Goal: Complete application form

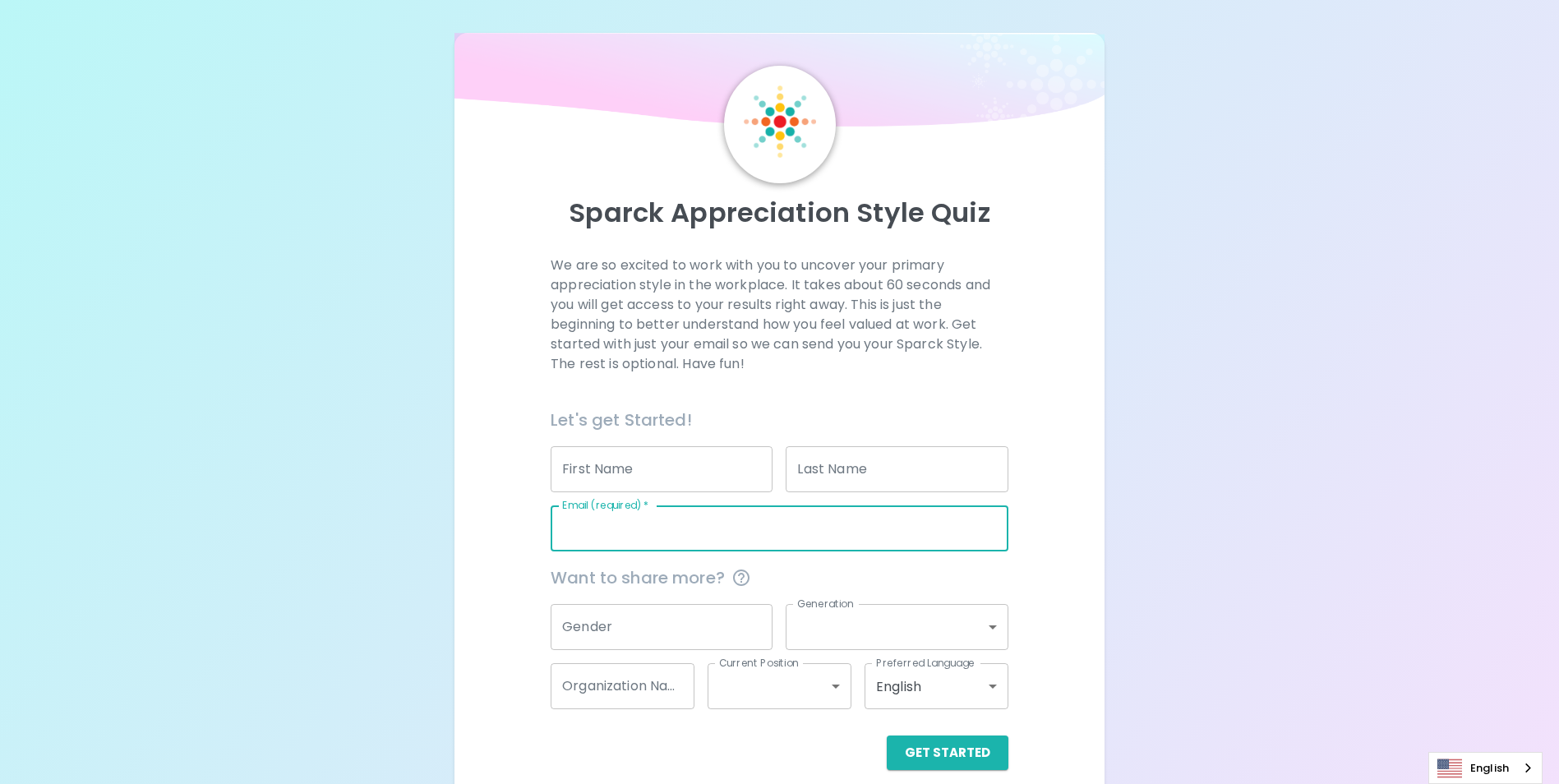
click at [765, 519] on input "Email (required)   *" at bounding box center [780, 528] width 458 height 46
type input "[PERSON_NAME][EMAIL_ADDRESS][PERSON_NAME][DOMAIN_NAME]"
type input "[PERSON_NAME] [PERSON_NAME]"
type input "[PERSON_NAME]"
type input "seagate"
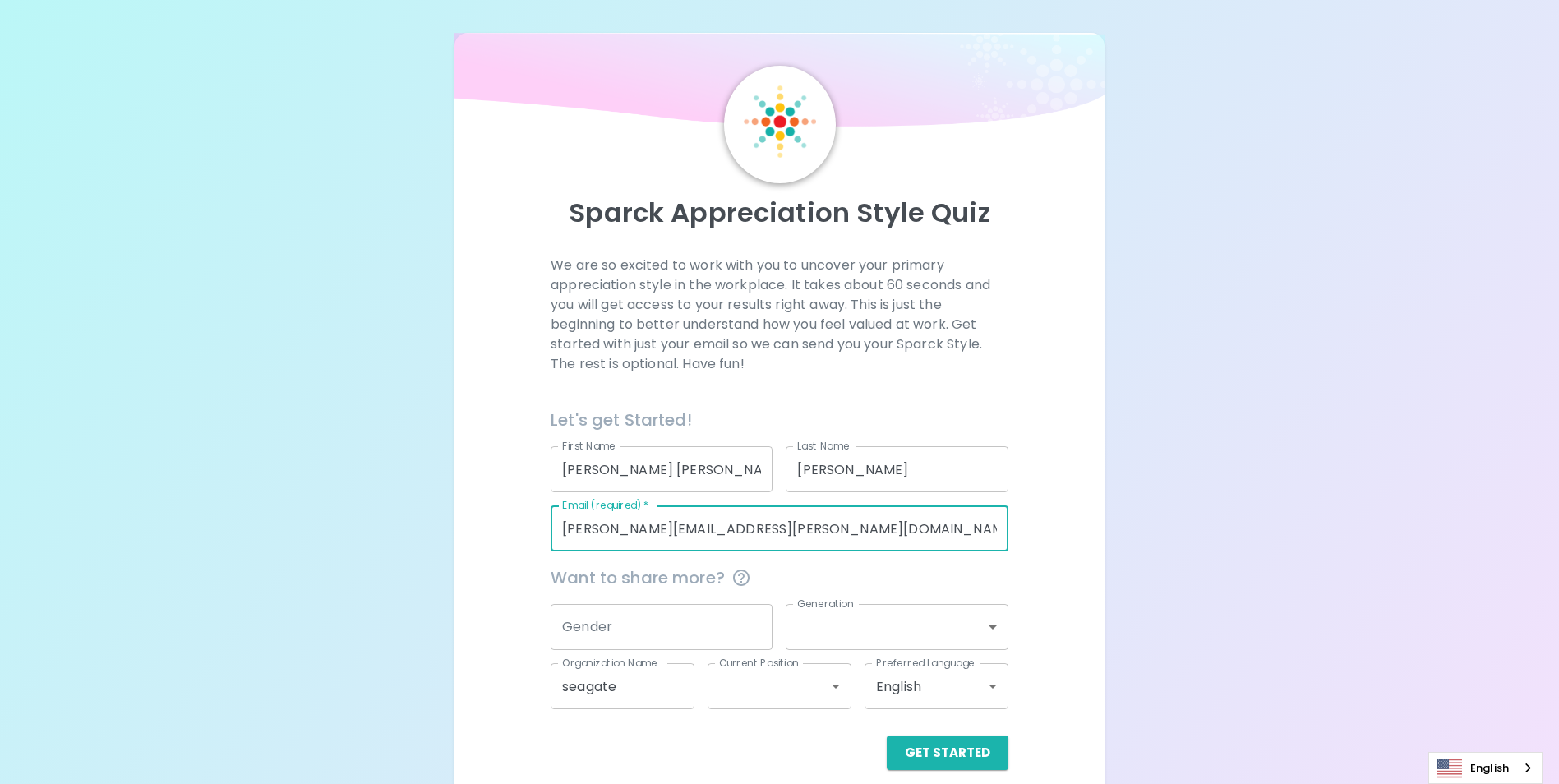
scroll to position [19, 0]
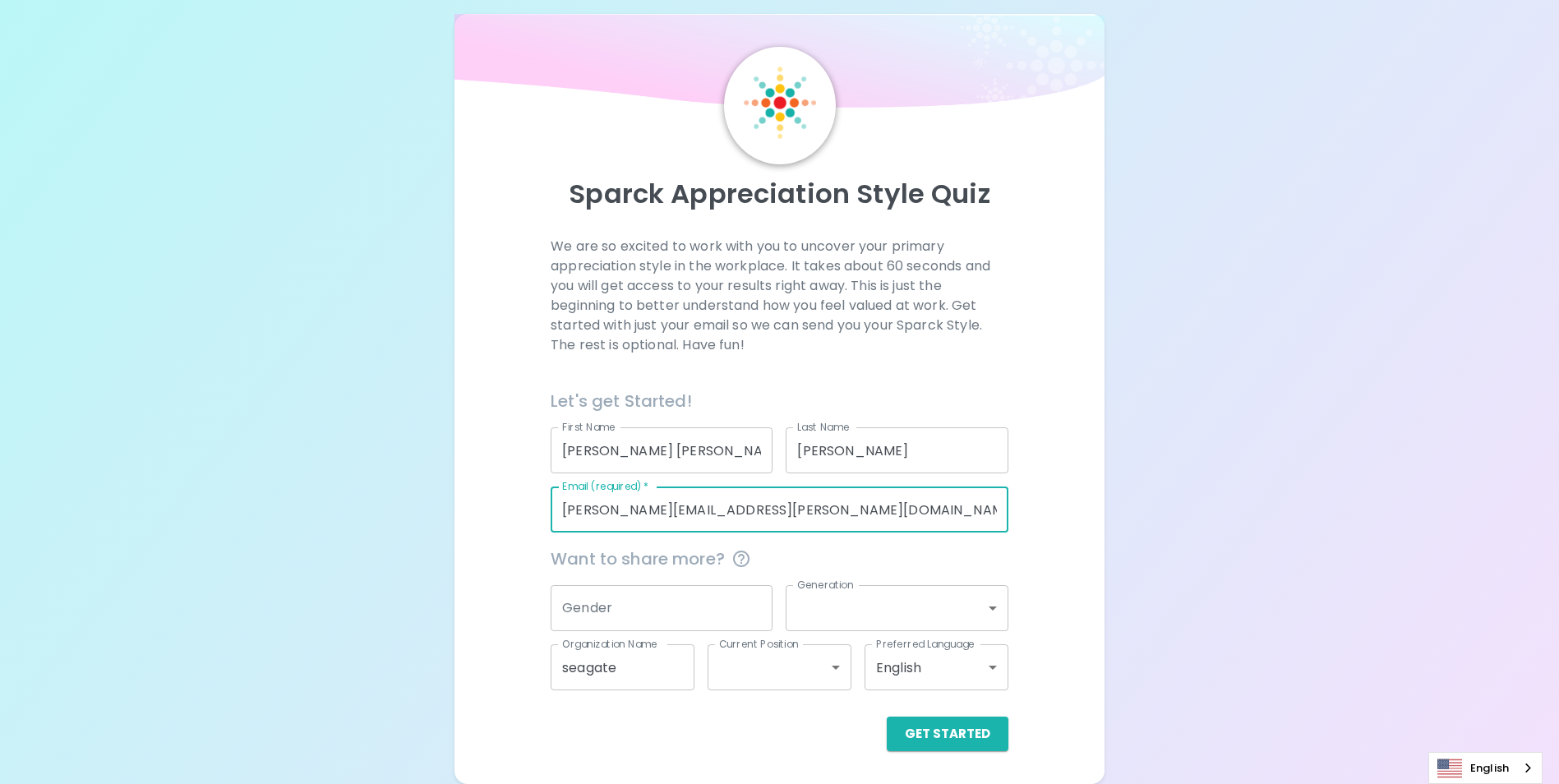
click at [679, 601] on input "Gender" at bounding box center [662, 607] width 222 height 46
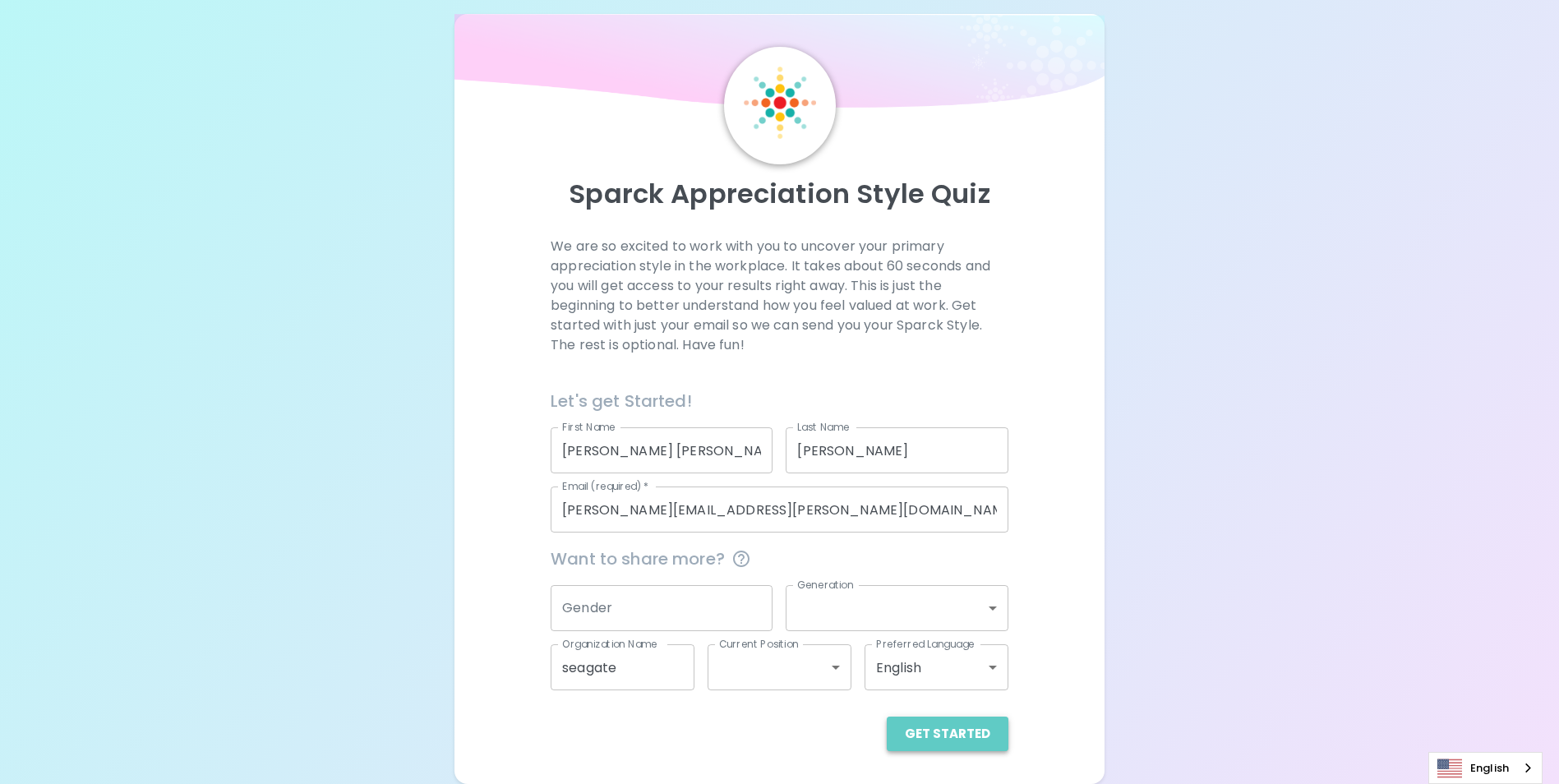
click at [955, 735] on button "Get Started" at bounding box center [947, 733] width 121 height 35
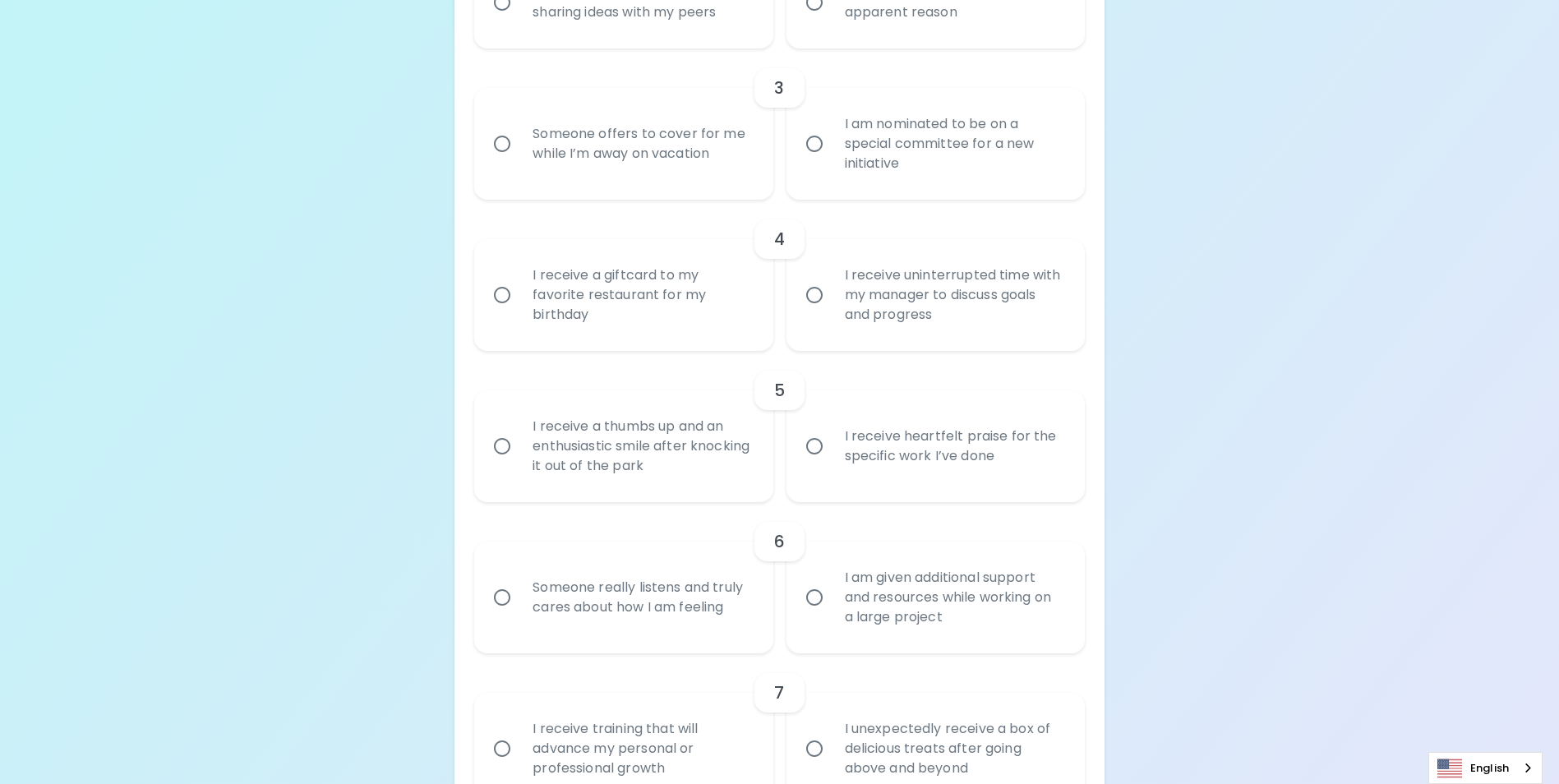
scroll to position [676, 0]
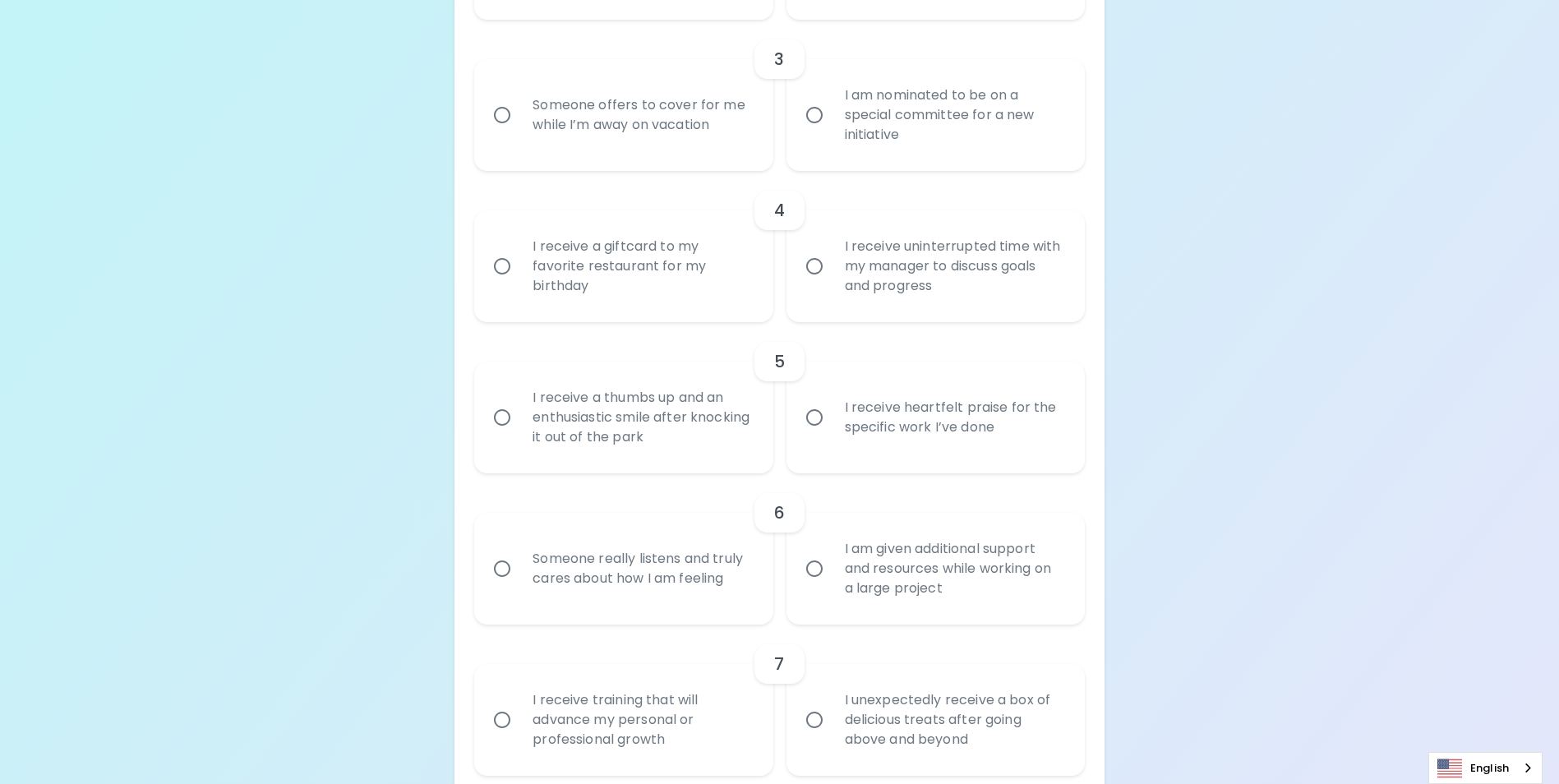
click at [552, 265] on div "I receive a giftcard to my favorite restaurant for my birthday" at bounding box center [641, 266] width 244 height 99
click at [519, 265] on input "I receive a giftcard to my favorite restaurant for my birthday" at bounding box center [502, 266] width 35 height 35
radio input "true"
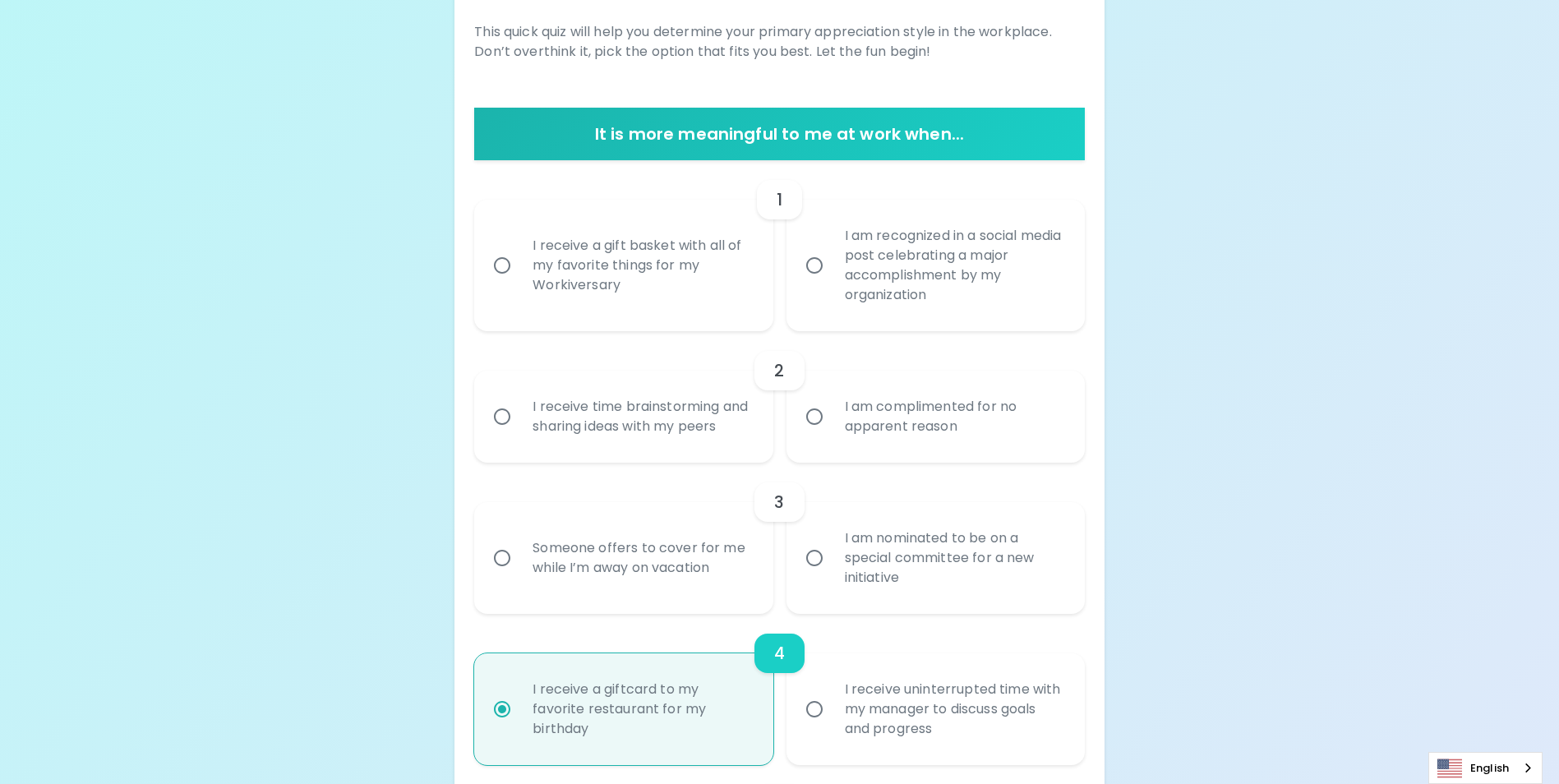
scroll to position [232, 0]
click at [609, 276] on div "I receive a gift basket with all of my favorite things for my Workiversary" at bounding box center [641, 266] width 244 height 99
click at [519, 276] on input "I receive a gift basket with all of my favorite things for my Workiversary" at bounding box center [502, 266] width 35 height 35
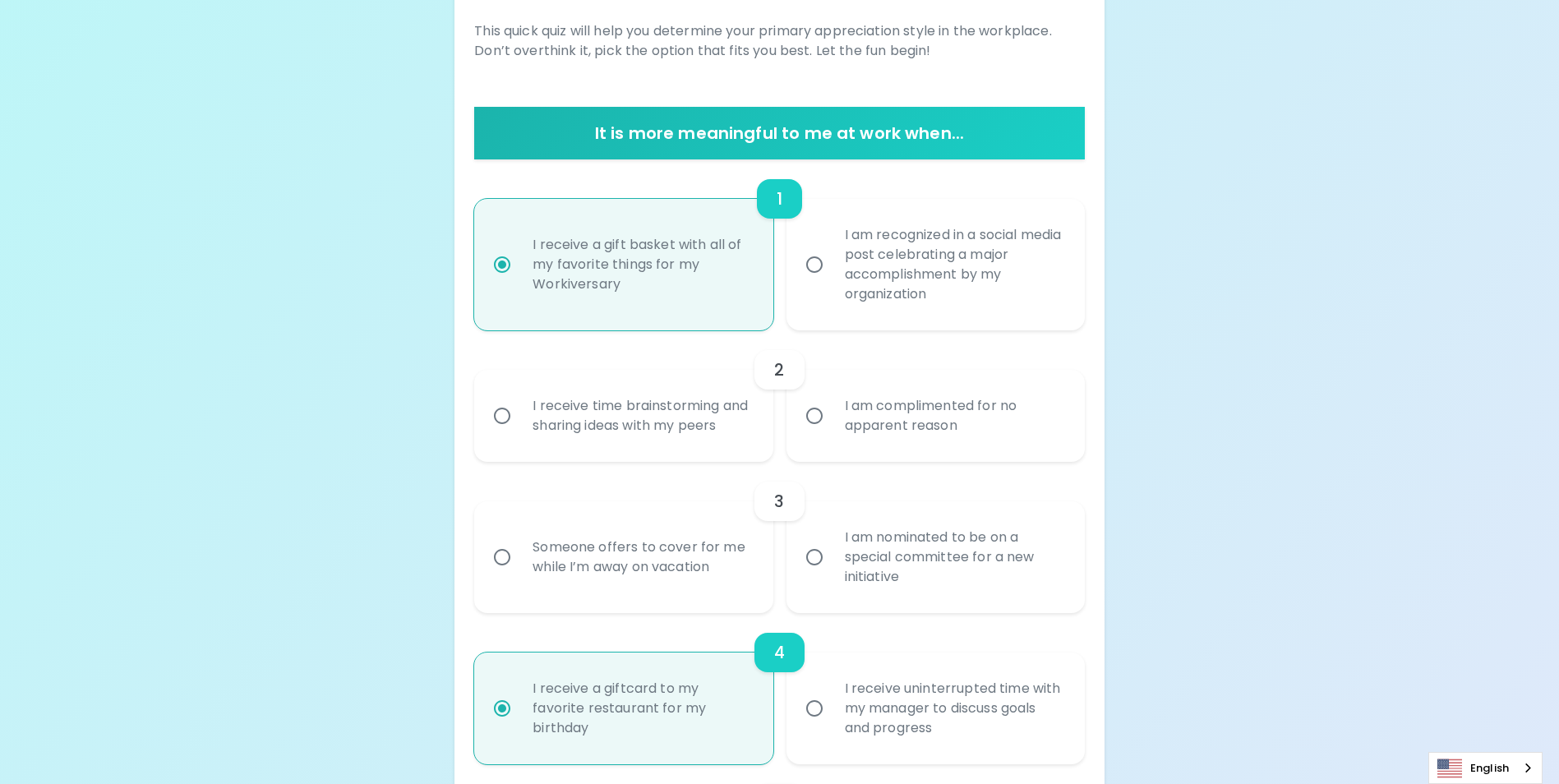
scroll to position [364, 0]
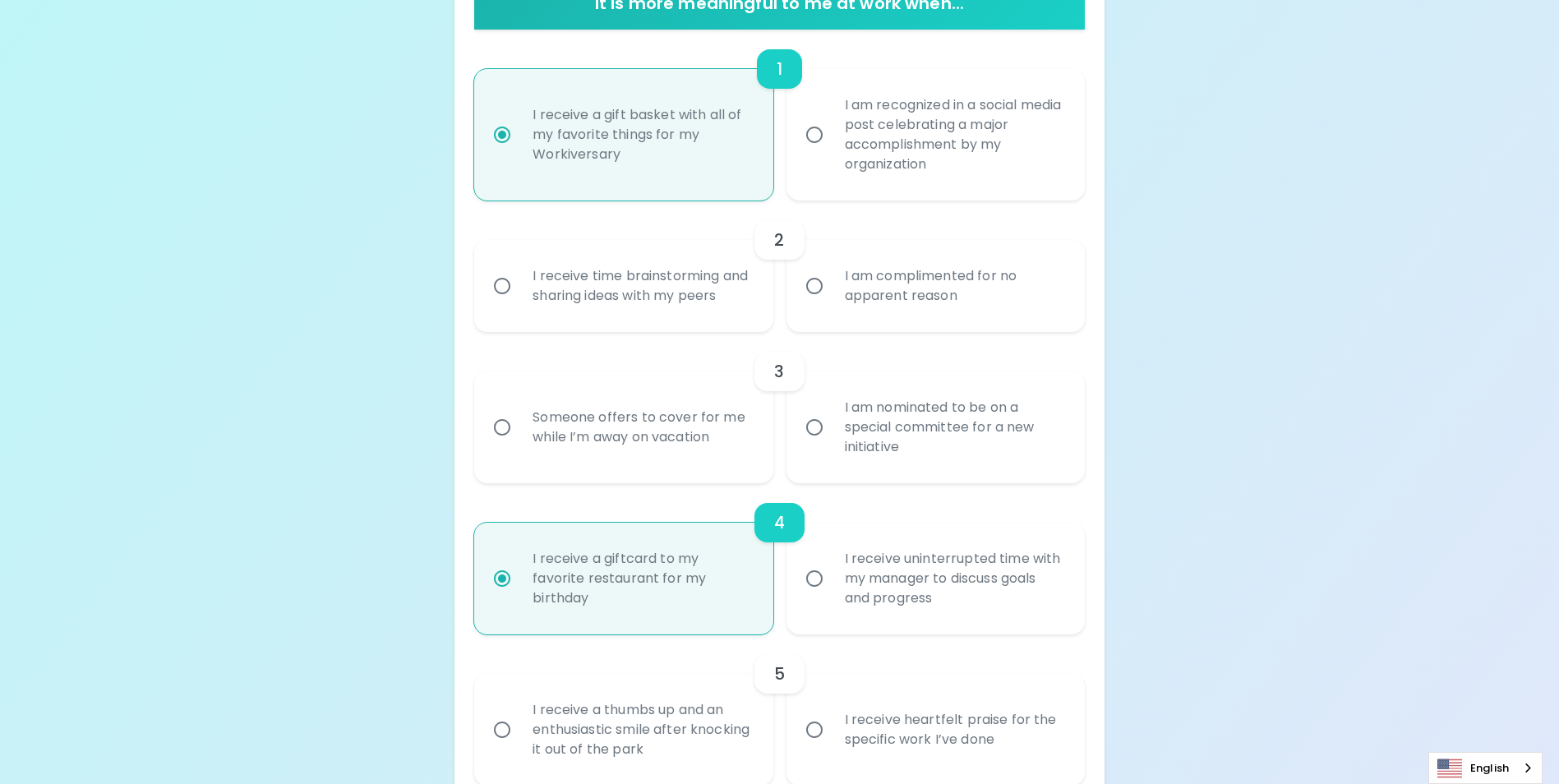
radio input "true"
click at [923, 312] on div "I am complimented for no apparent reason" at bounding box center [954, 286] width 244 height 79
click at [832, 304] on input "I am complimented for no apparent reason" at bounding box center [814, 286] width 35 height 35
radio input "false"
radio input "true"
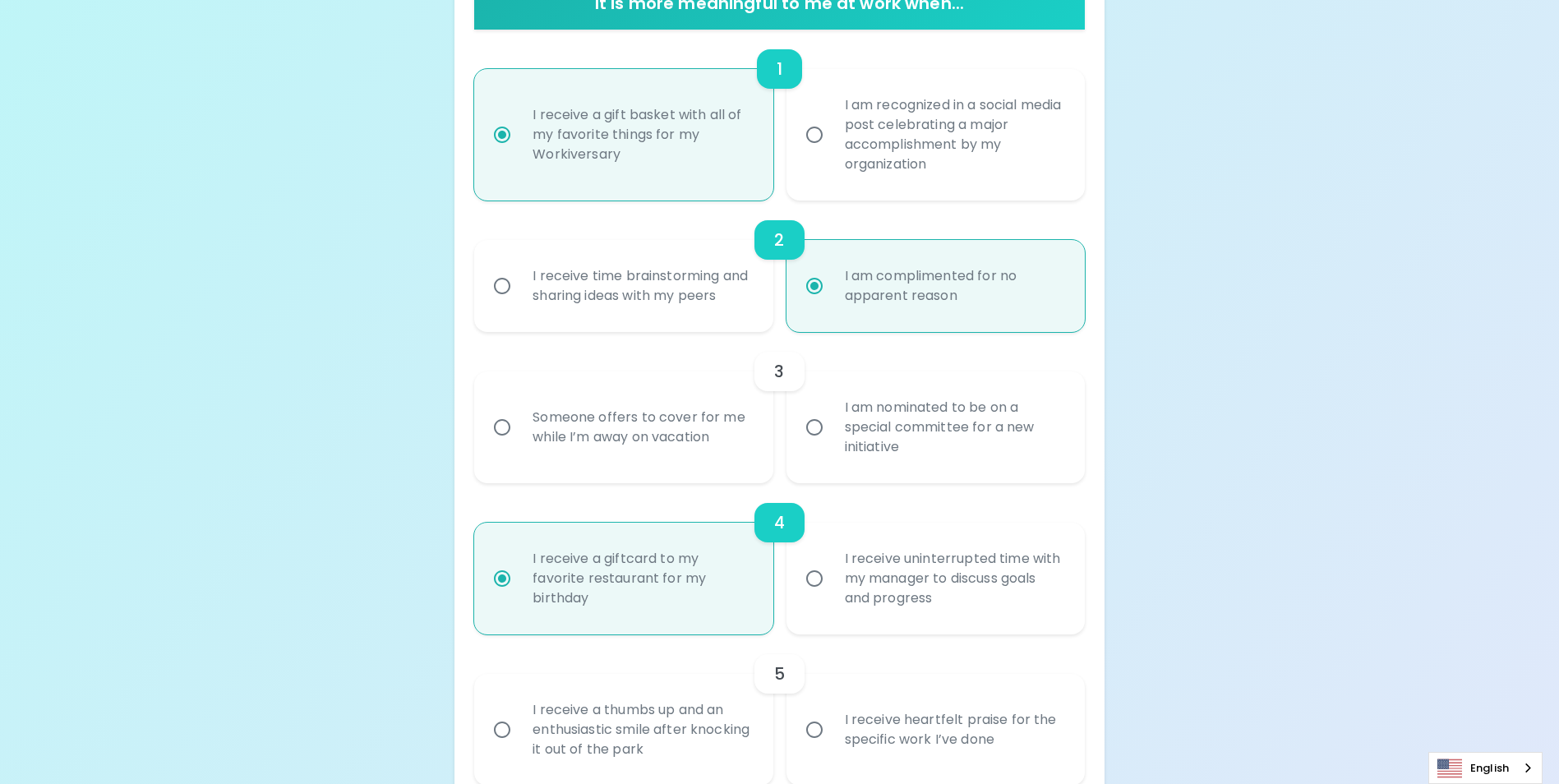
scroll to position [495, 0]
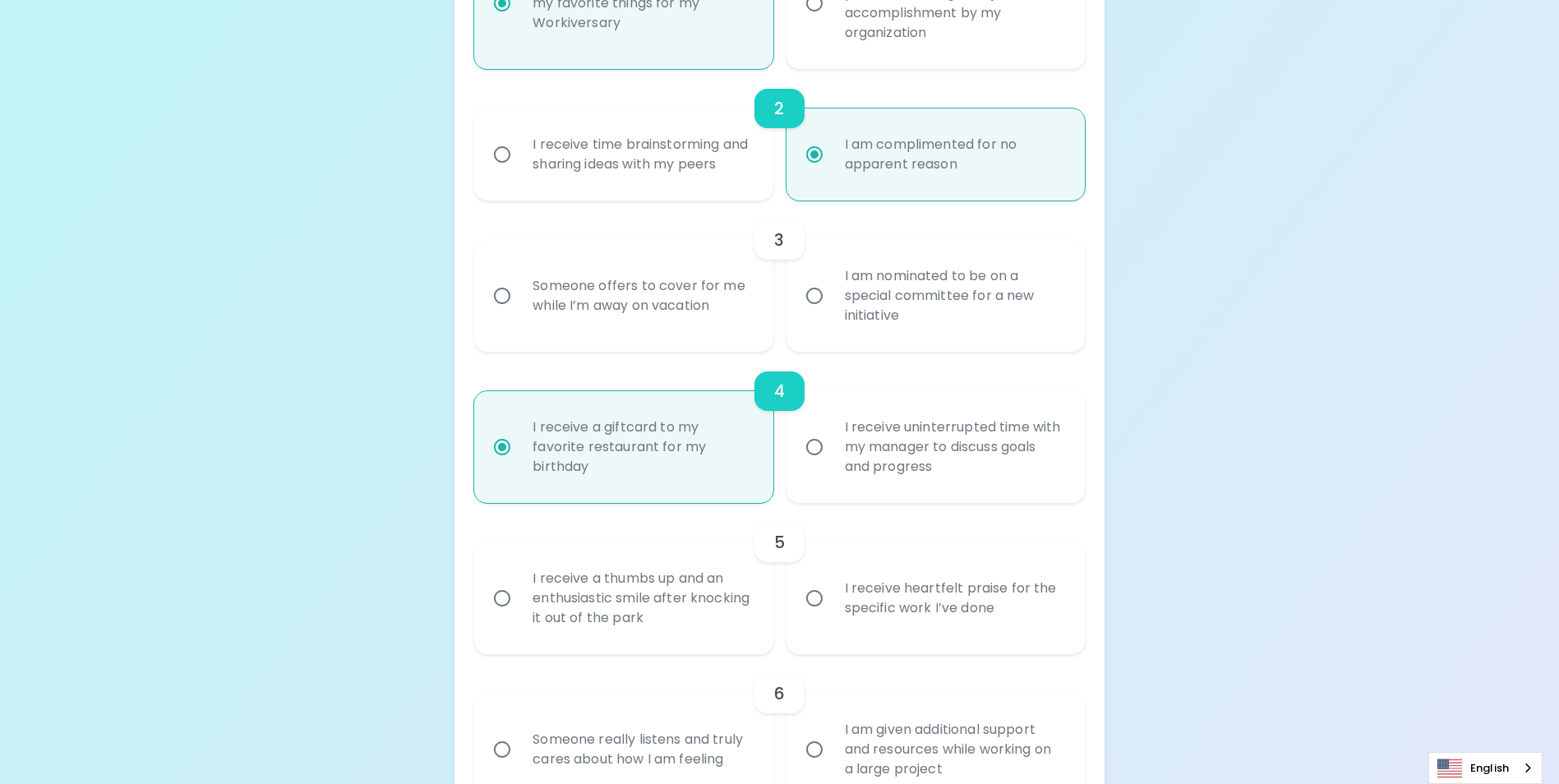
radio input "true"
click at [973, 341] on div "I am nominated to be on a special committee for a new initiative" at bounding box center [954, 295] width 244 height 99
click at [832, 313] on input "I am nominated to be on a special committee for a new initiative" at bounding box center [814, 295] width 35 height 35
radio input "false"
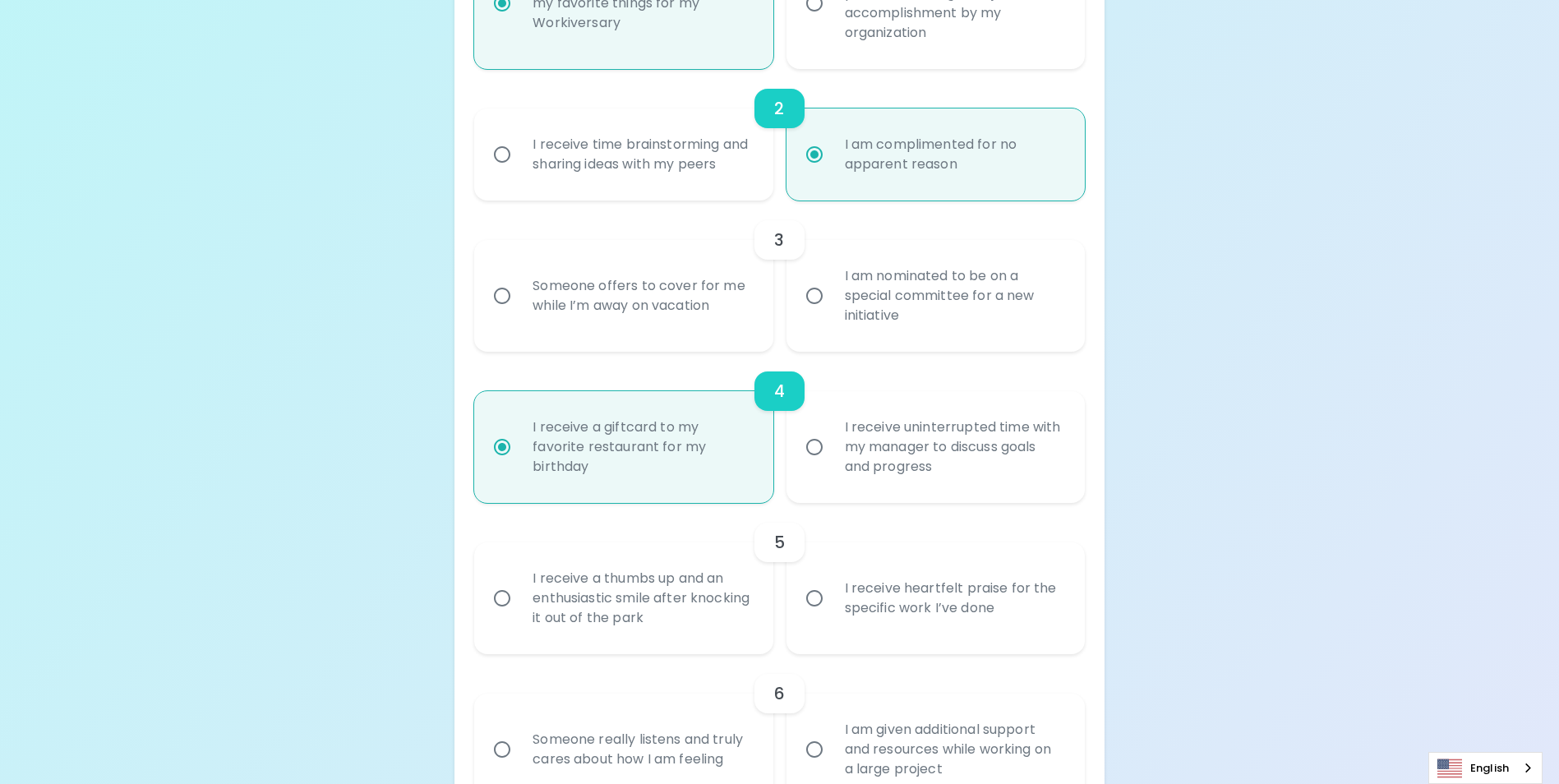
radio input "true"
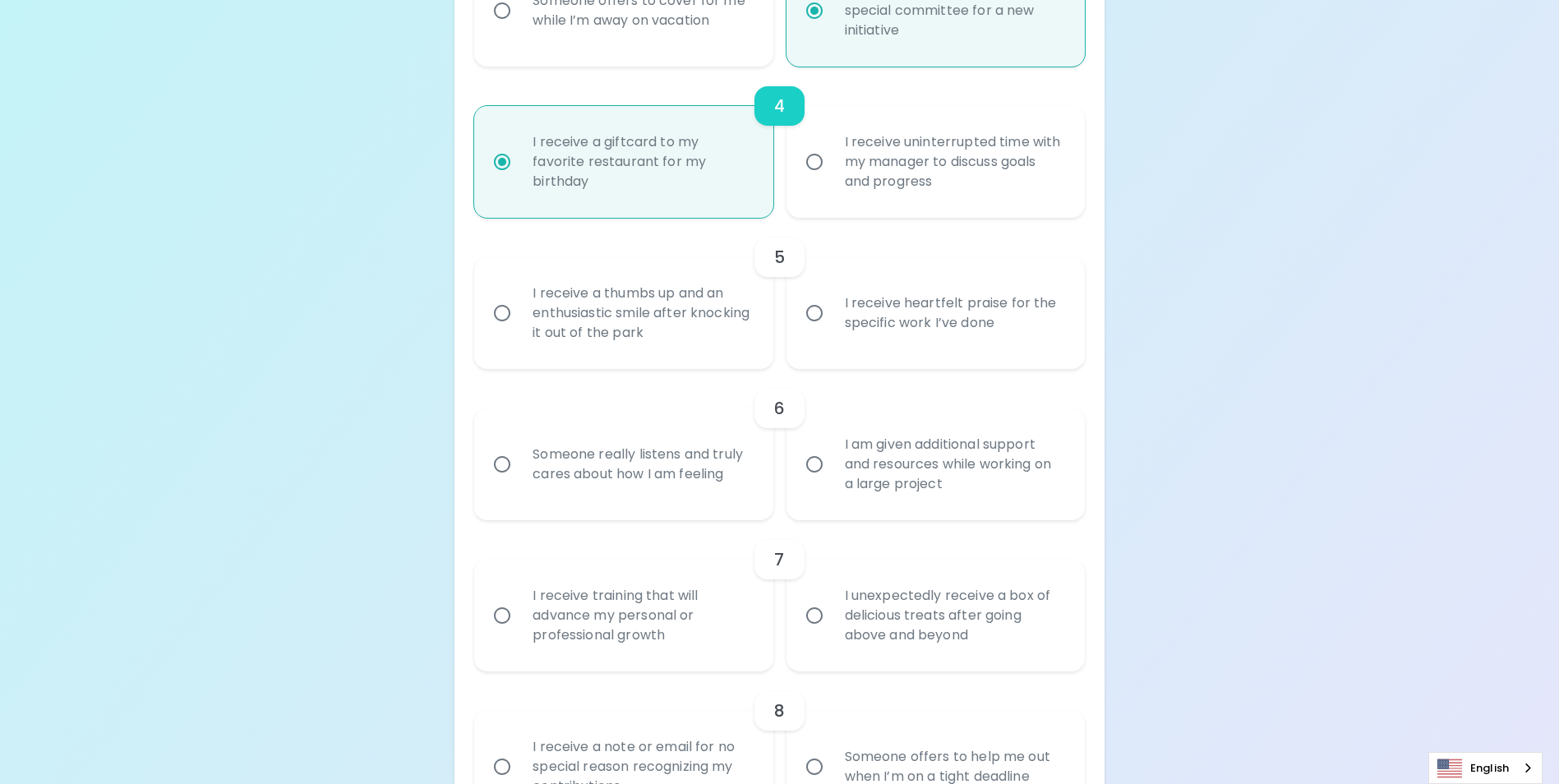
scroll to position [792, 0]
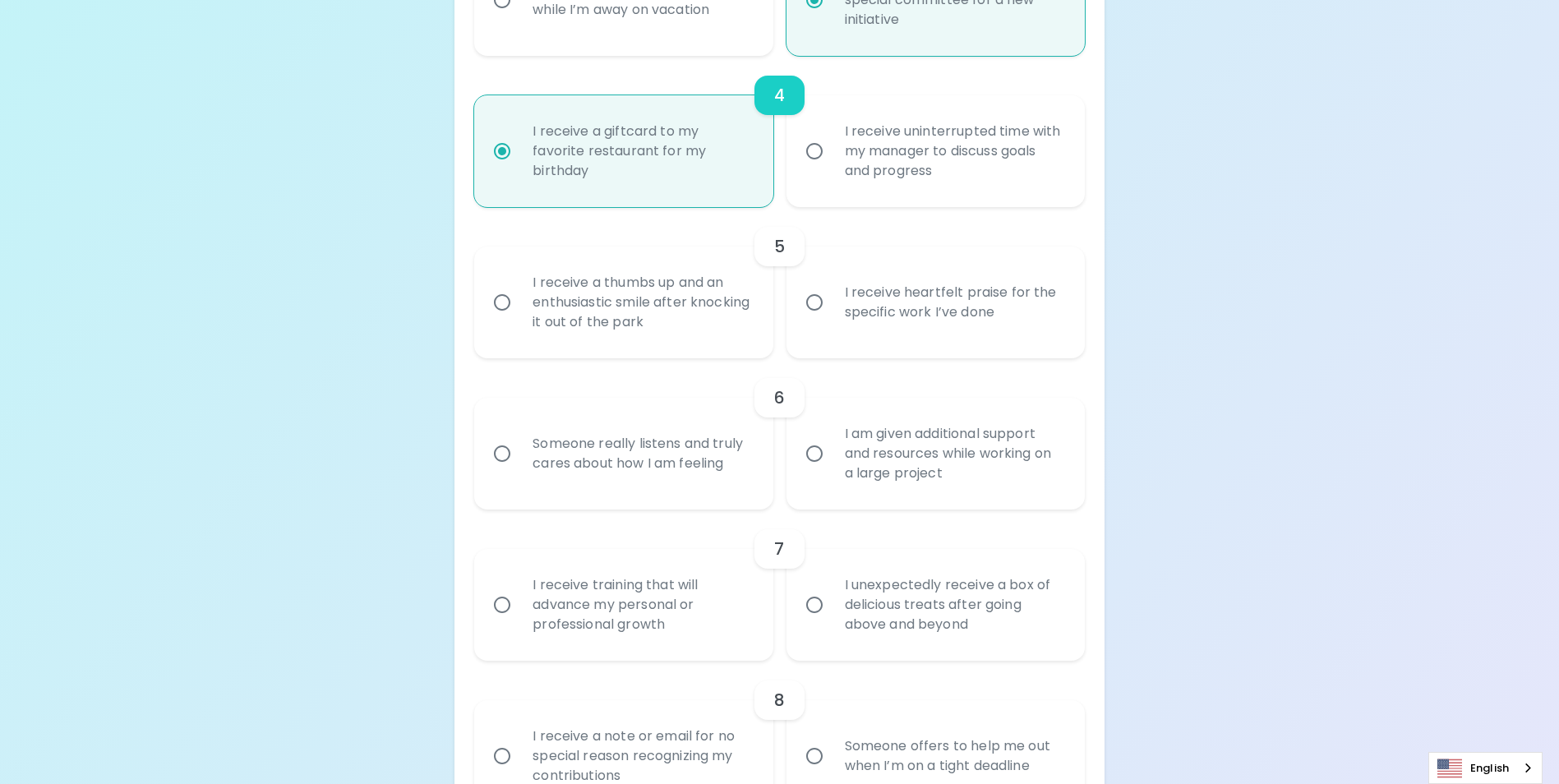
radio input "true"
click at [925, 342] on div "I receive heartfelt praise for the specific work I’ve done" at bounding box center [954, 303] width 244 height 79
click at [832, 320] on input "I receive heartfelt praise for the specific work I’ve done" at bounding box center [814, 302] width 35 height 35
radio input "false"
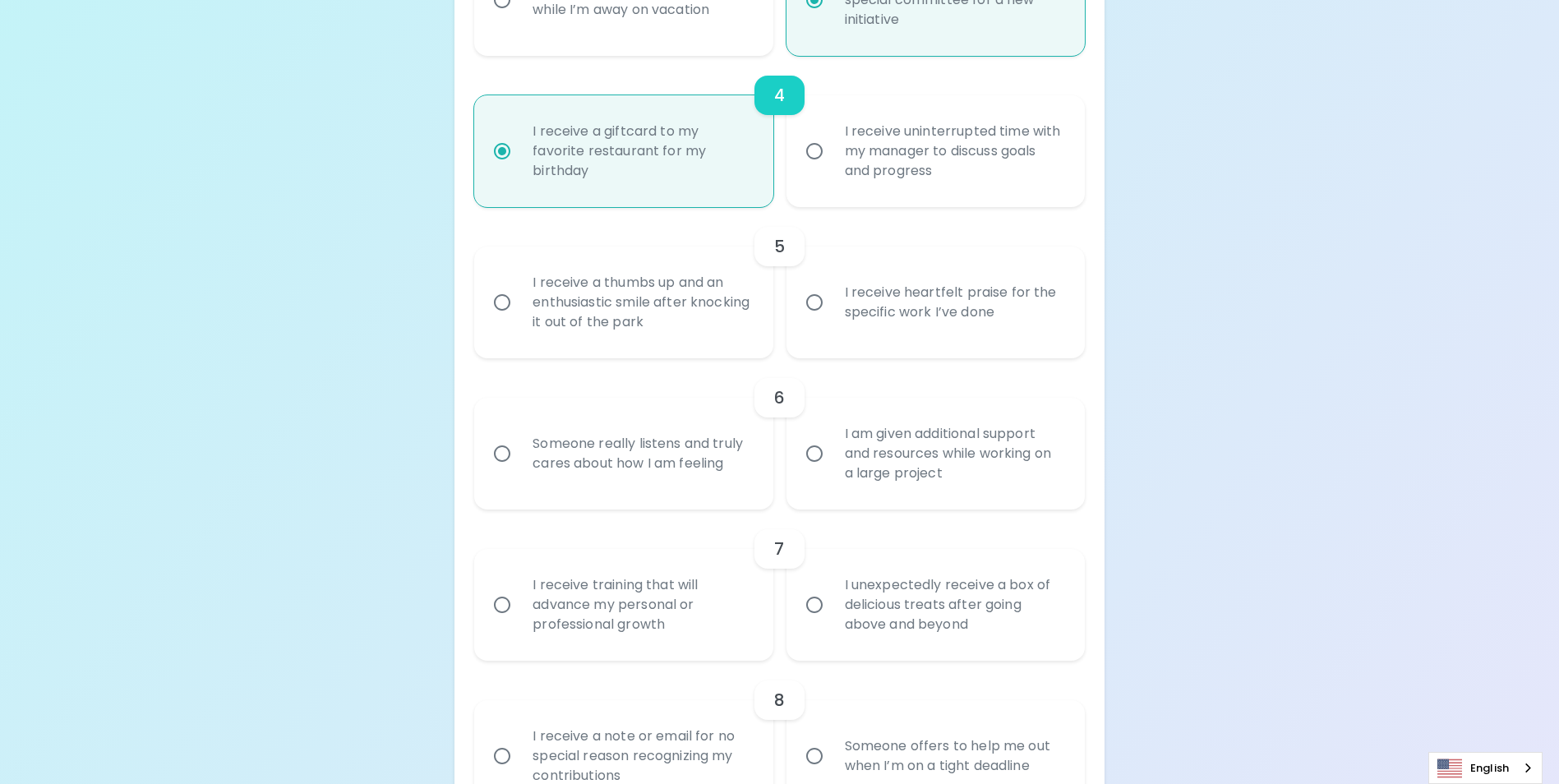
radio input "true"
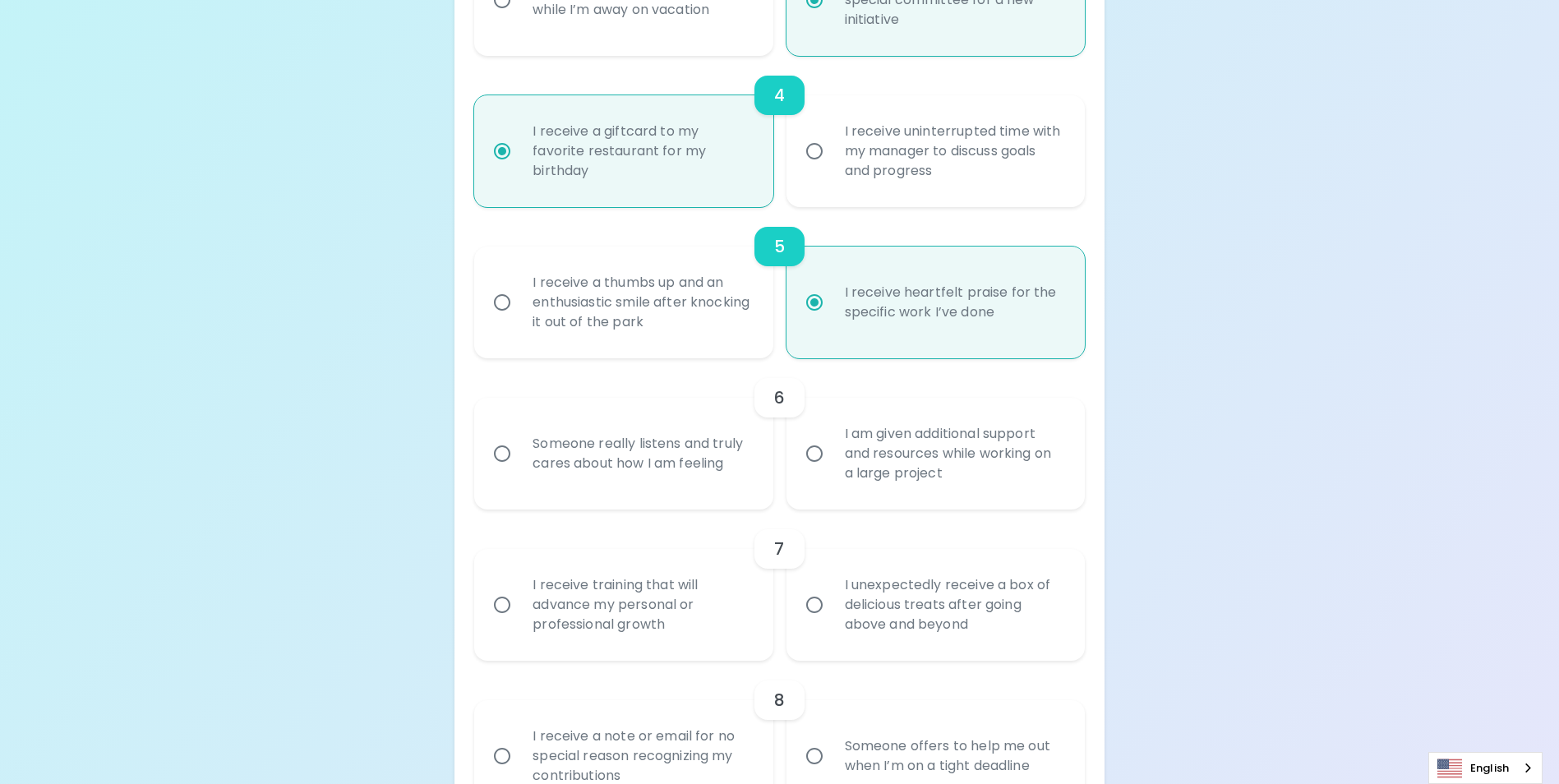
scroll to position [923, 0]
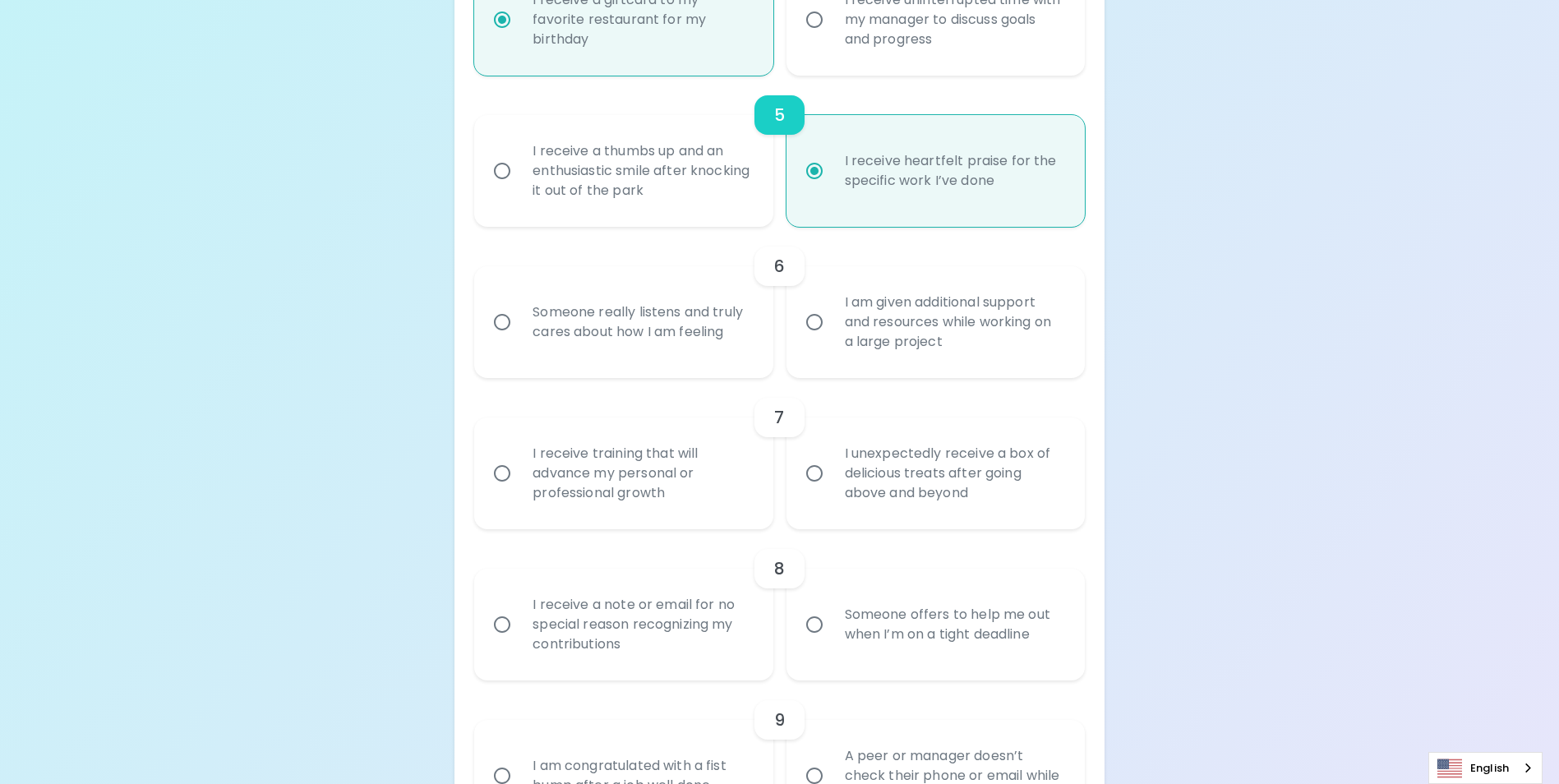
radio input "true"
click at [630, 362] on div "Someone really listens and truly cares about how I am feeling" at bounding box center [641, 322] width 244 height 79
click at [519, 339] on input "Someone really listens and truly cares about how I am feeling" at bounding box center [502, 321] width 35 height 35
radio input "false"
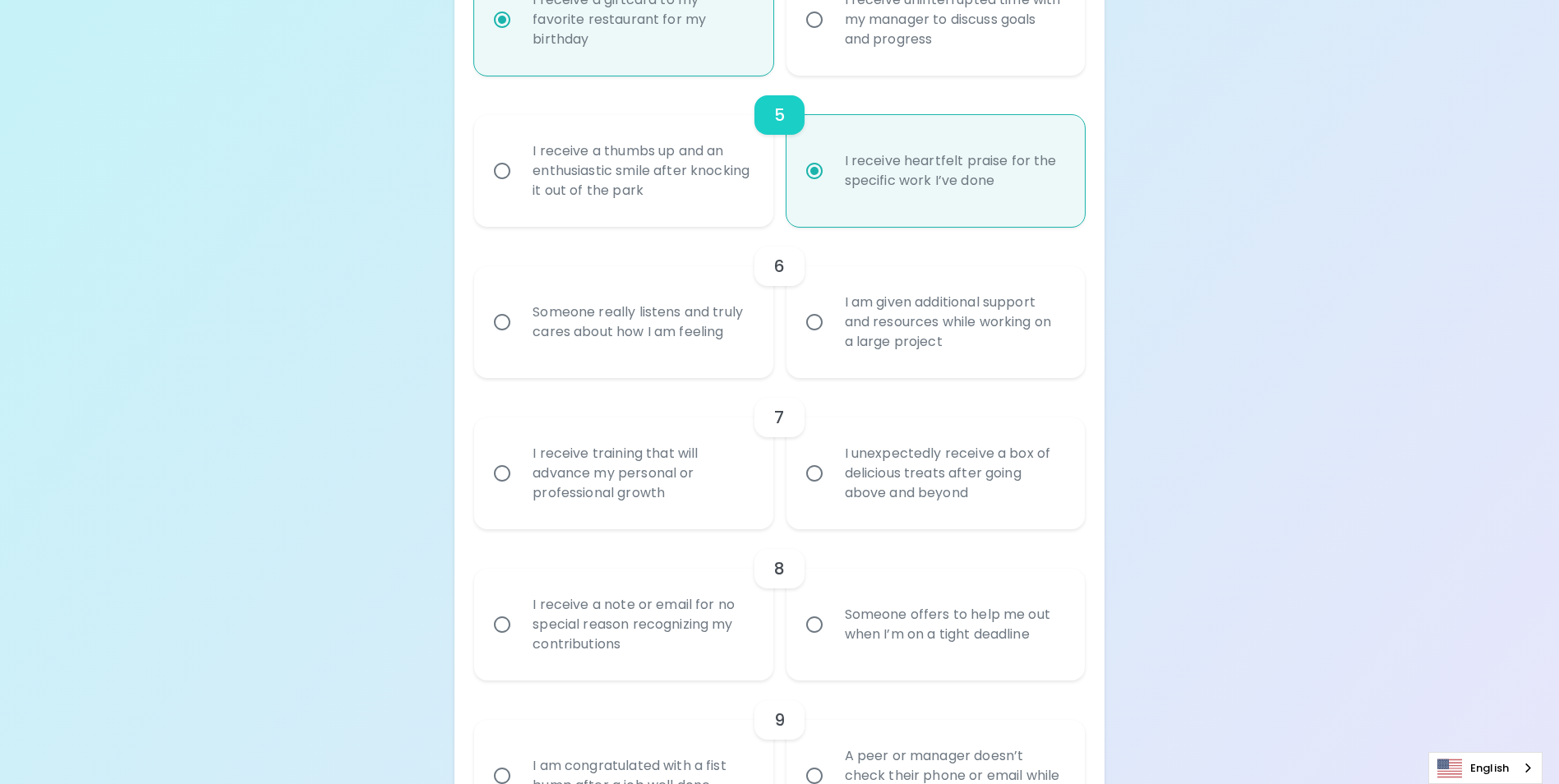
radio input "false"
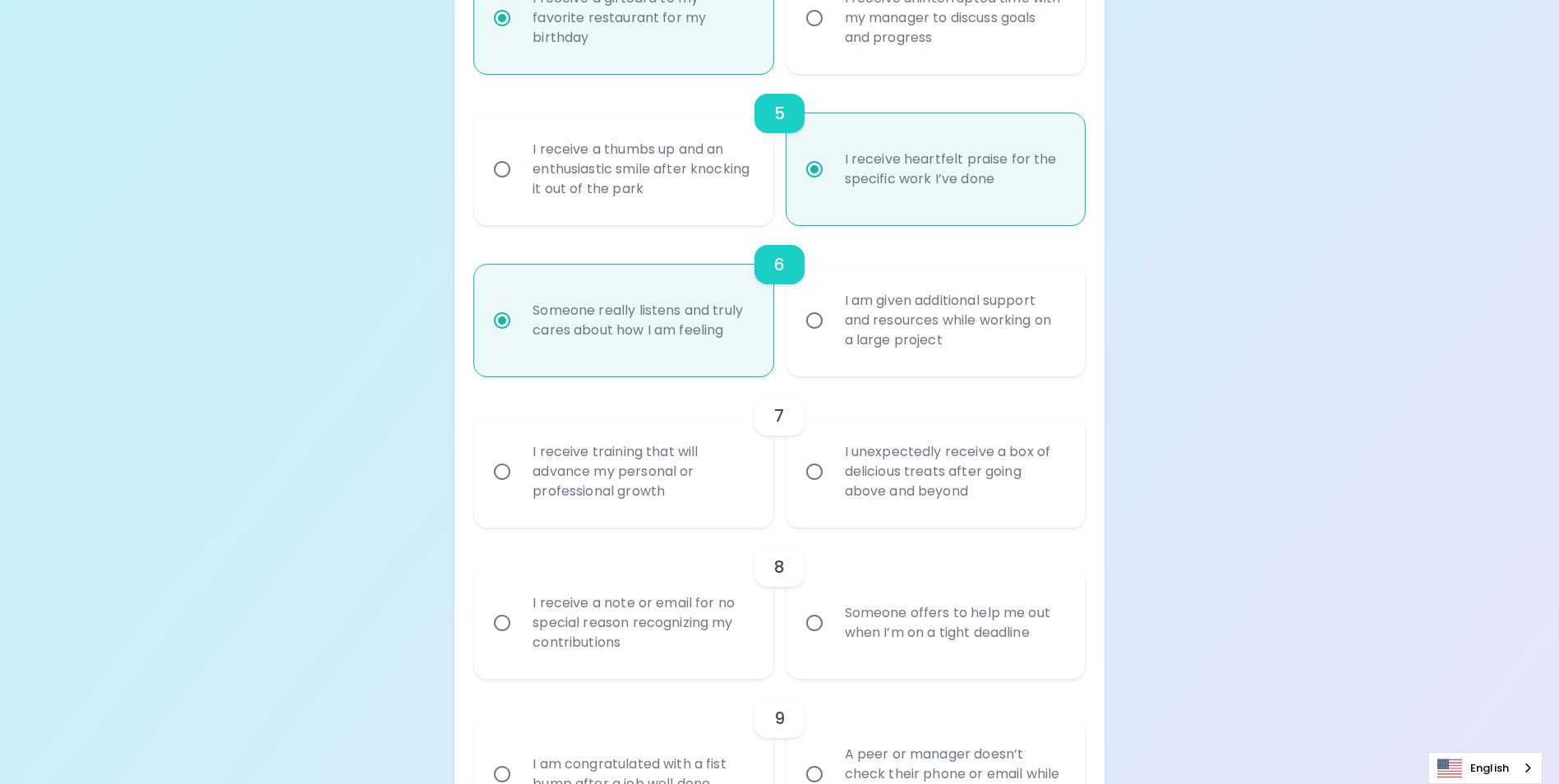
scroll to position [1055, 0]
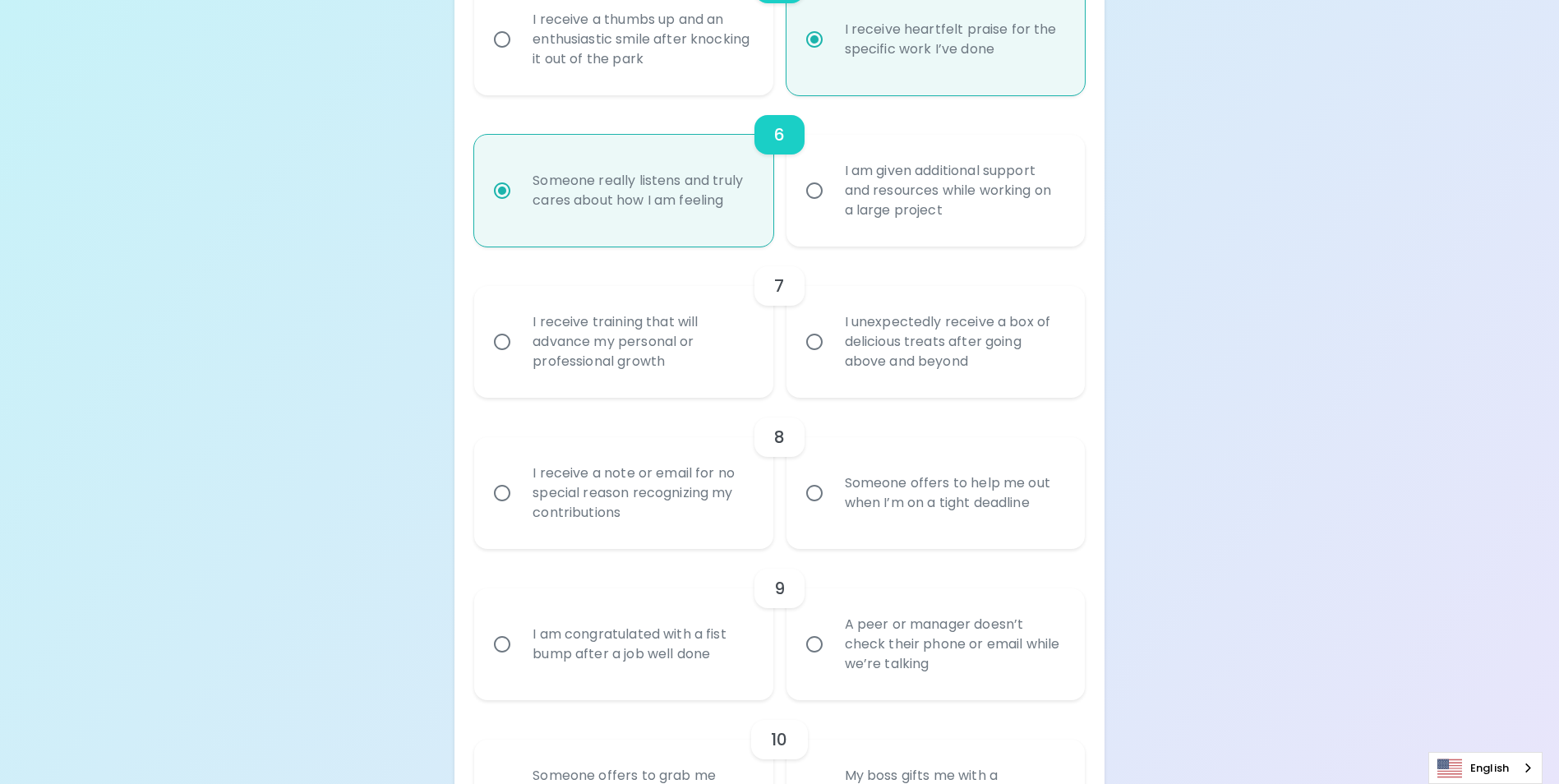
radio input "true"
click at [930, 389] on div "I unexpectedly receive a box of delicious treats after going above and beyond" at bounding box center [954, 341] width 244 height 99
click at [832, 359] on input "I unexpectedly receive a box of delicious treats after going above and beyond" at bounding box center [814, 341] width 35 height 35
radio input "false"
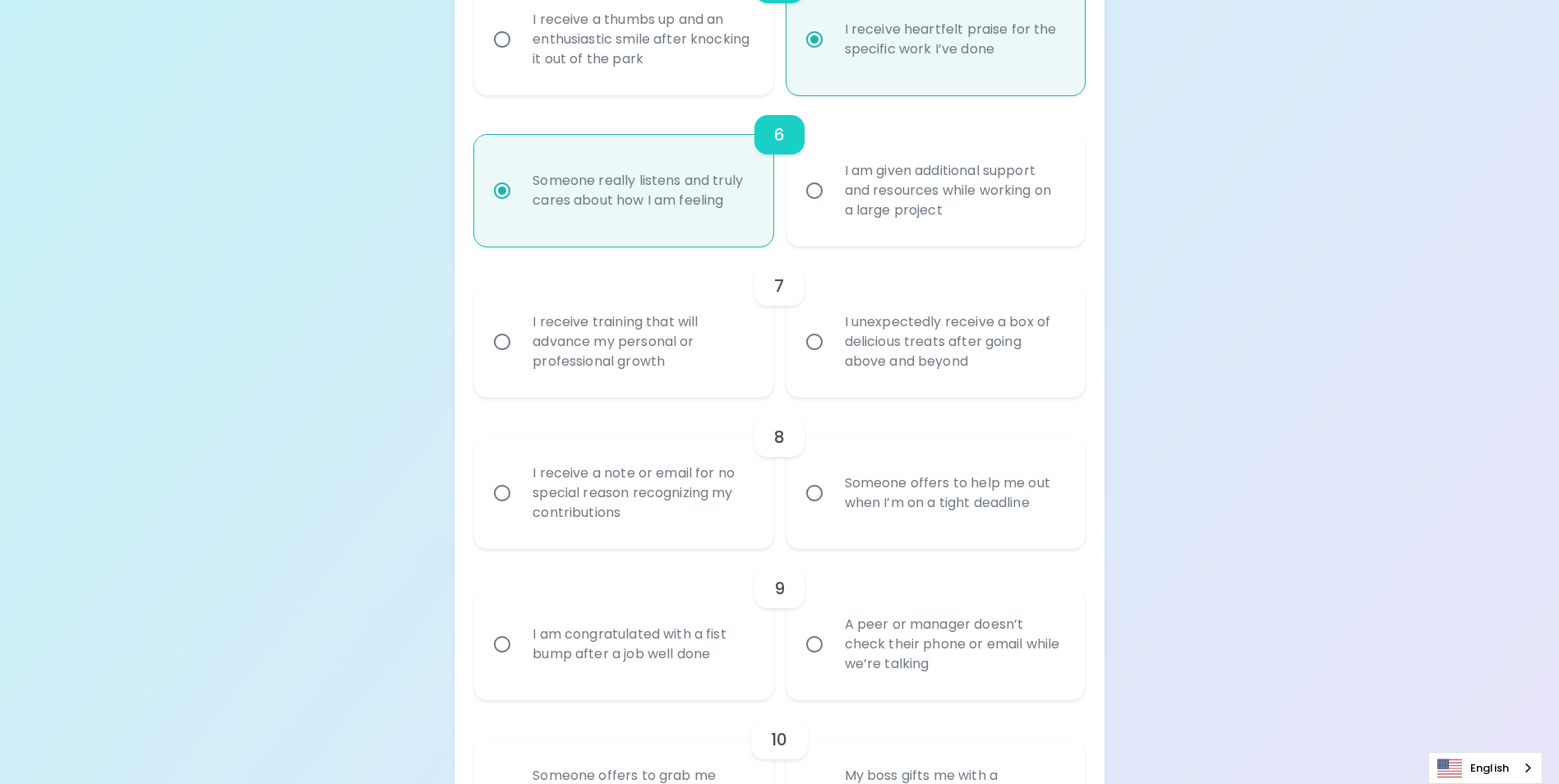
radio input "false"
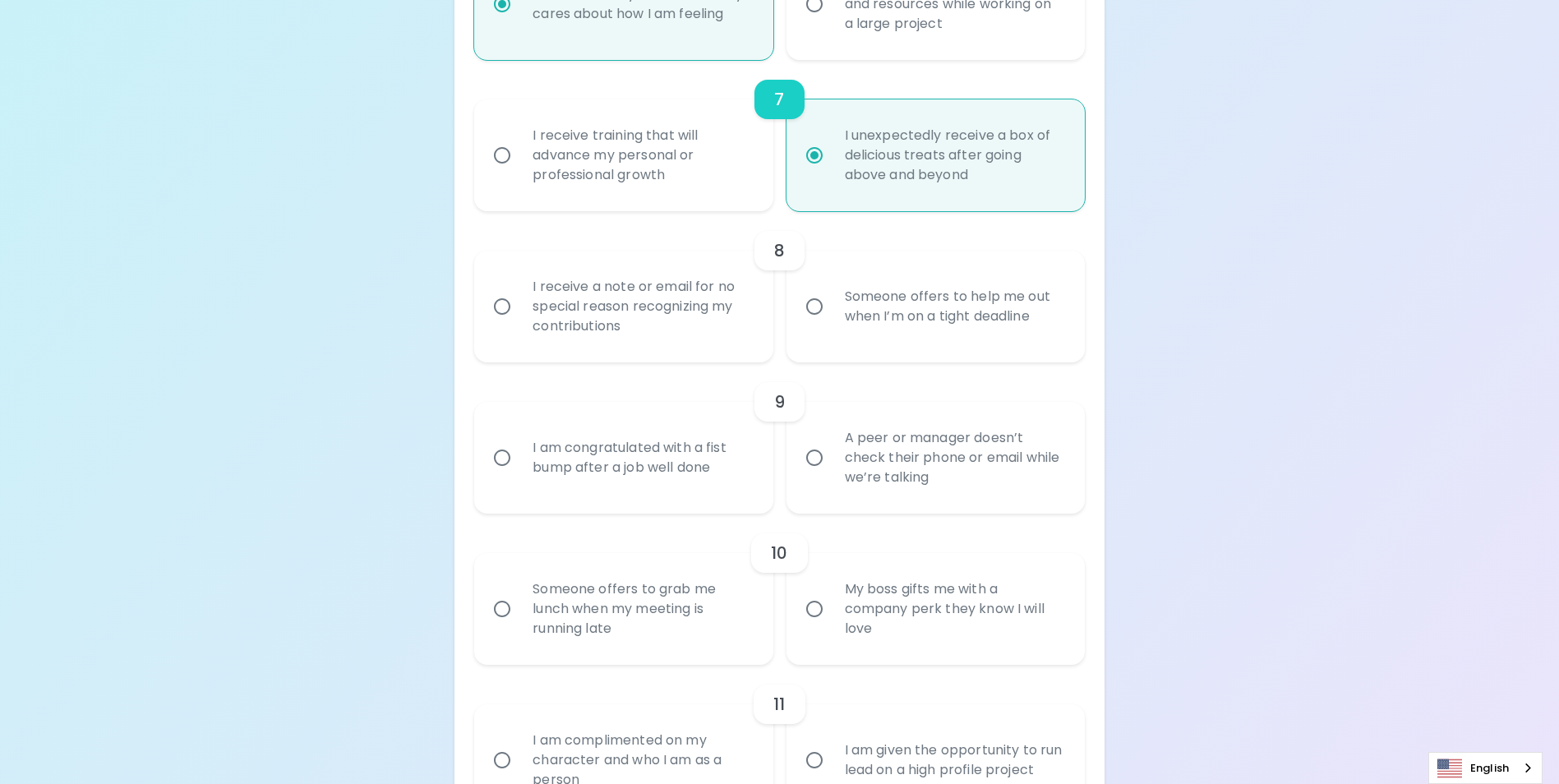
scroll to position [1268, 0]
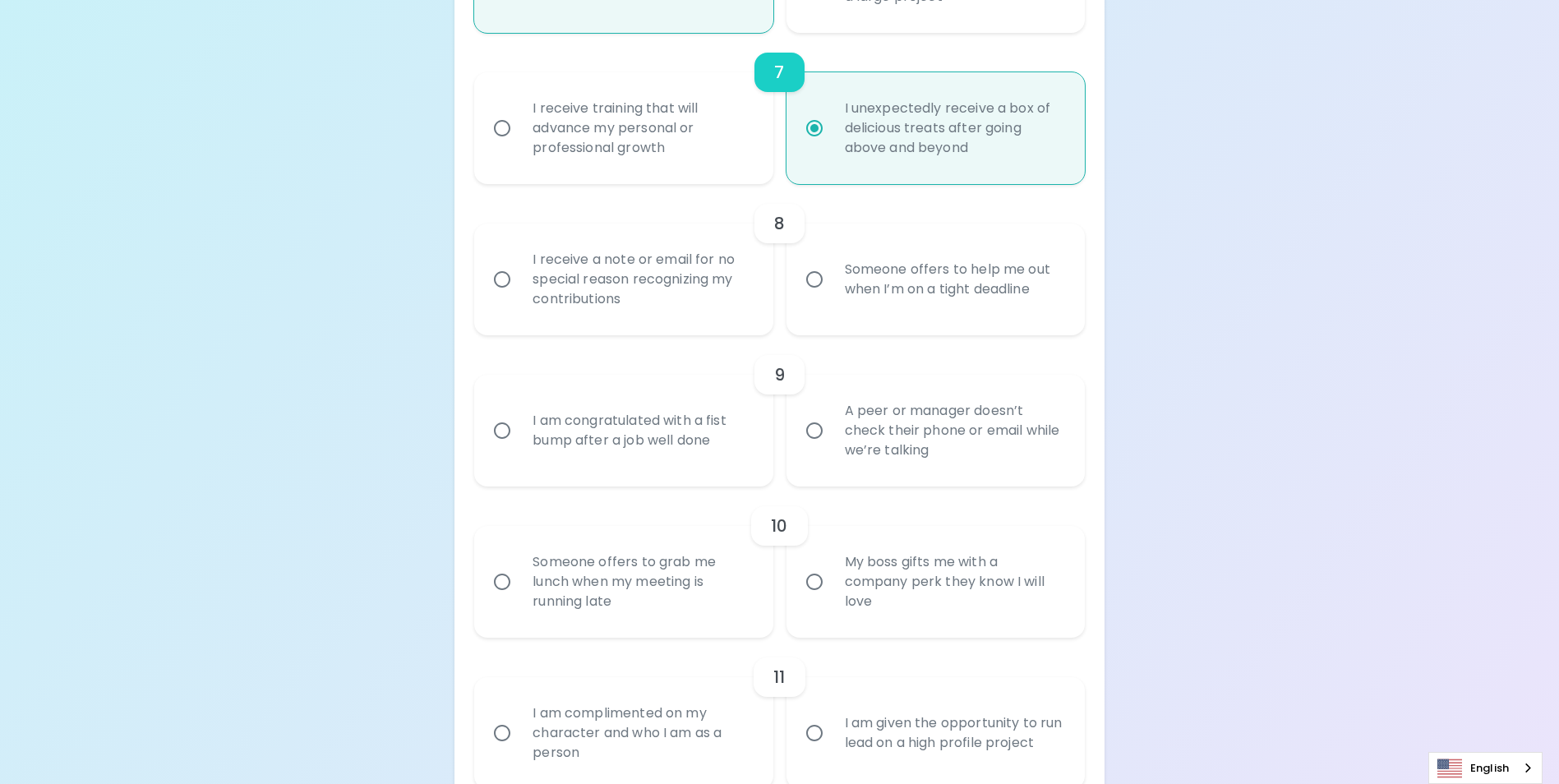
radio input "true"
click at [665, 323] on div "I receive a note or email for no special reason recognizing my contributions" at bounding box center [641, 279] width 244 height 99
click at [519, 297] on input "I receive a note or email for no special reason recognizing my contributions" at bounding box center [502, 279] width 35 height 35
radio input "false"
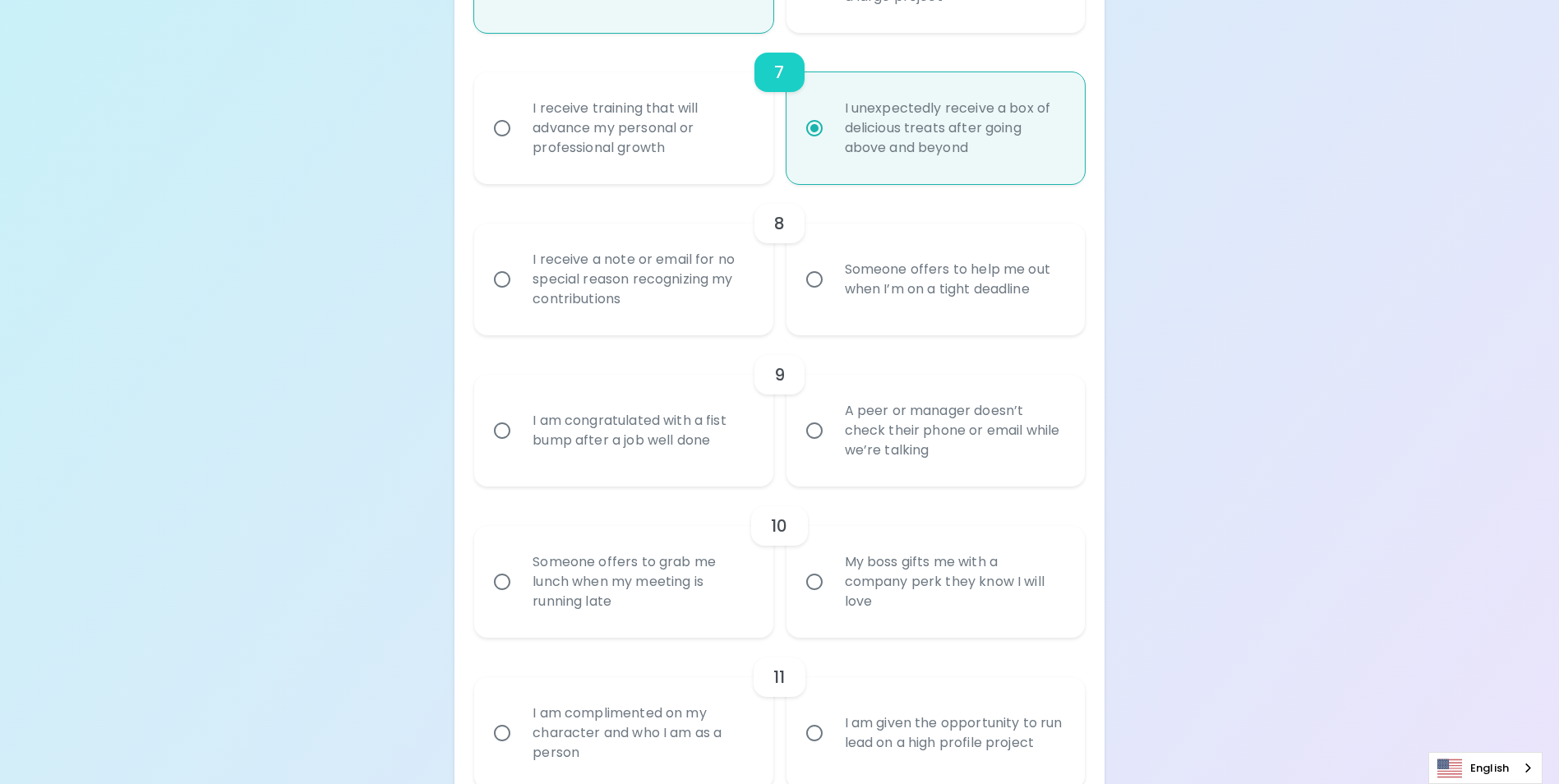
radio input "false"
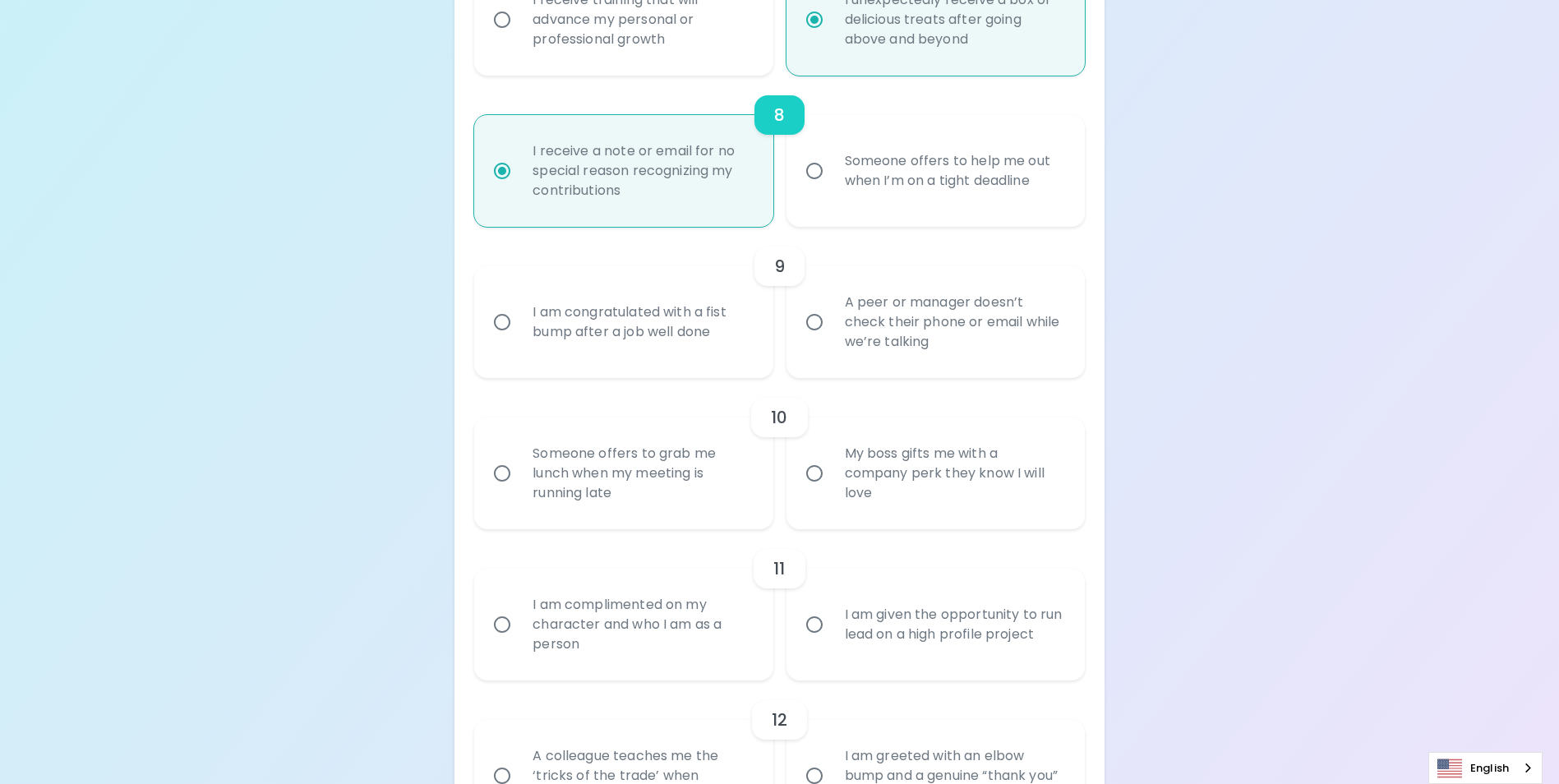
scroll to position [1400, 0]
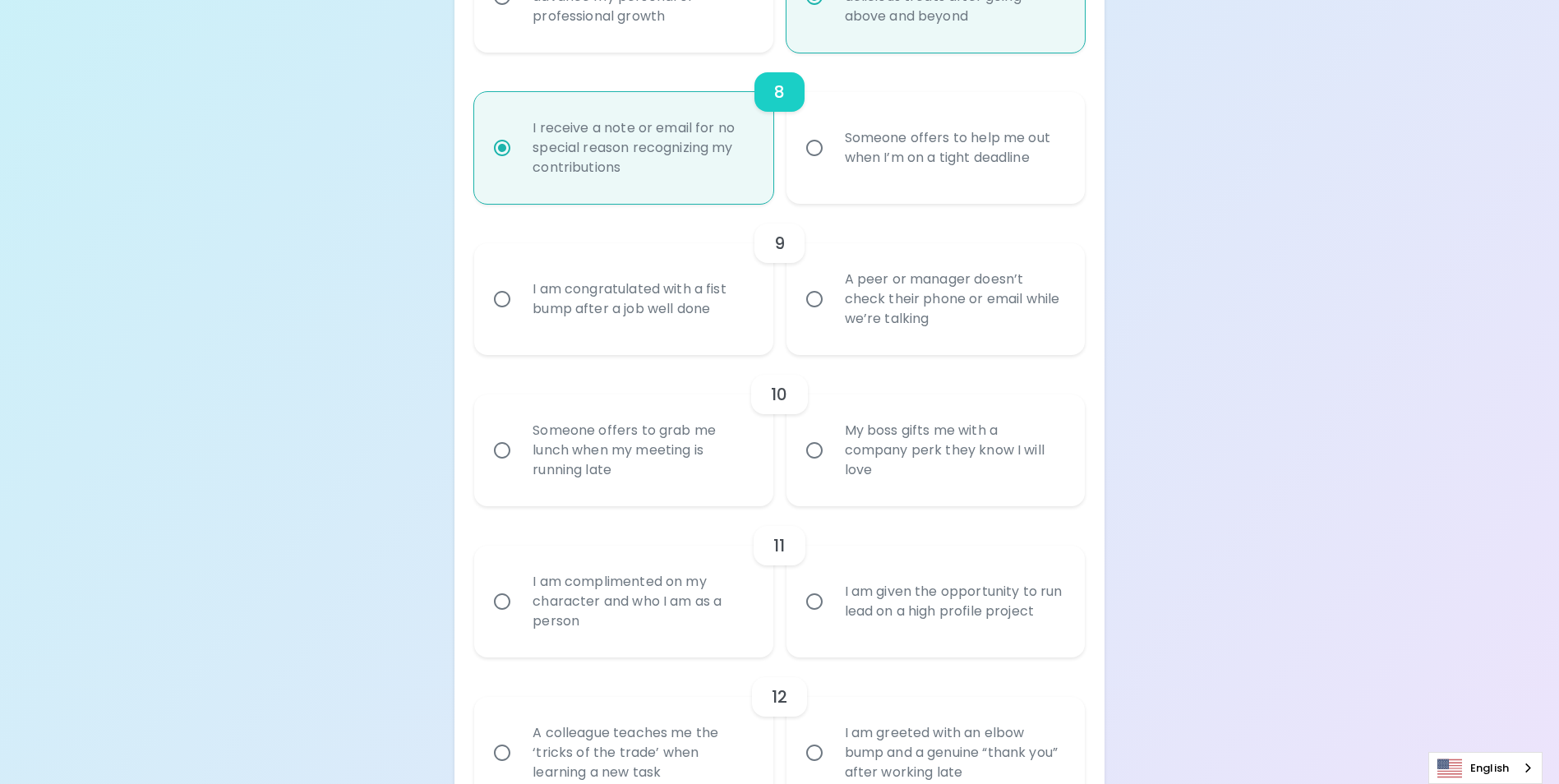
radio input "true"
click at [1002, 349] on div "A peer or manager doesn’t check their phone or email while we’re talking" at bounding box center [954, 299] width 244 height 99
click at [832, 317] on input "A peer or manager doesn’t check their phone or email while we’re talking" at bounding box center [814, 299] width 35 height 35
radio input "false"
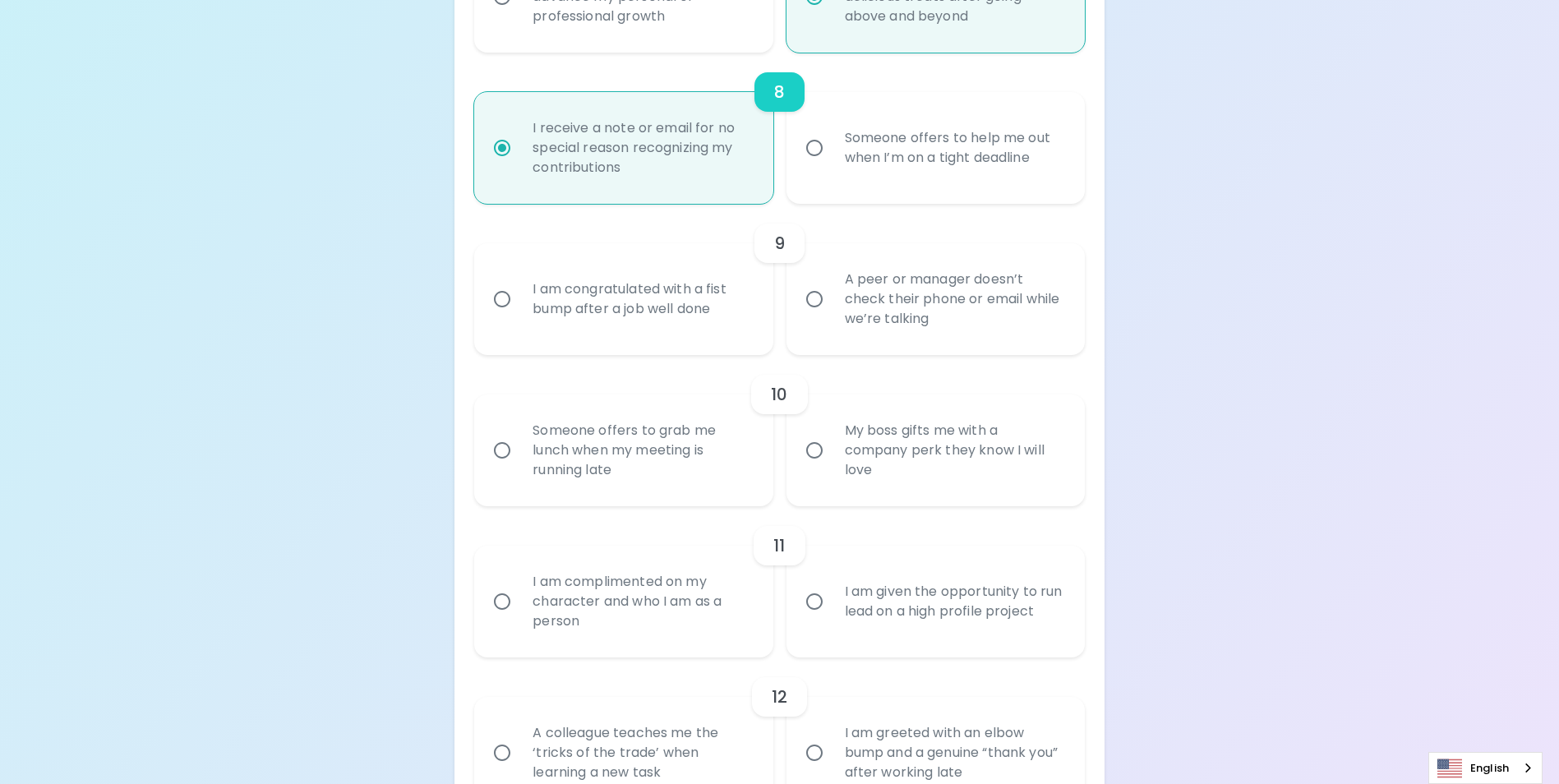
radio input "false"
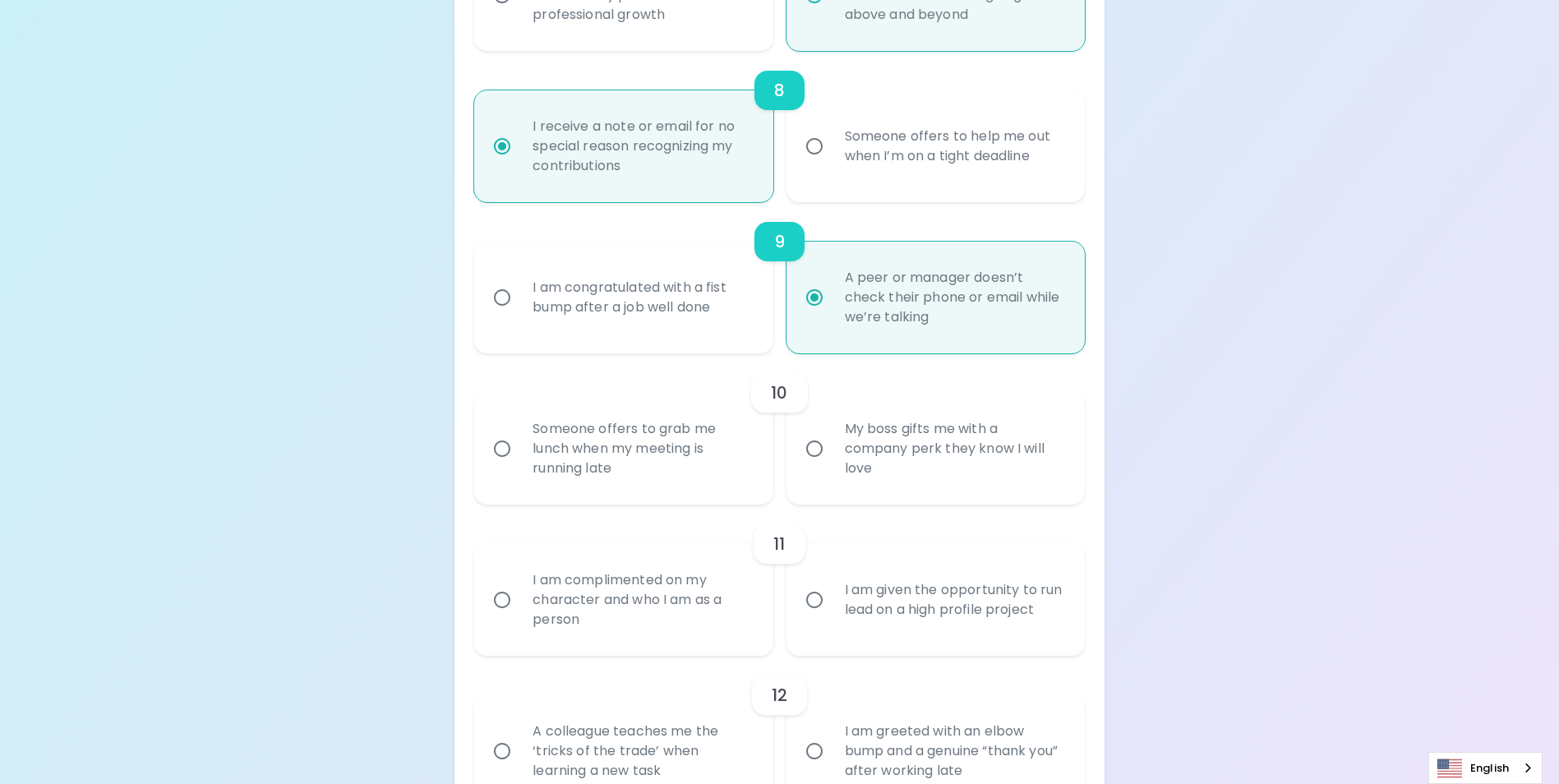
scroll to position [1531, 0]
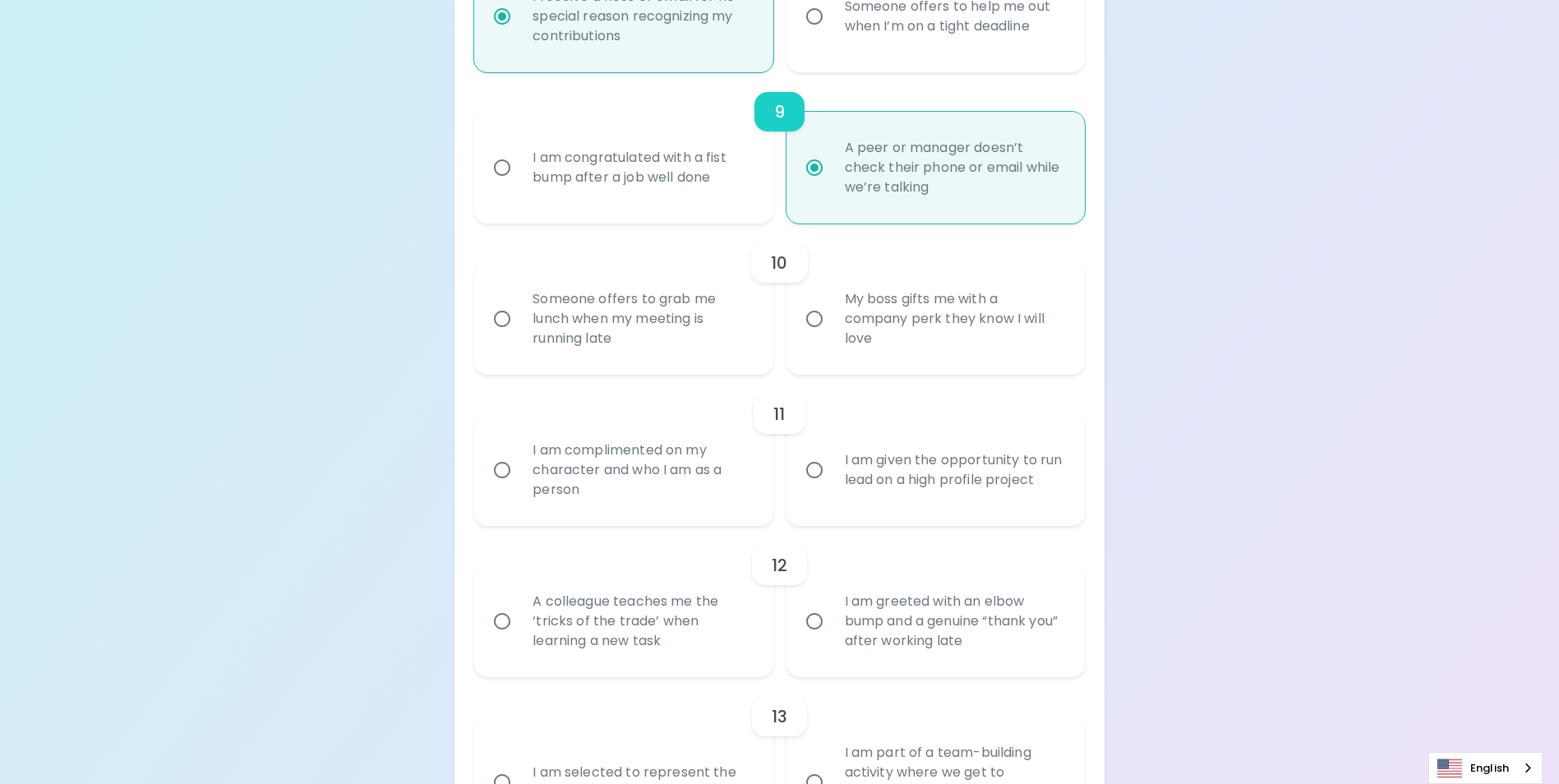
radio input "true"
click at [645, 207] on div "I am congratulated with a fist bump after a job well done" at bounding box center [641, 167] width 244 height 79
click at [519, 185] on input "I am congratulated with a fist bump after a job well done" at bounding box center [502, 167] width 35 height 35
radio input "false"
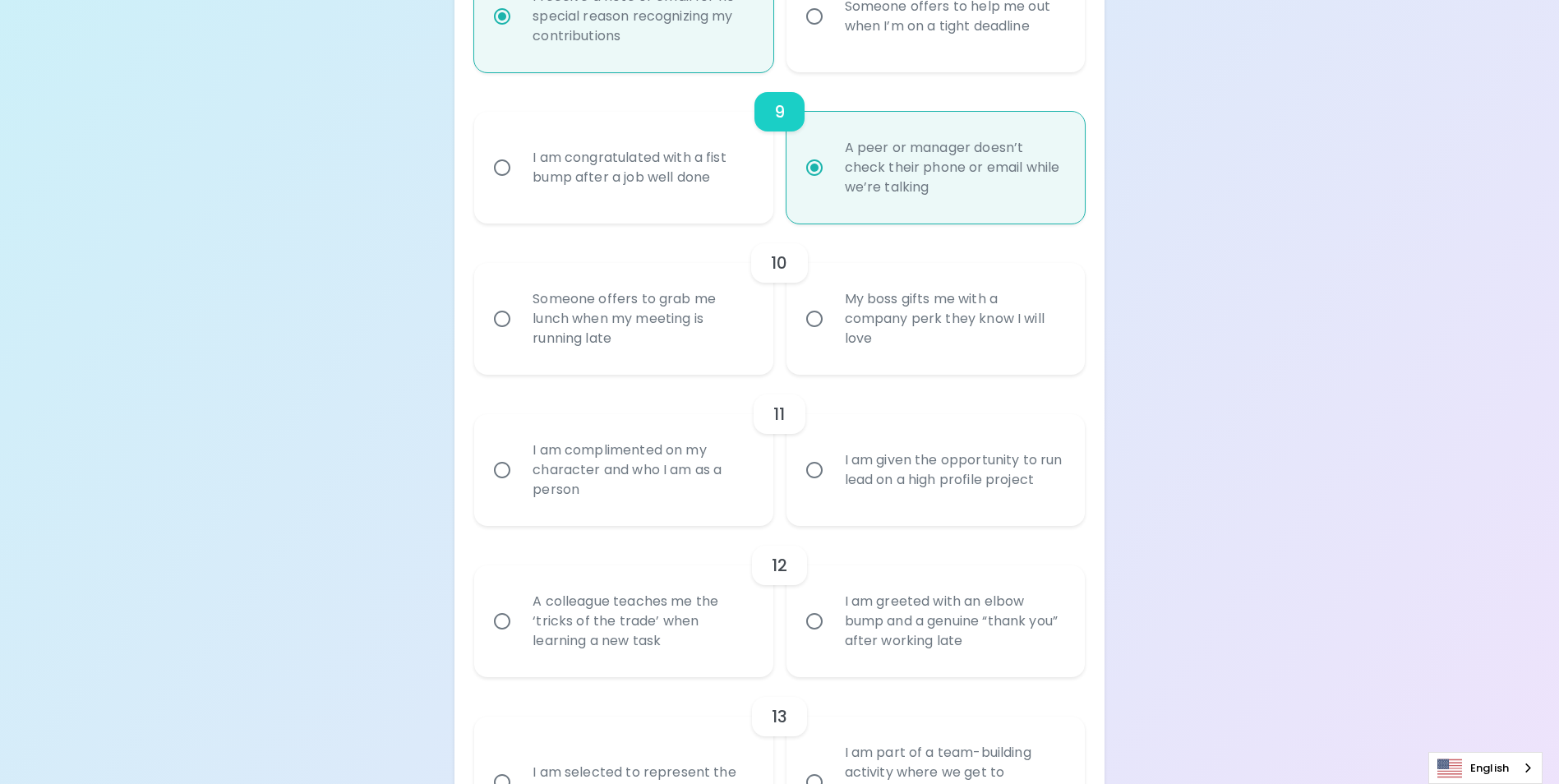
radio input "false"
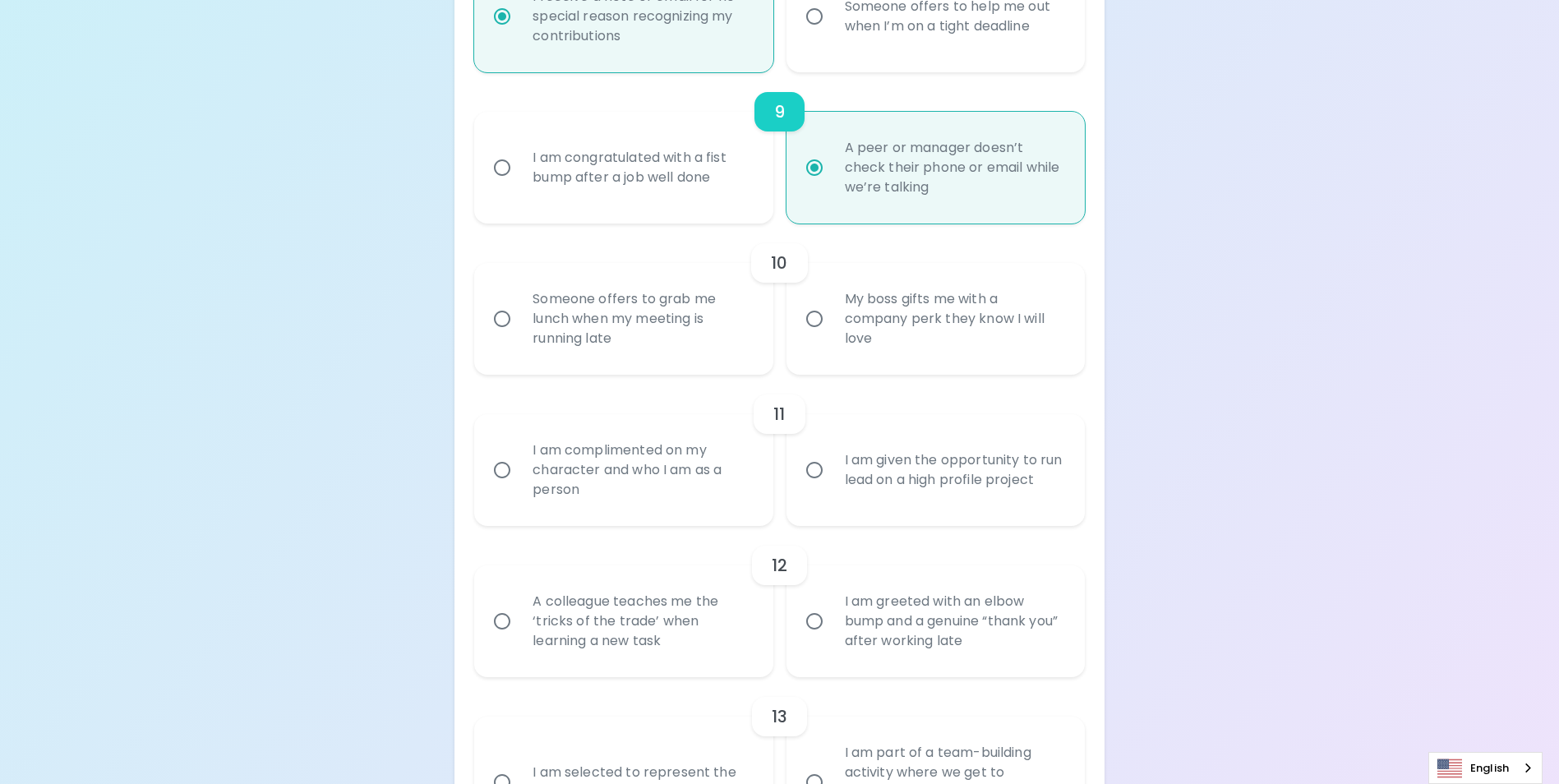
radio input "true"
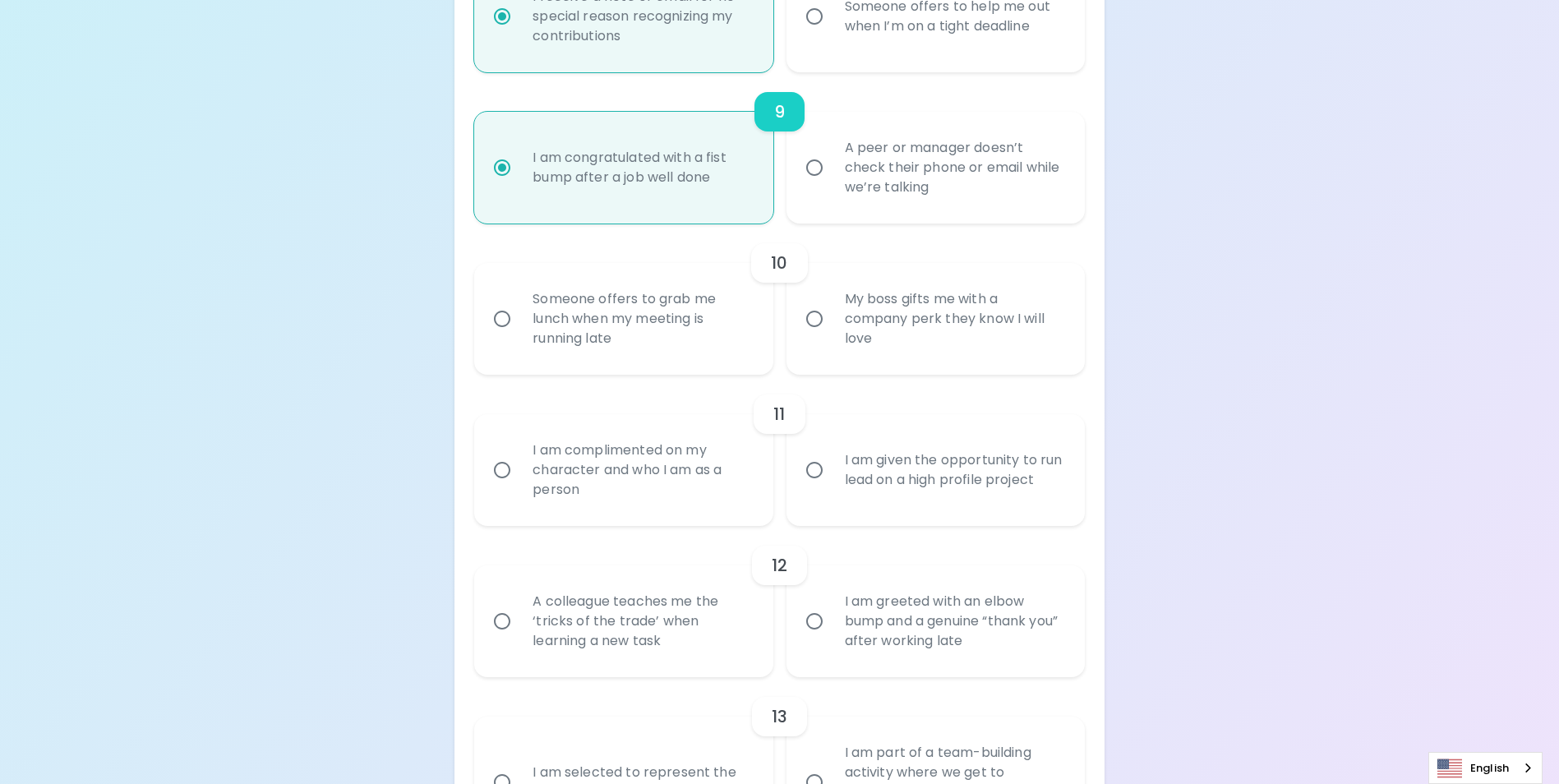
radio input "true"
click at [926, 356] on div "My boss gifts me with a company perk they know I will love" at bounding box center [954, 319] width 244 height 99
click at [832, 337] on input "My boss gifts me with a company perk they know I will love" at bounding box center [814, 319] width 35 height 35
radio input "false"
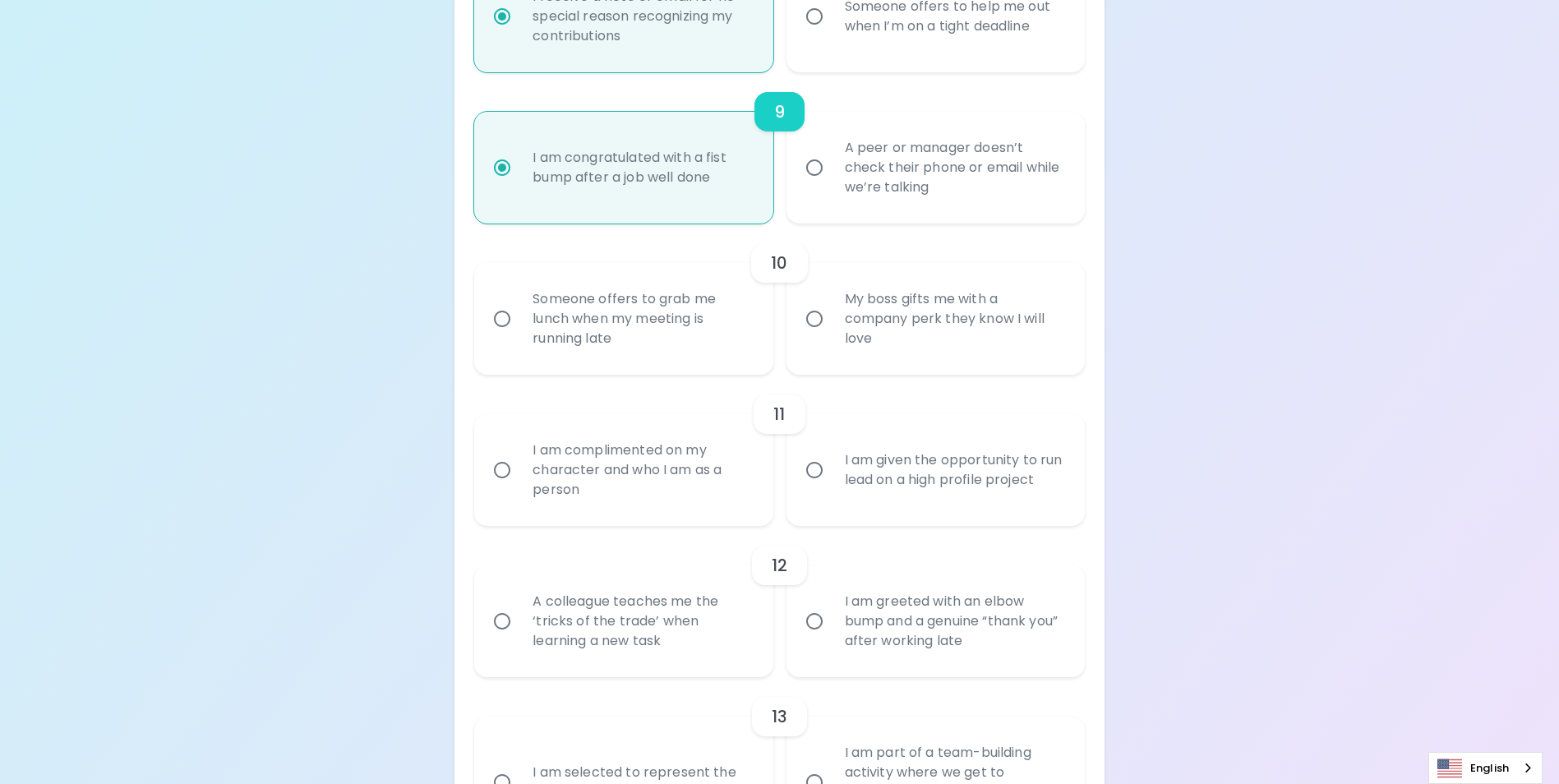
radio input "false"
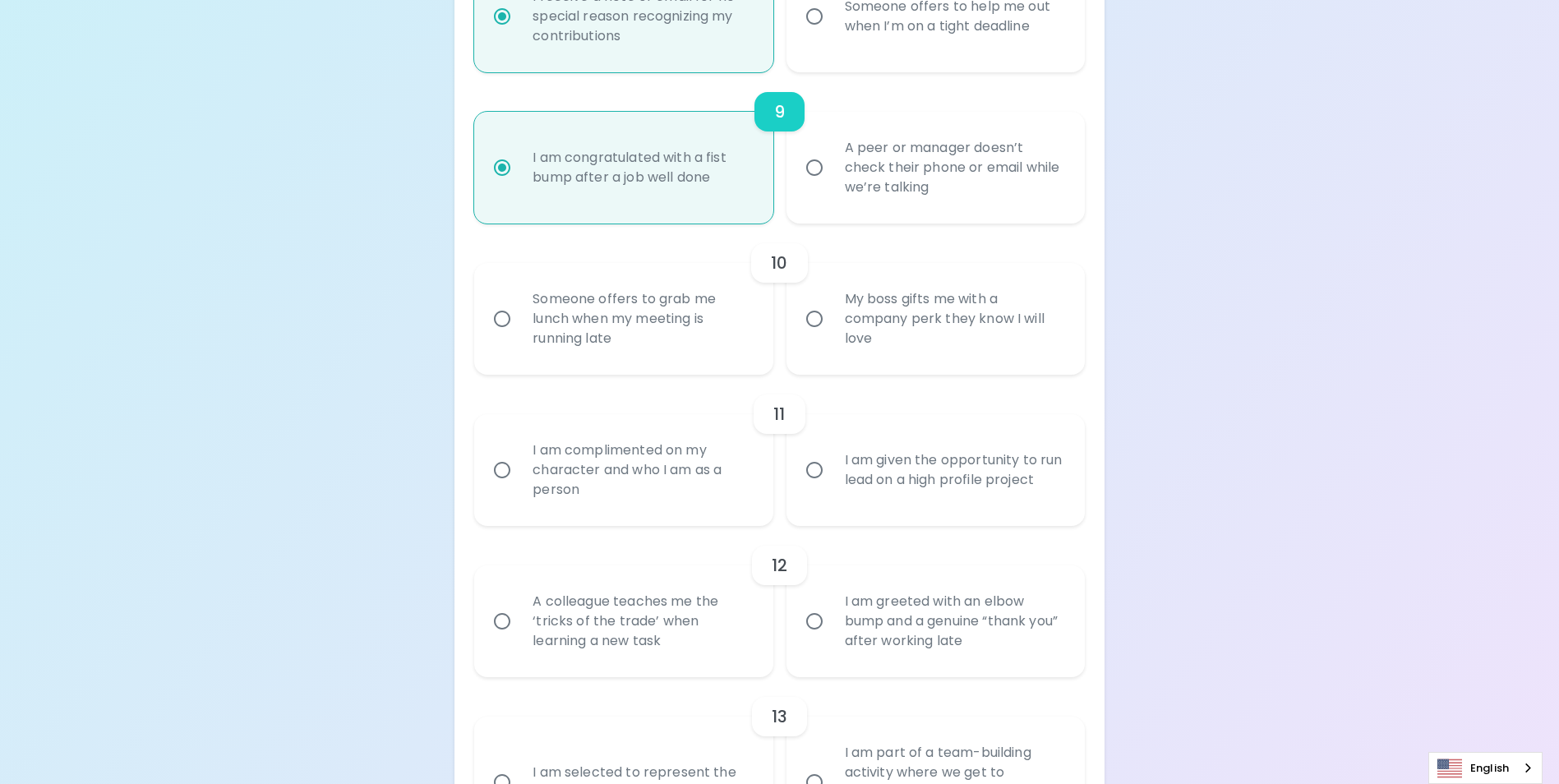
radio input "false"
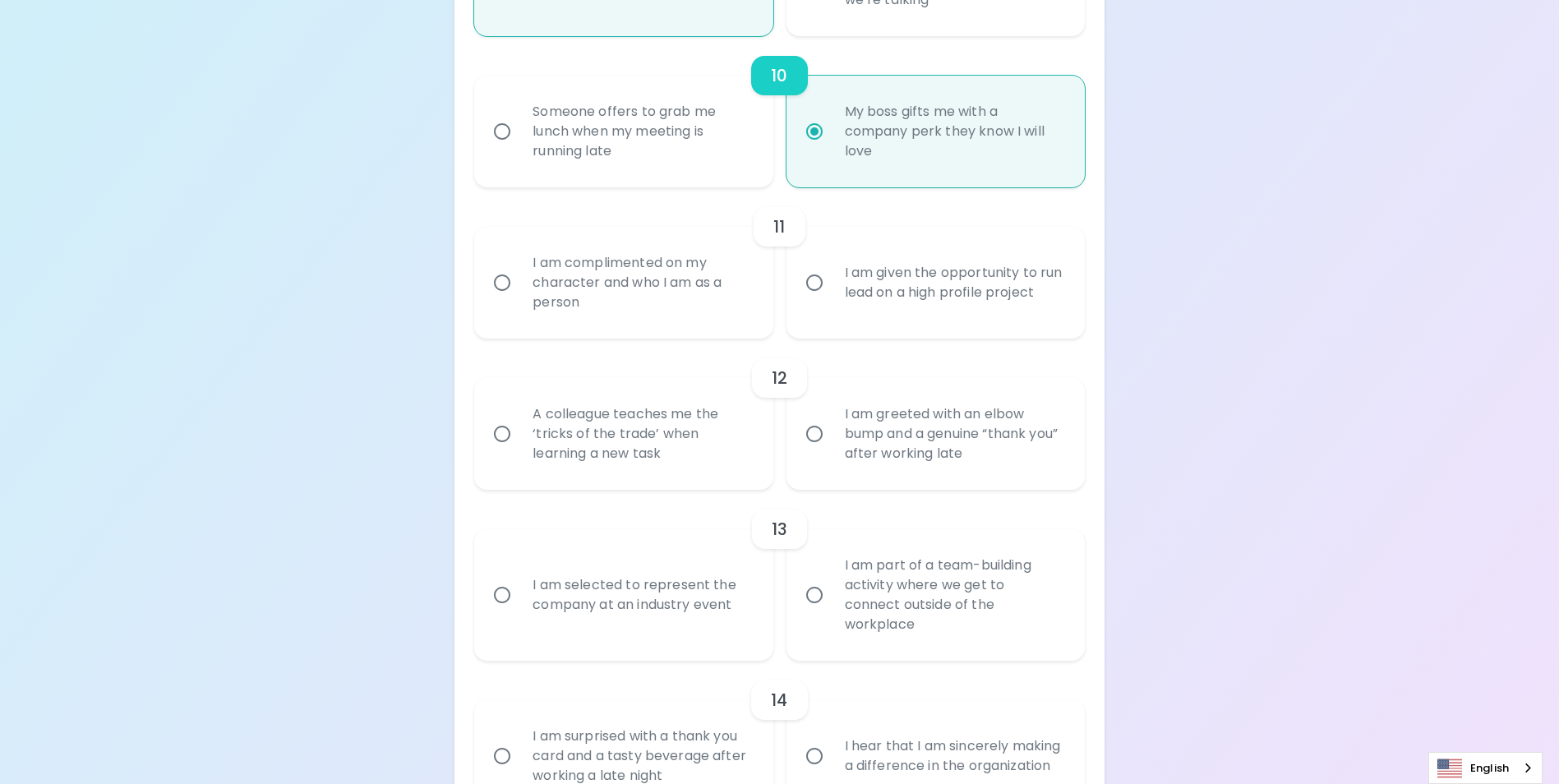
scroll to position [1745, 0]
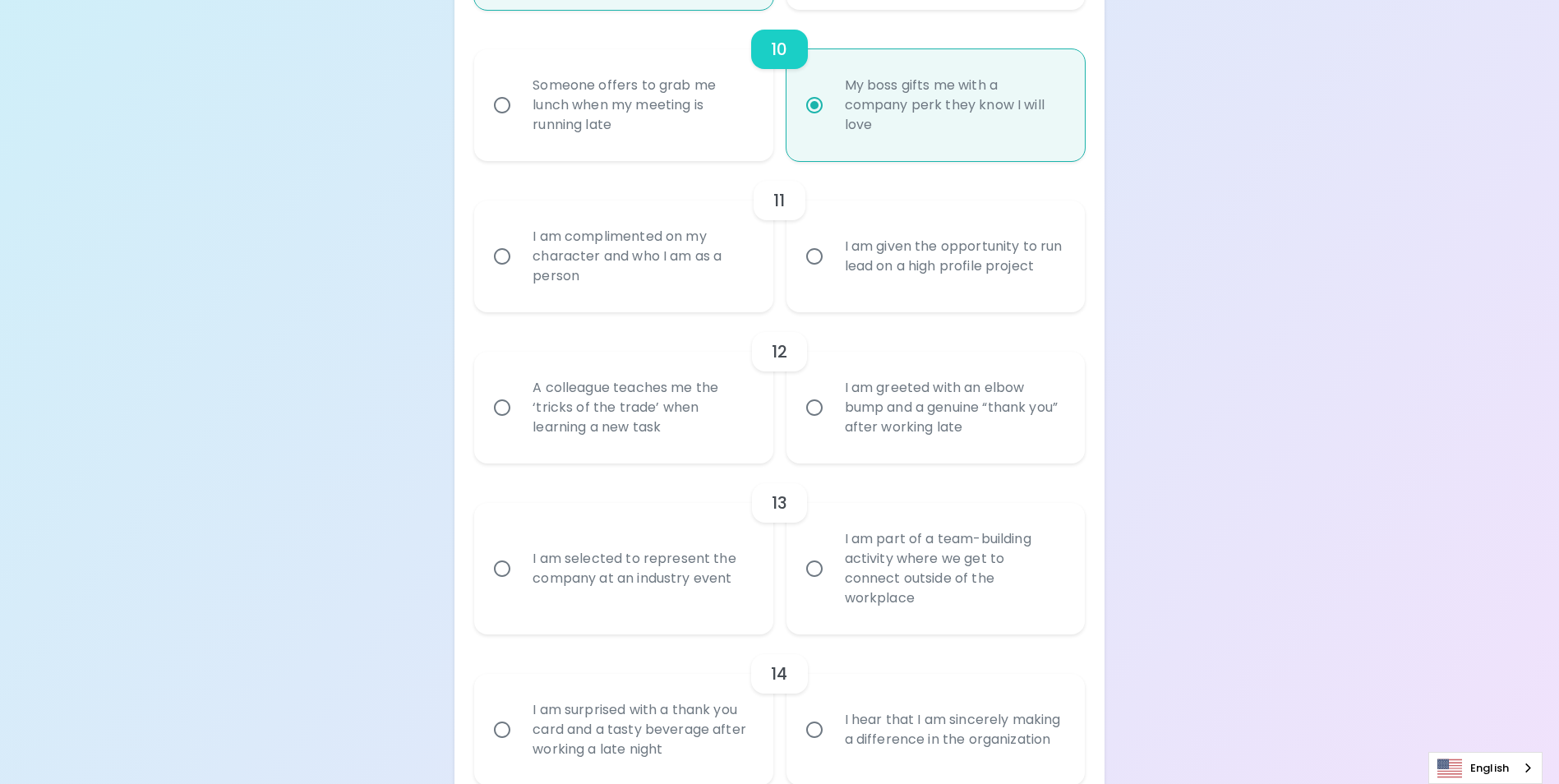
radio input "true"
click at [926, 296] on div "I am given the opportunity to run lead on a high profile project" at bounding box center [954, 257] width 244 height 79
click at [832, 274] on input "I am given the opportunity to run lead on a high profile project" at bounding box center [814, 256] width 35 height 35
radio input "false"
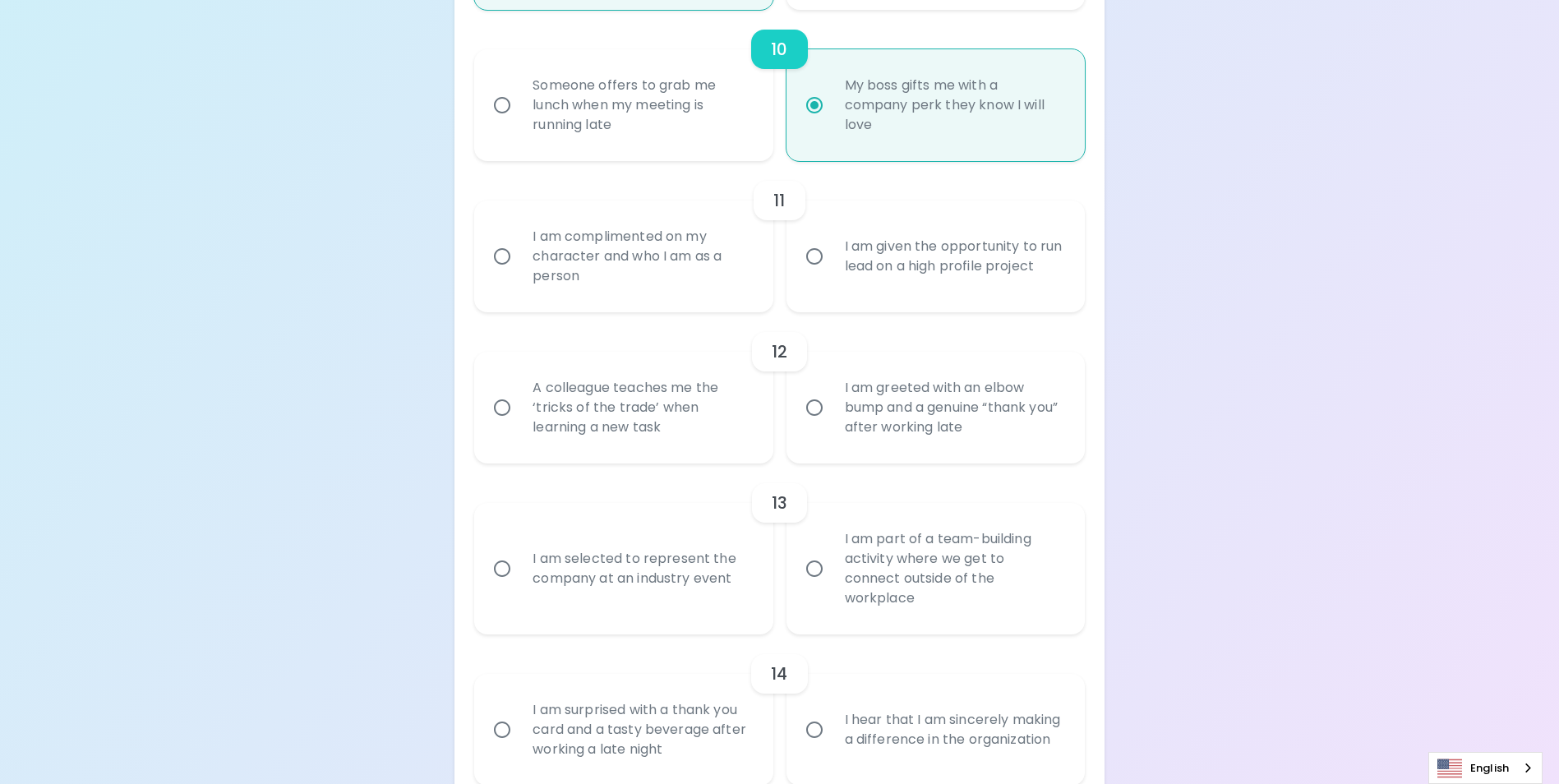
radio input "false"
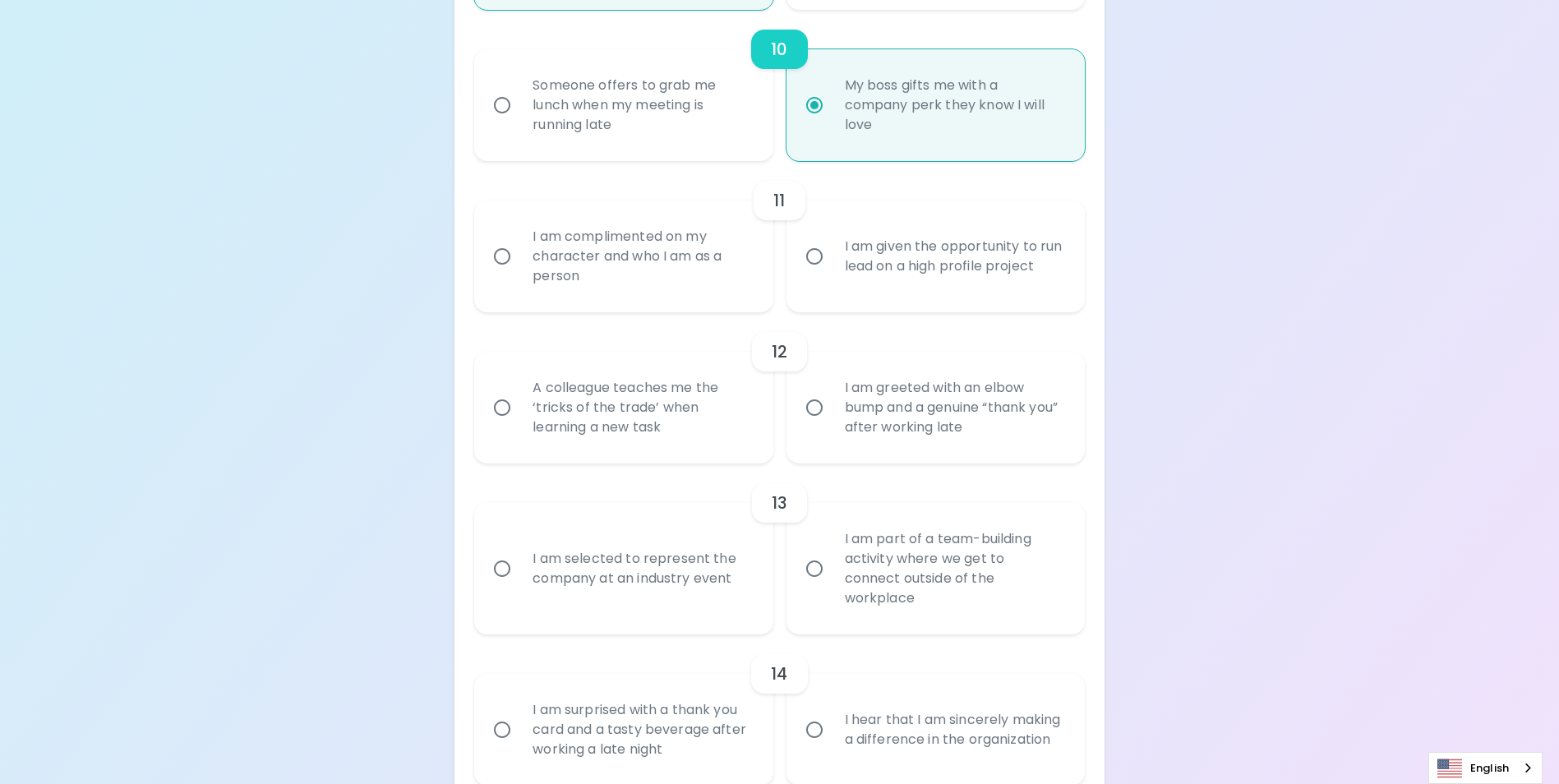
radio input "false"
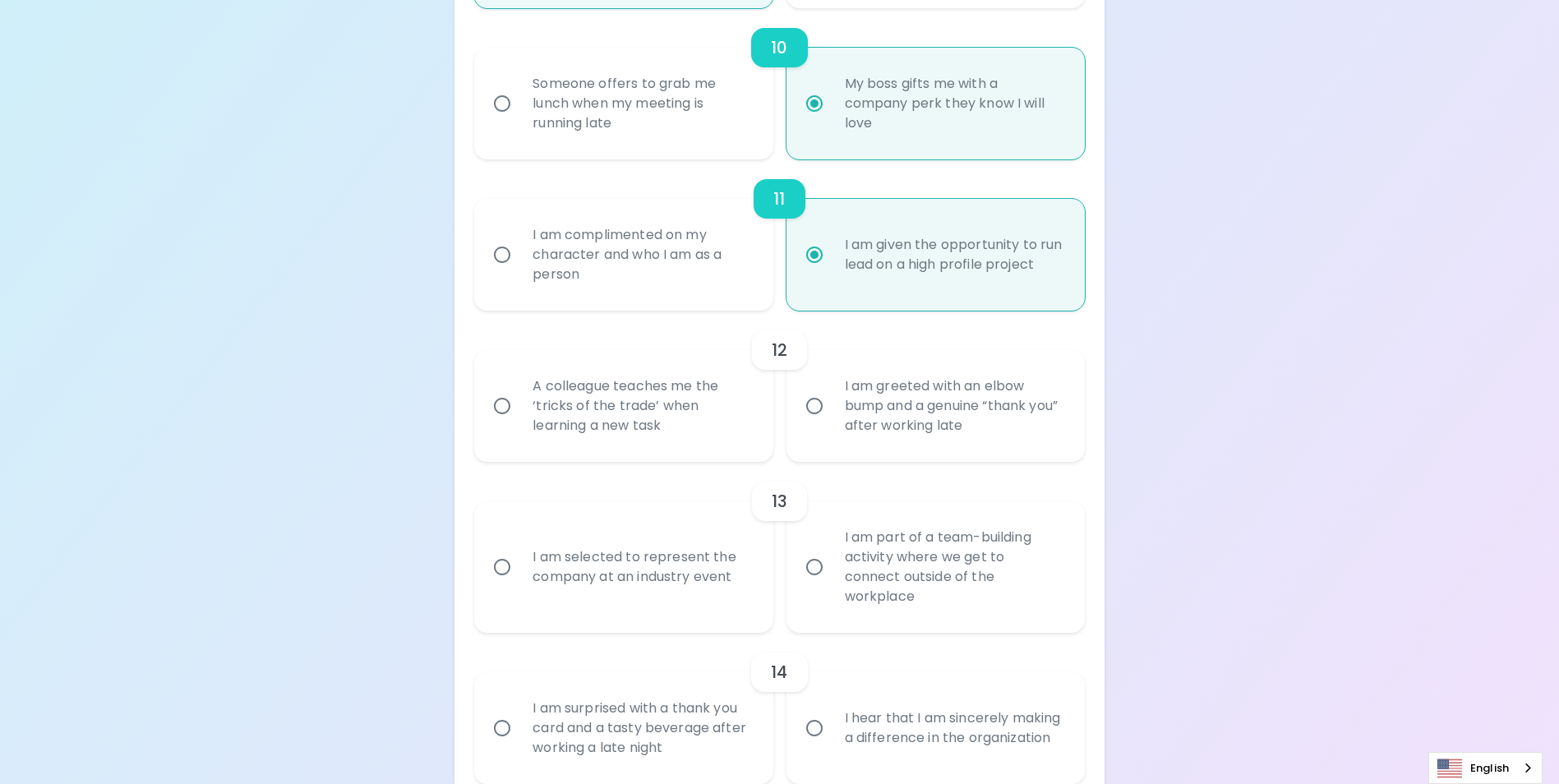
scroll to position [1876, 0]
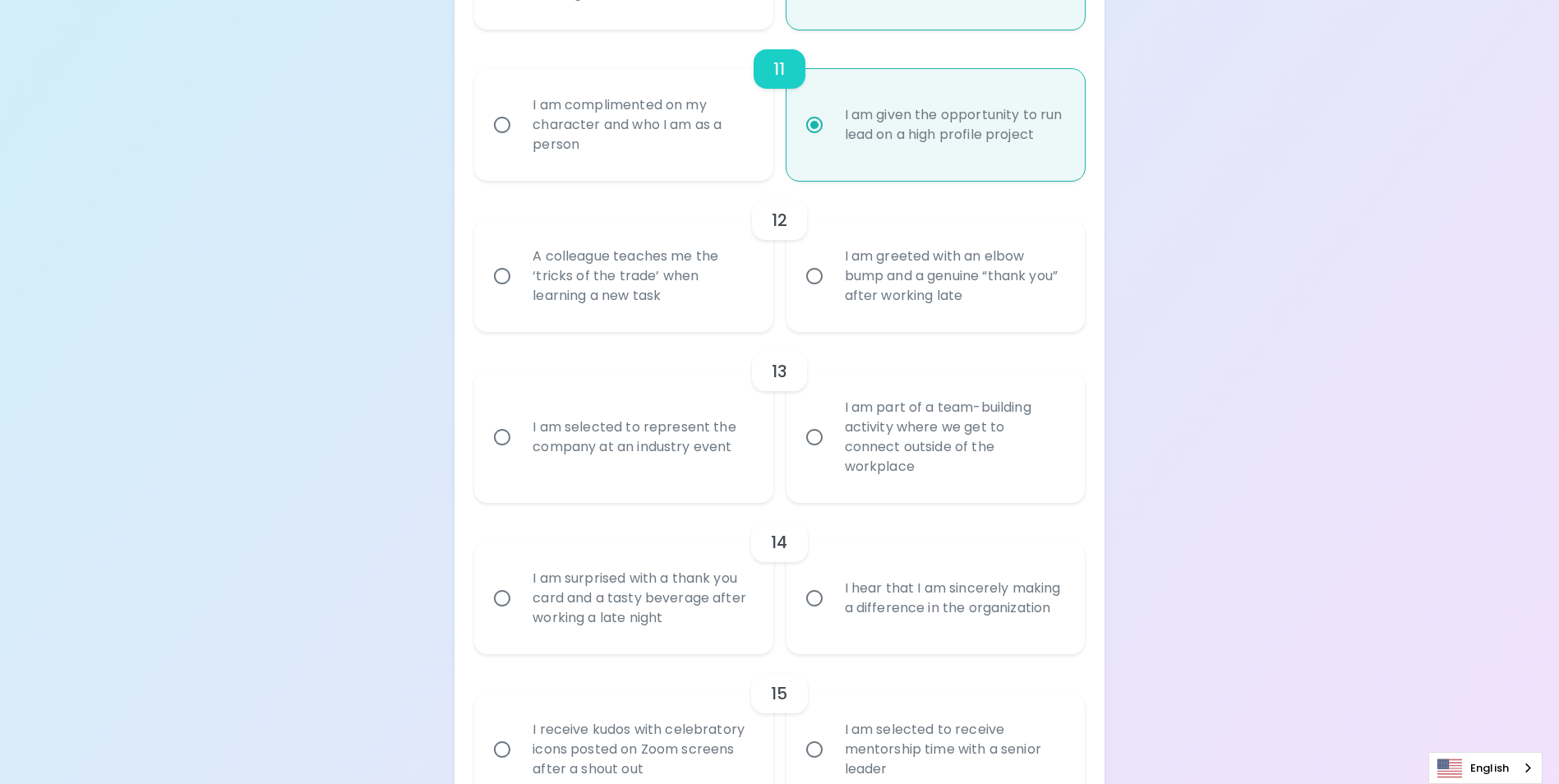
radio input "true"
click at [712, 325] on div "A colleague teaches me the ‘tricks of the trade’ when learning a new task" at bounding box center [641, 275] width 244 height 99
click at [519, 293] on input "A colleague teaches me the ‘tricks of the trade’ when learning a new task" at bounding box center [502, 275] width 35 height 35
radio input "false"
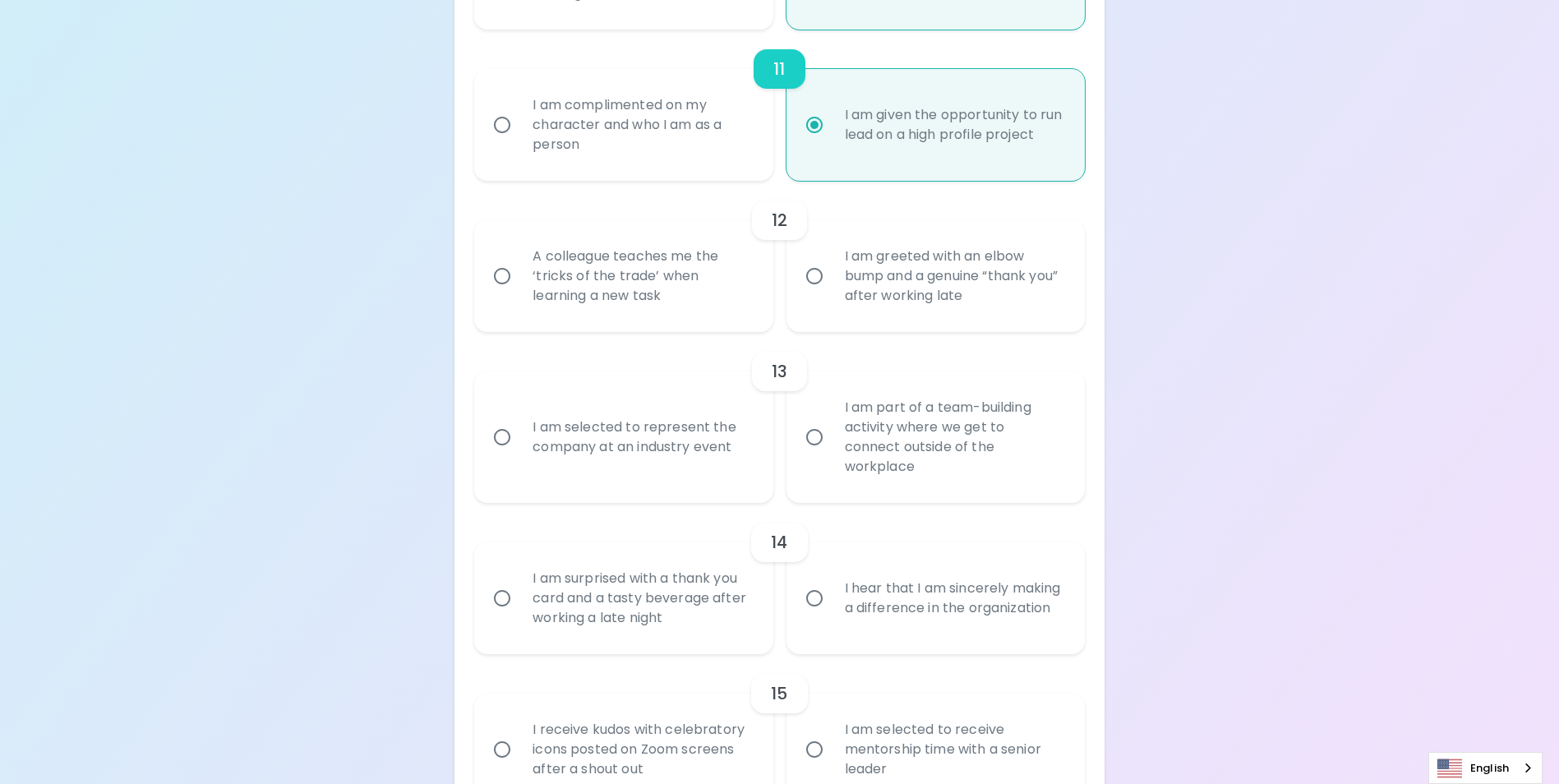
radio input "false"
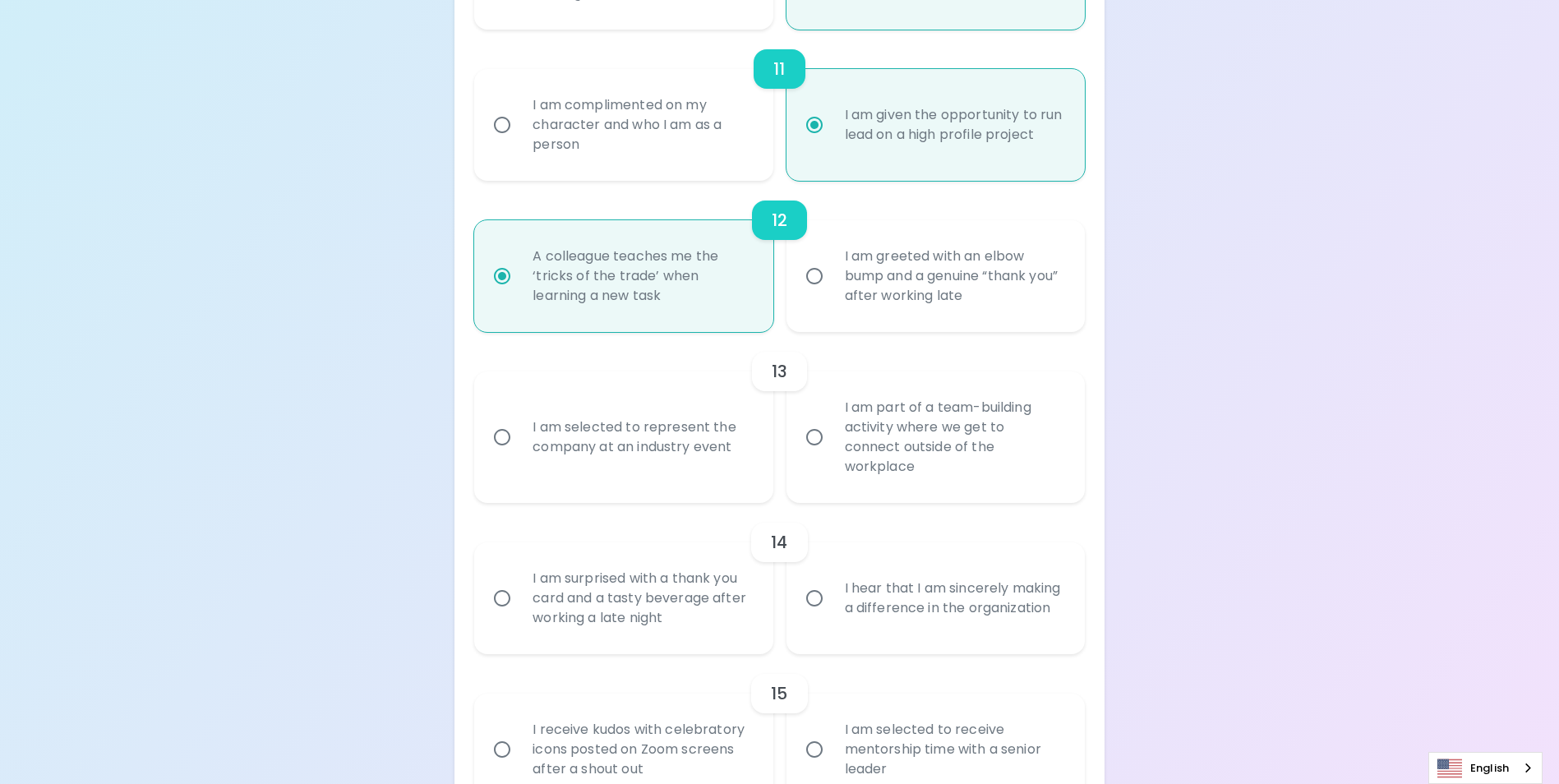
radio input "false"
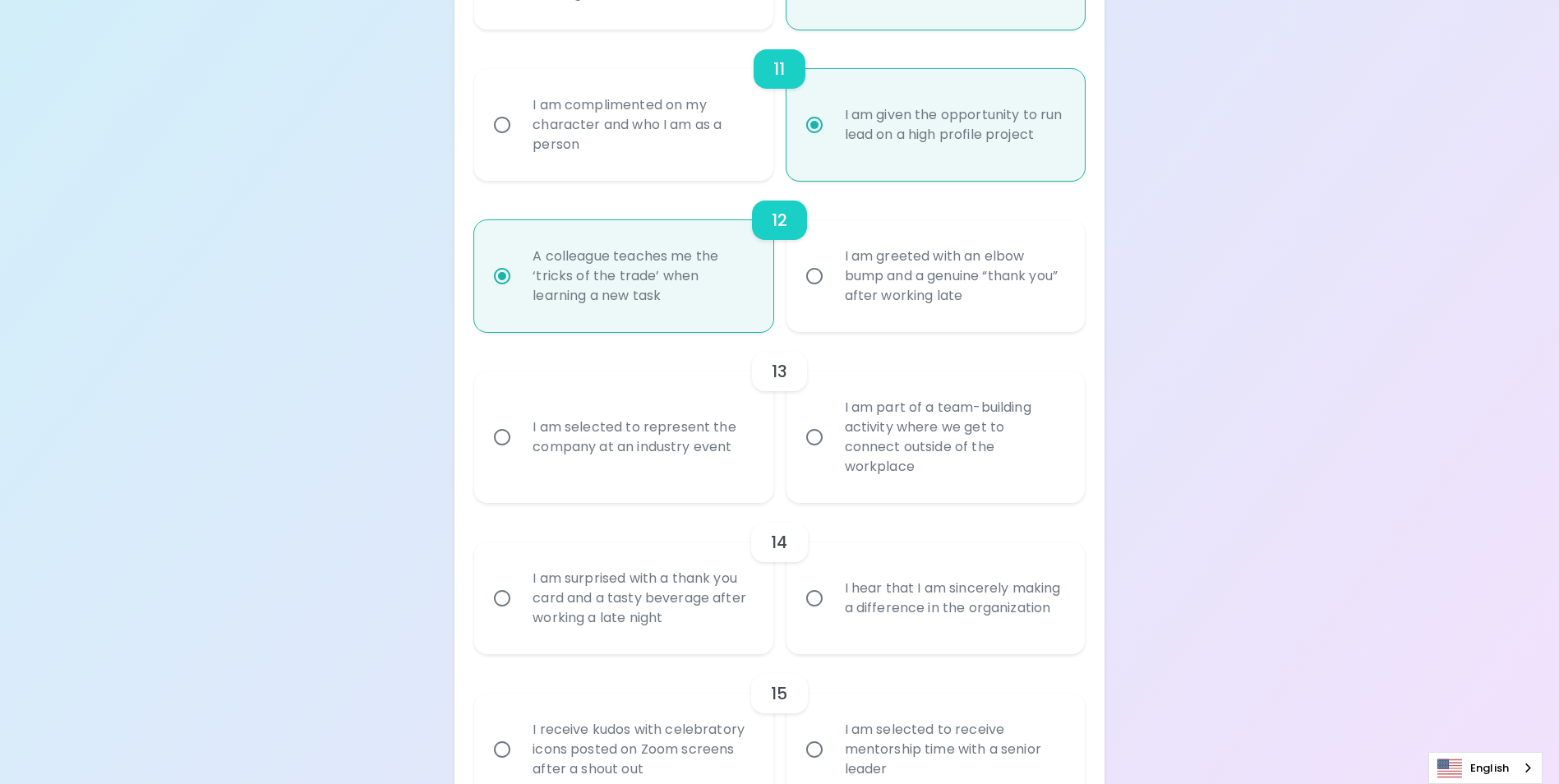
radio input "false"
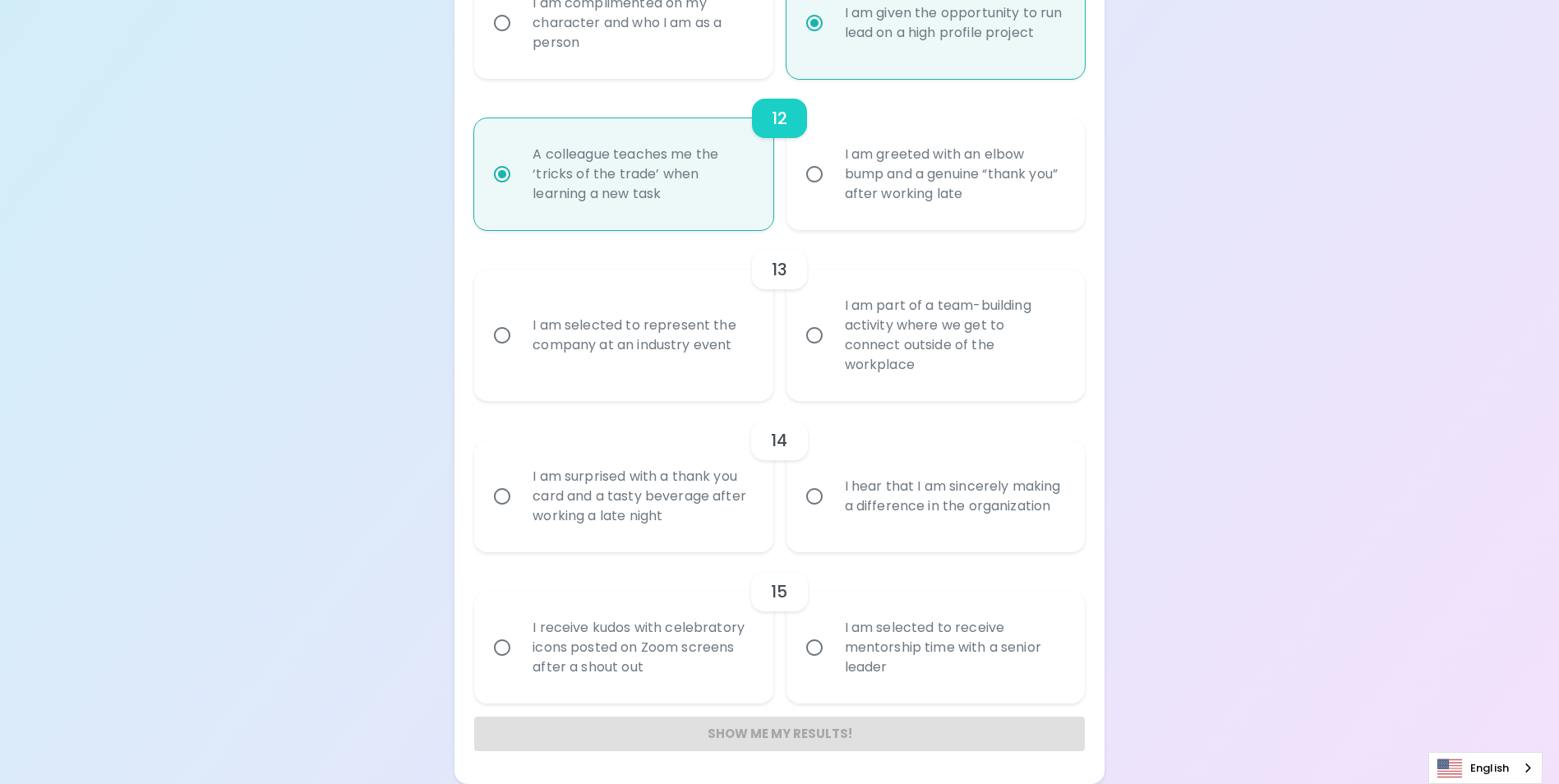
radio input "true"
click at [691, 375] on div "I am selected to represent the company at an industry event" at bounding box center [641, 336] width 244 height 79
click at [519, 353] on input "I am selected to represent the company at an industry event" at bounding box center [502, 335] width 35 height 35
radio input "false"
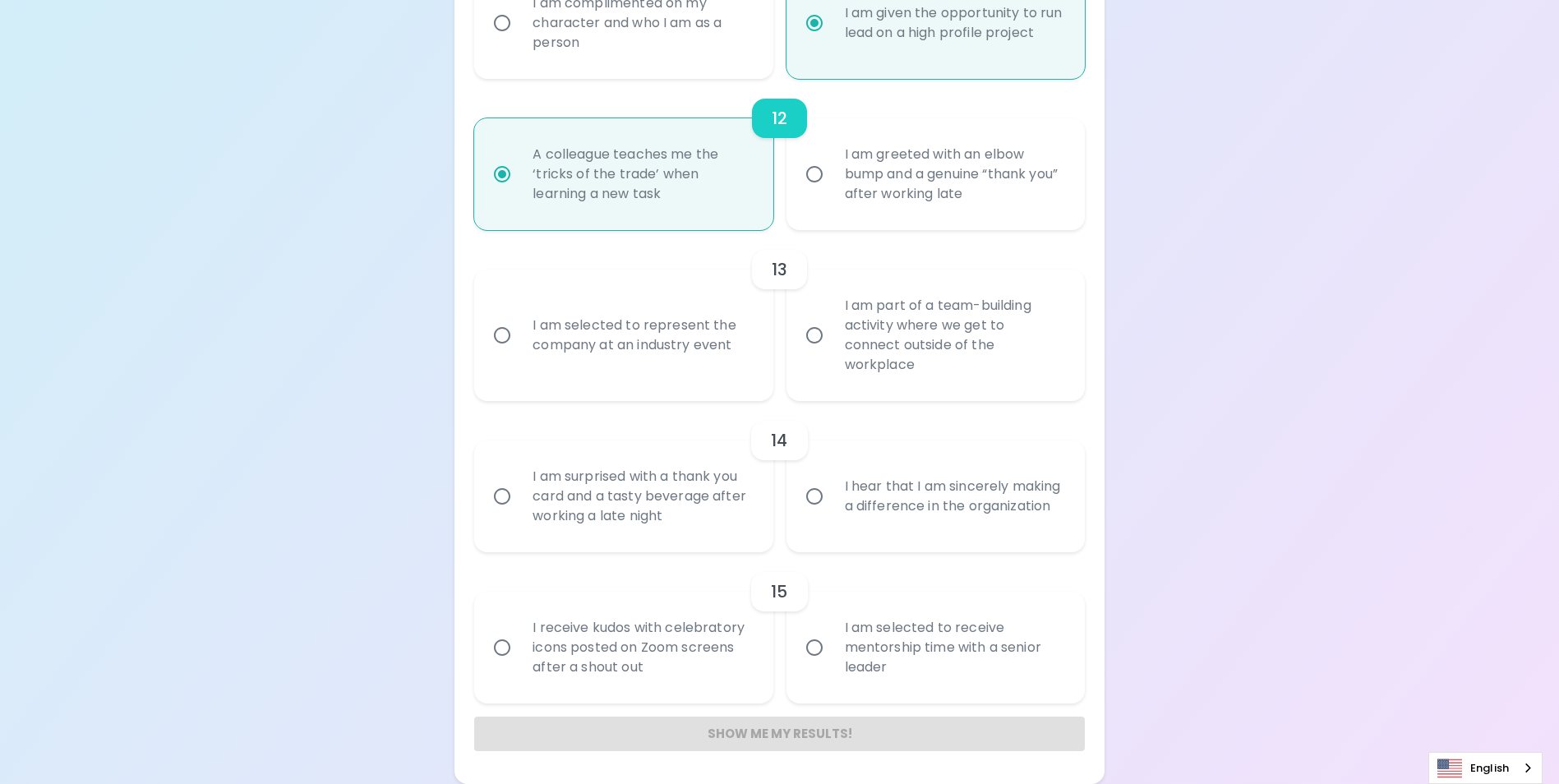
radio input "false"
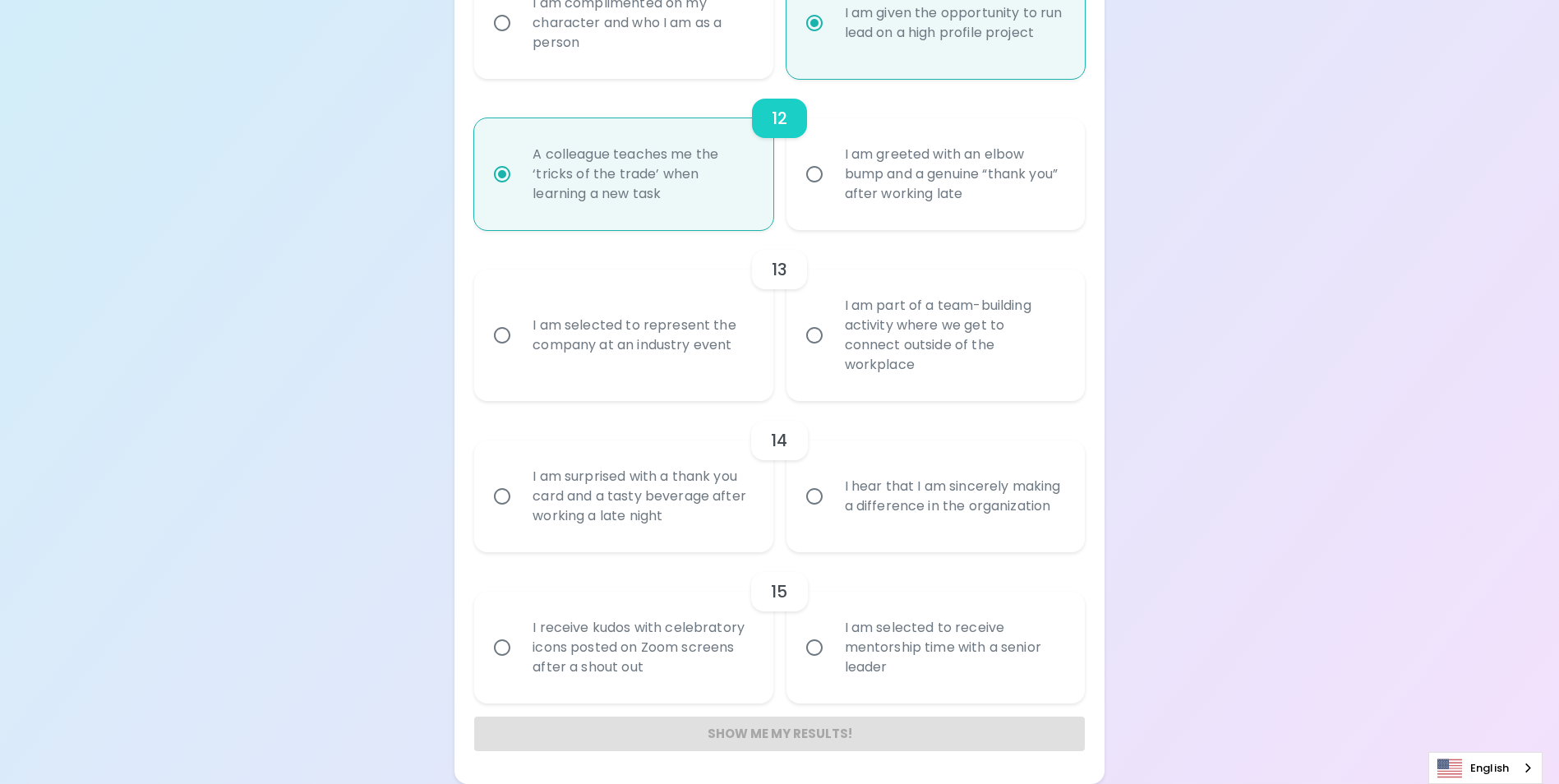
radio input "false"
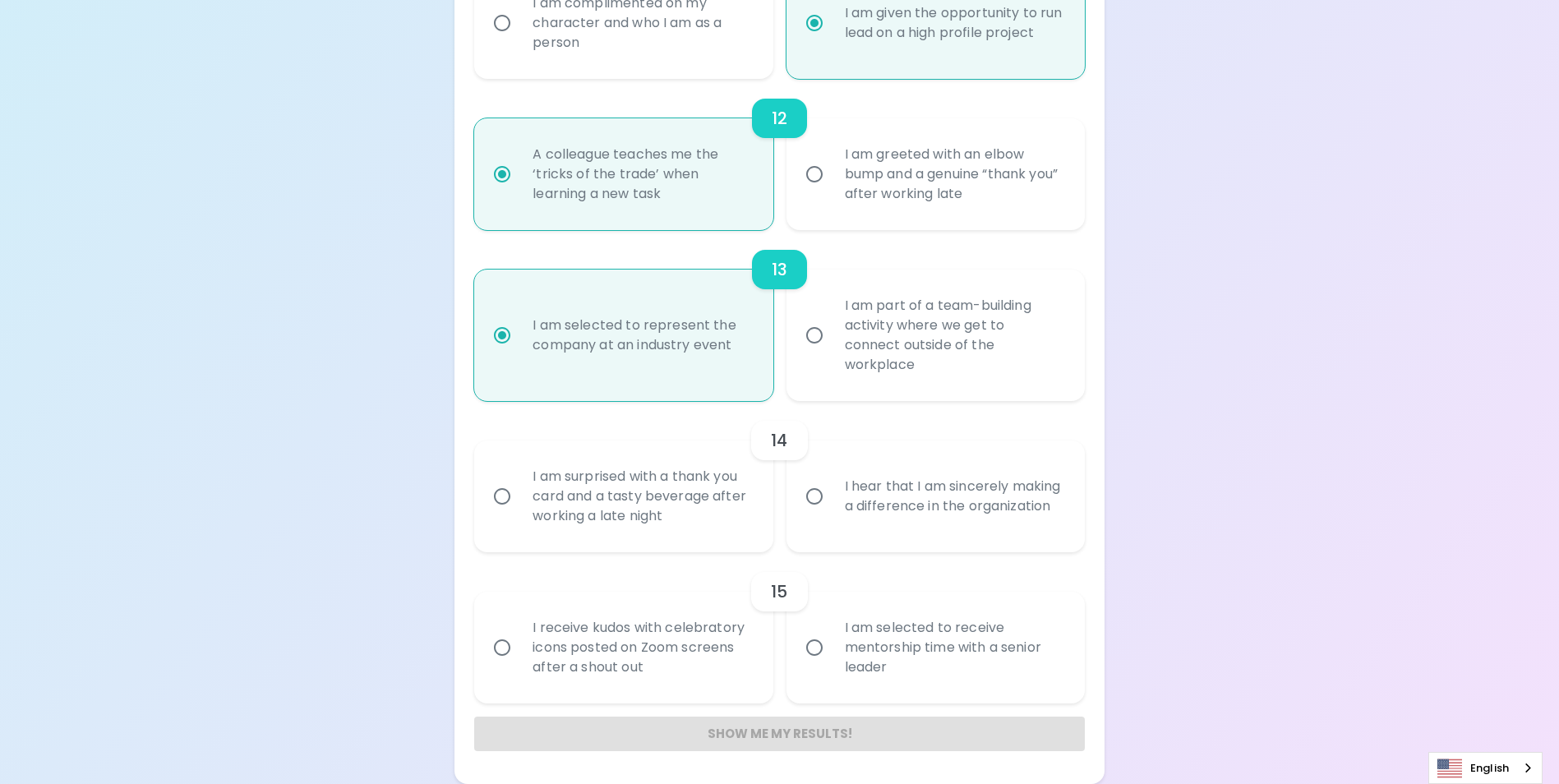
radio input "true"
click at [969, 511] on div "I hear that I am sincerely making a difference in the organization" at bounding box center [954, 496] width 244 height 79
click at [832, 511] on input "I hear that I am sincerely making a difference in the organization" at bounding box center [814, 496] width 35 height 35
radio input "false"
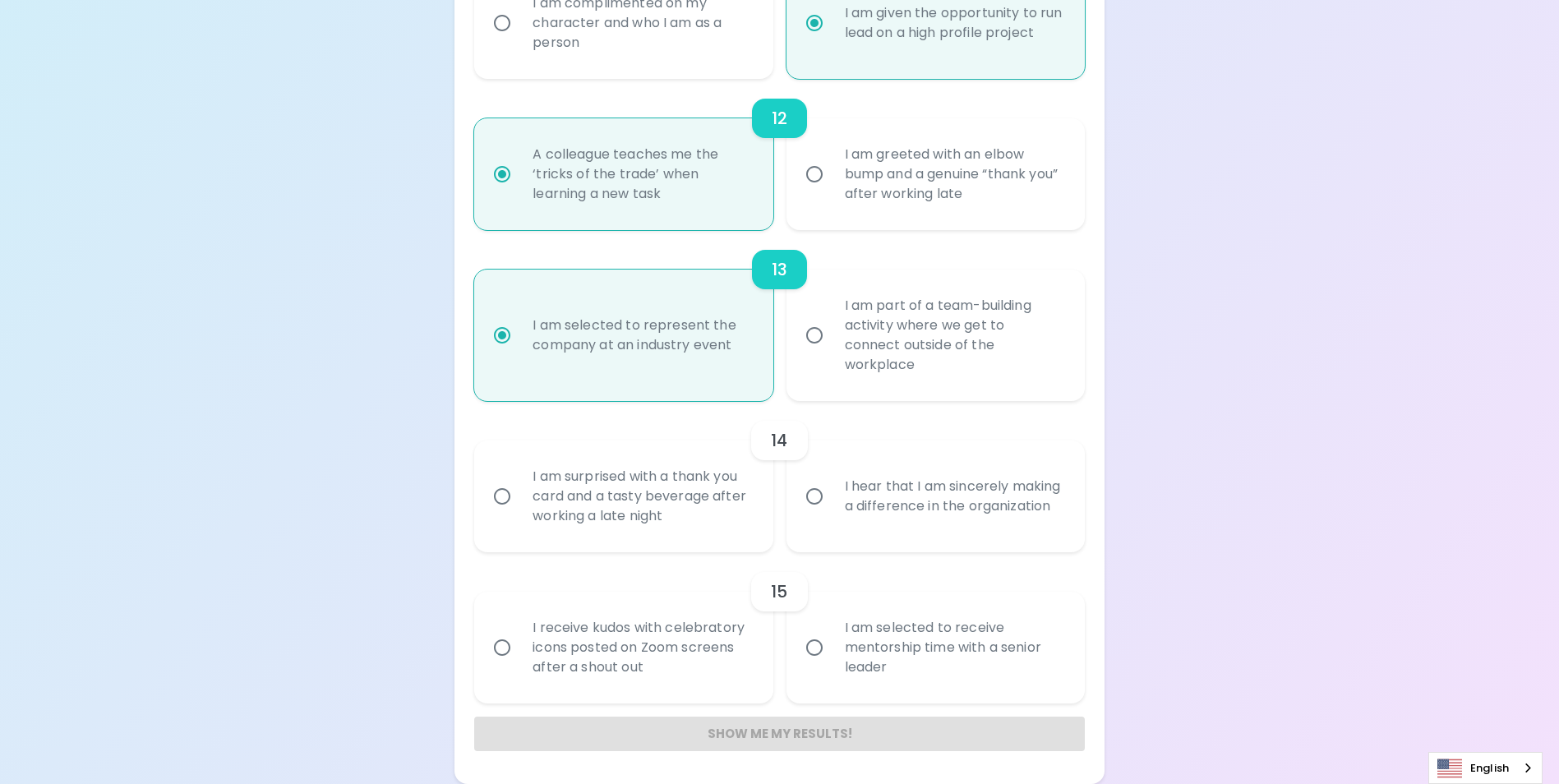
radio input "false"
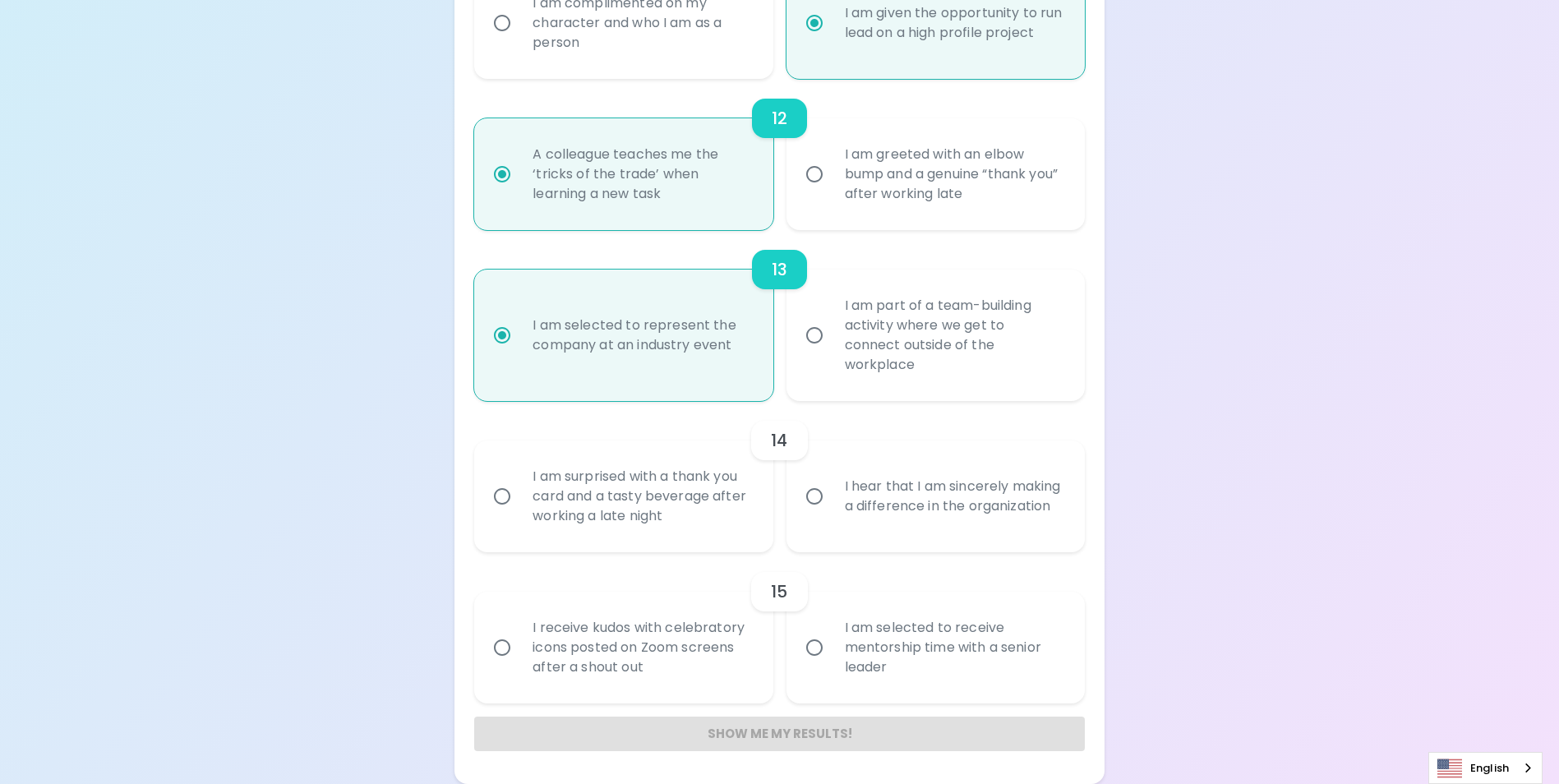
radio input "false"
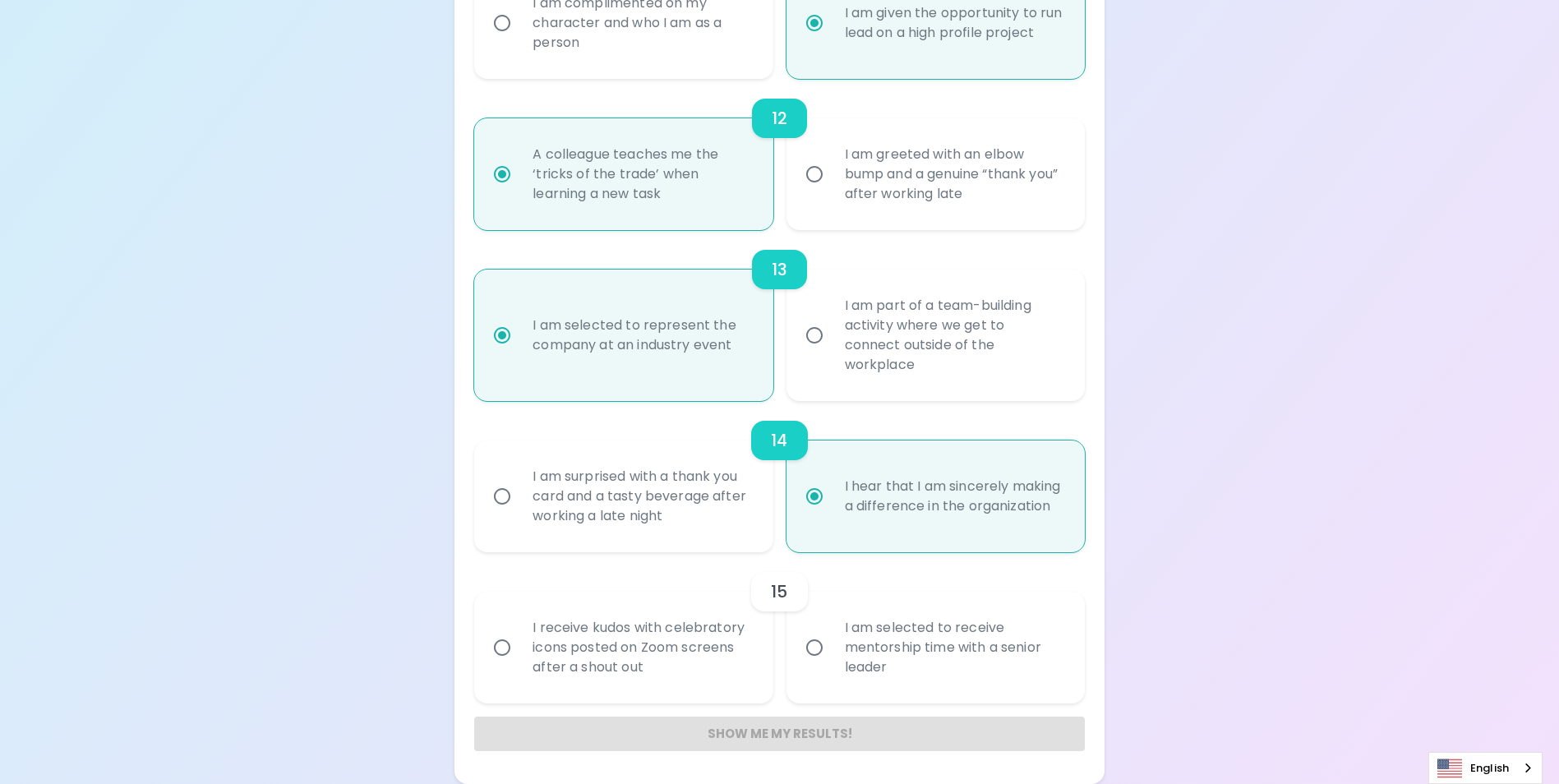
radio input "true"
click at [702, 673] on div "I receive kudos with celebratory icons posted on Zoom screens after a shout out" at bounding box center [641, 647] width 244 height 99
click at [519, 665] on input "I receive kudos with celebratory icons posted on Zoom screens after a shout out" at bounding box center [502, 648] width 35 height 35
radio input "false"
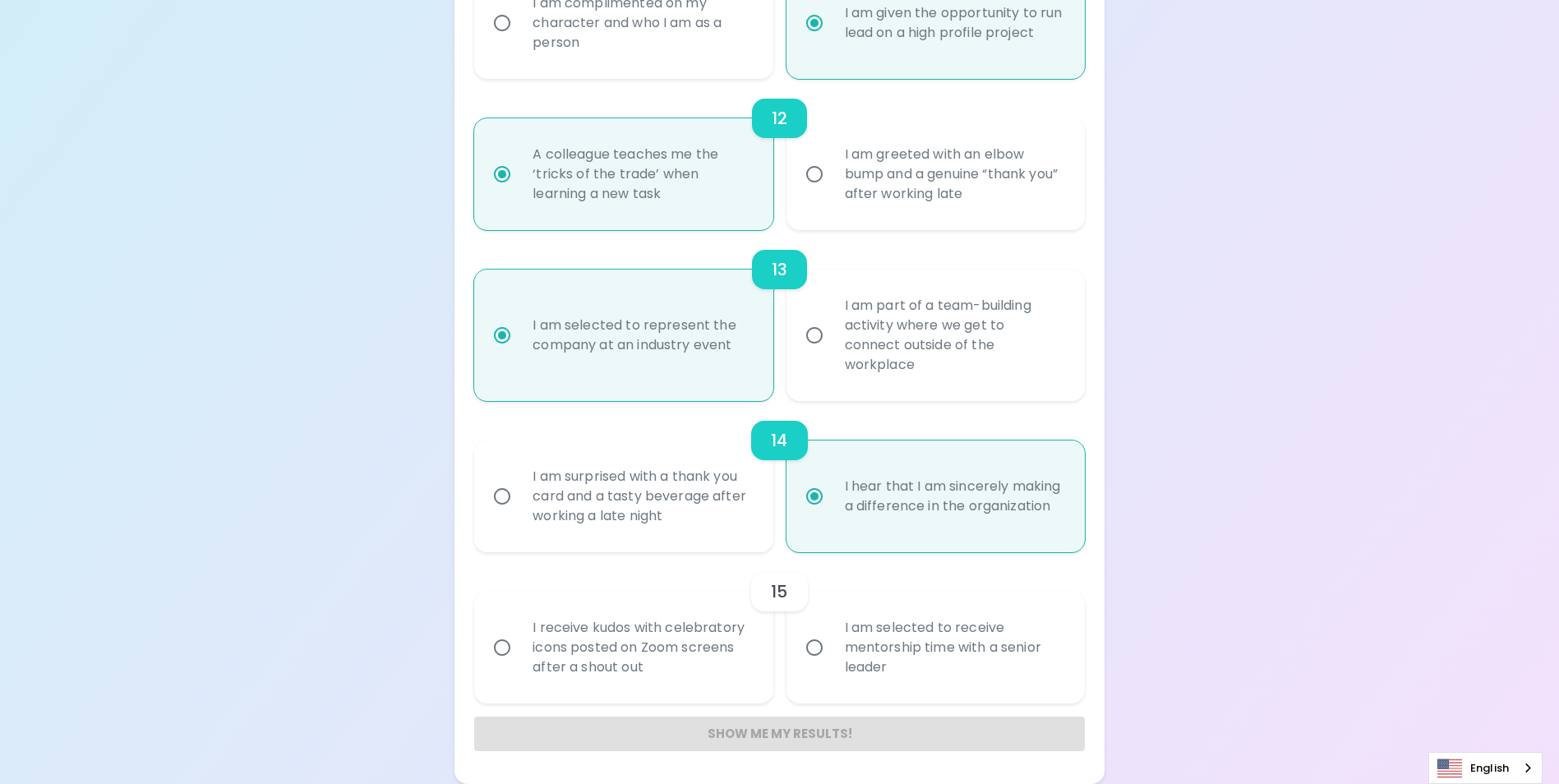
radio input "false"
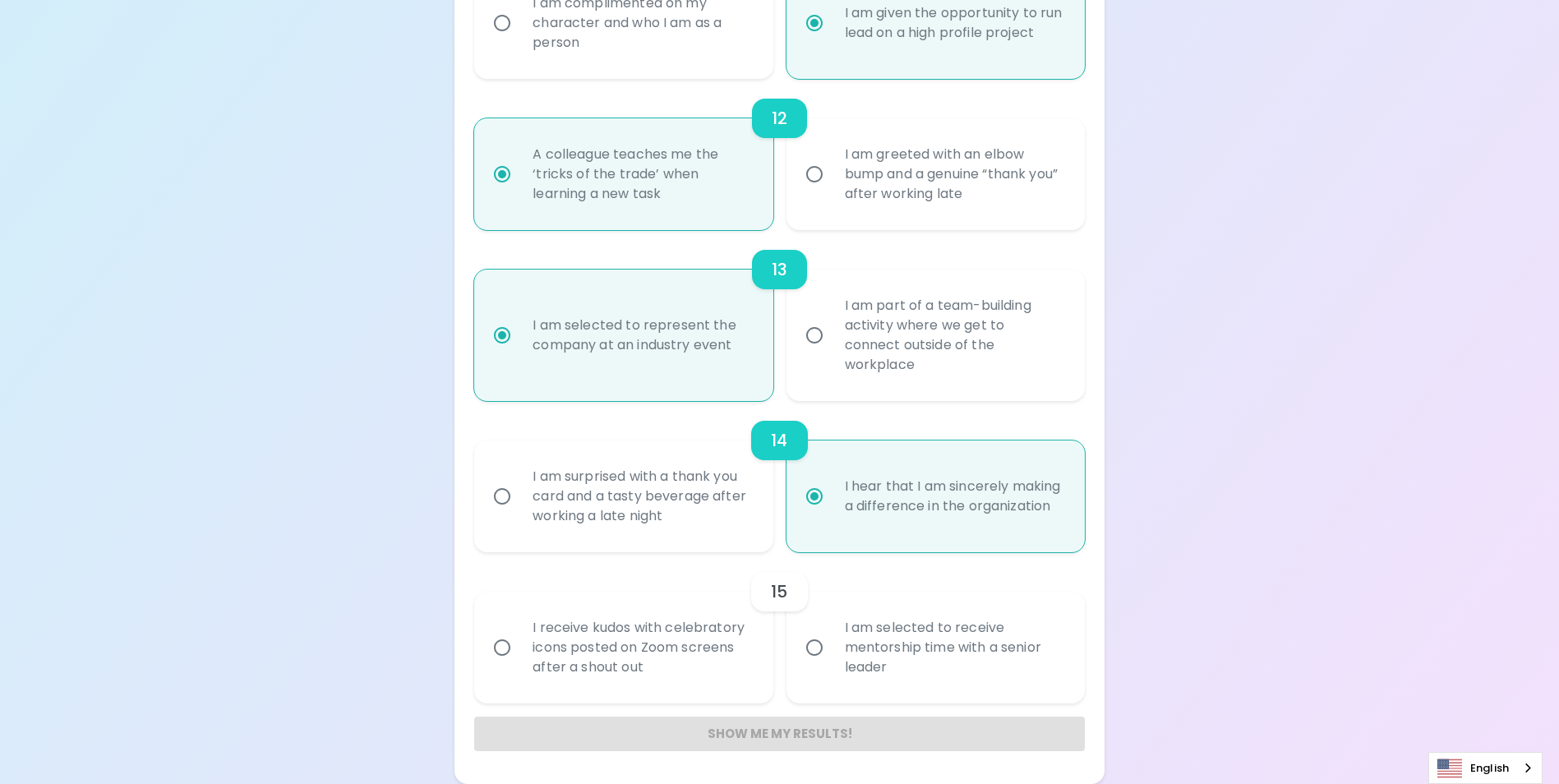
radio input "false"
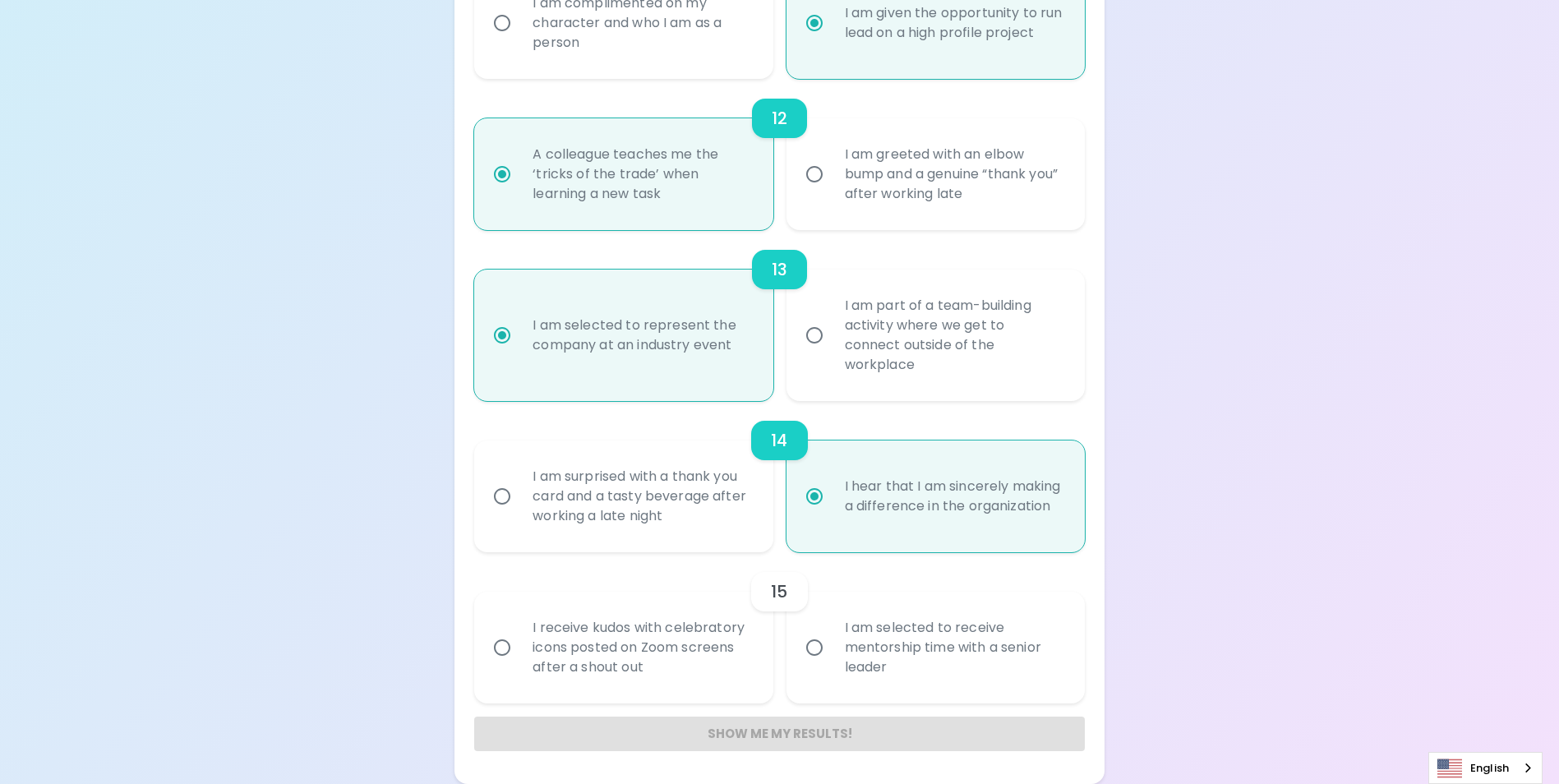
radio input "false"
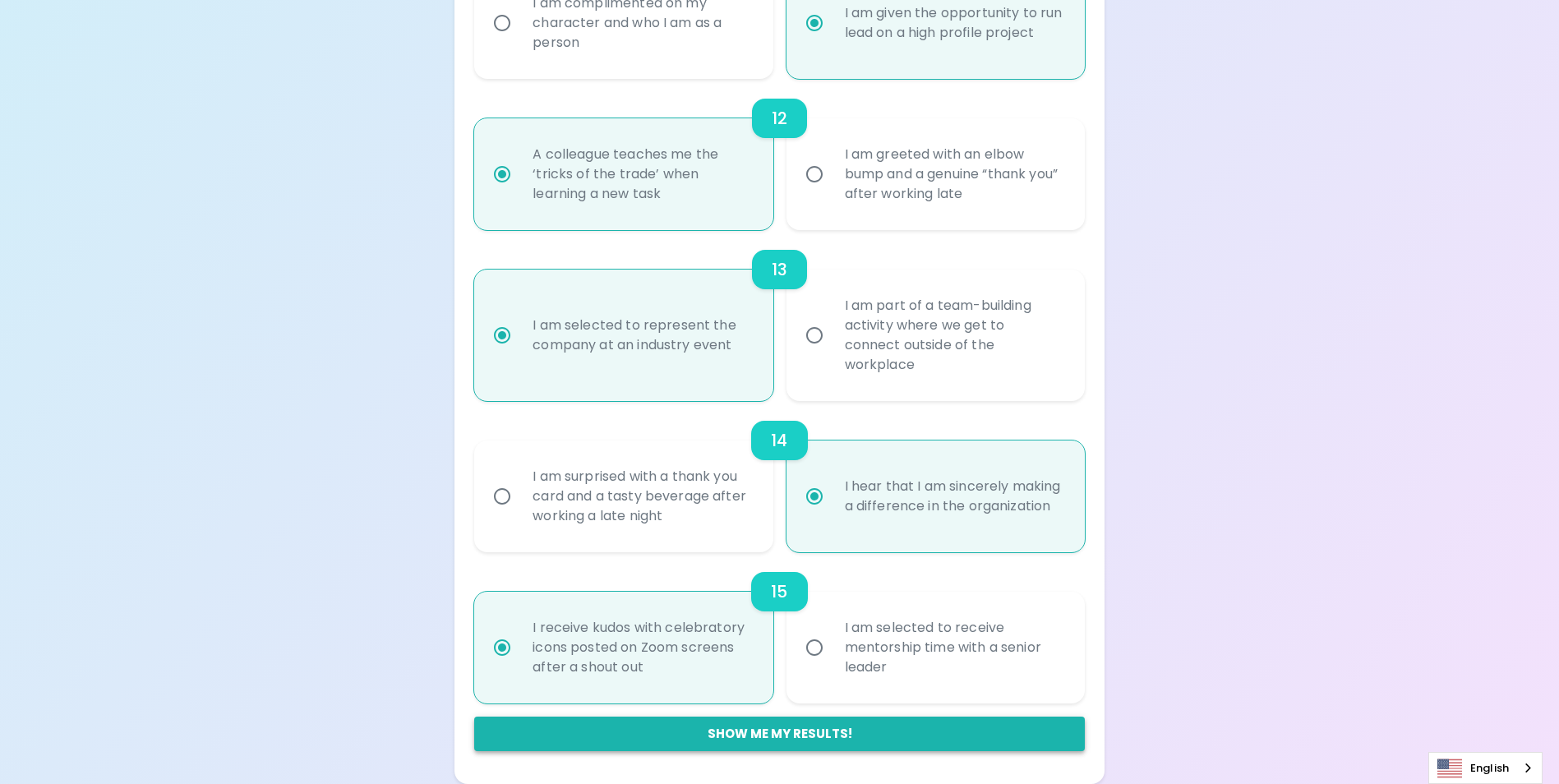
radio input "true"
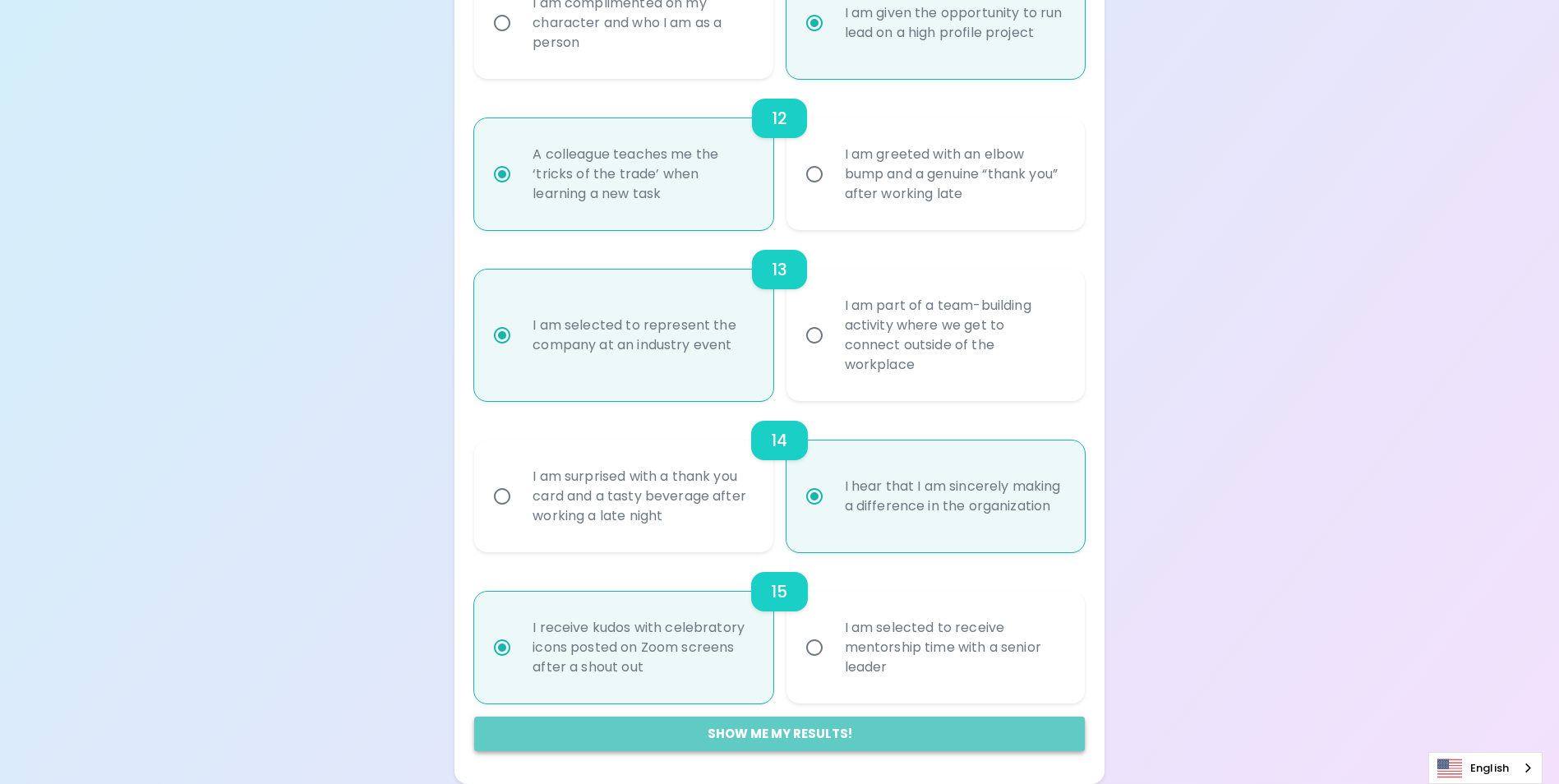
click at [767, 745] on button "Show me my results!" at bounding box center [779, 733] width 610 height 35
radio input "false"
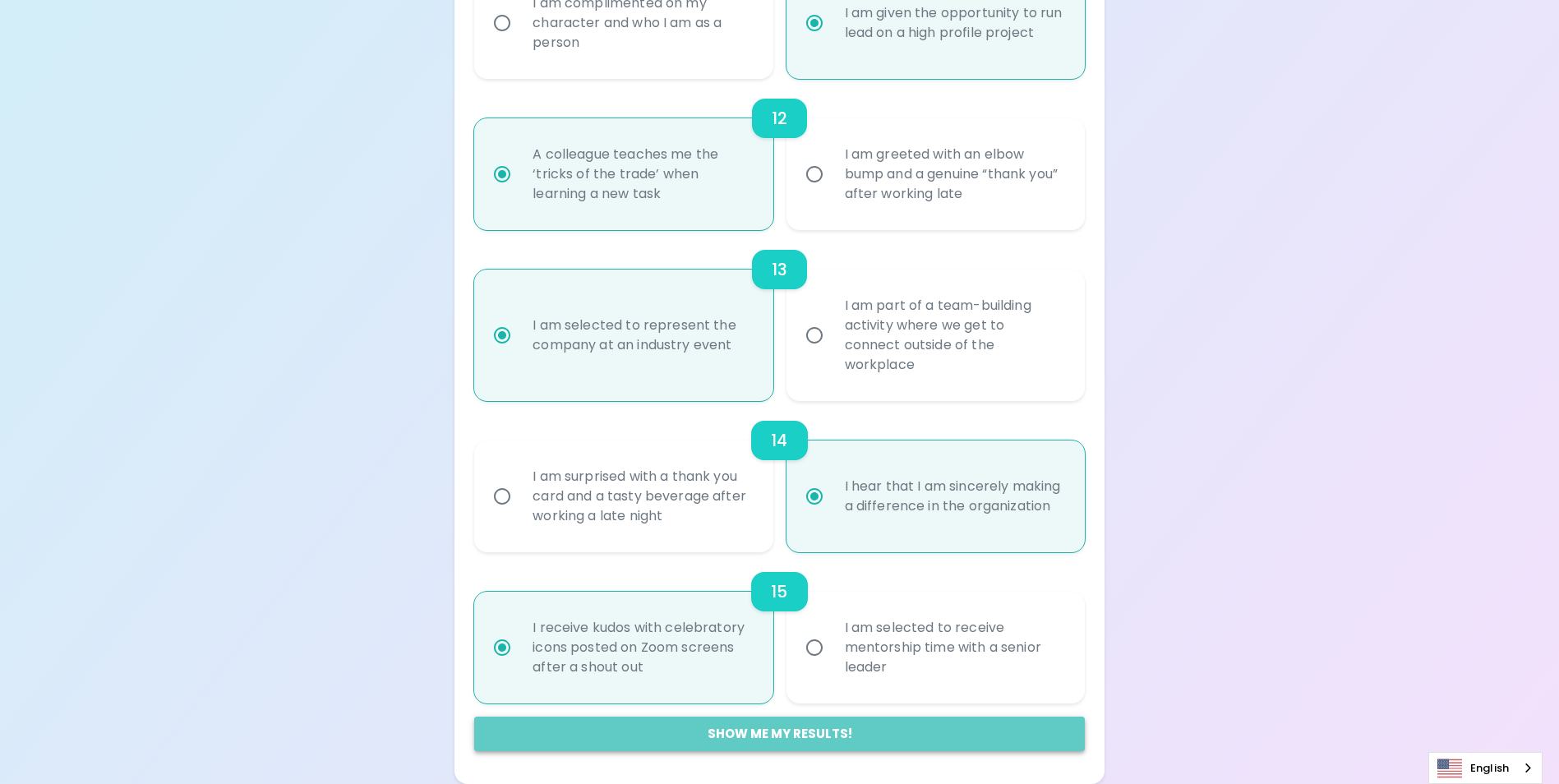
radio input "false"
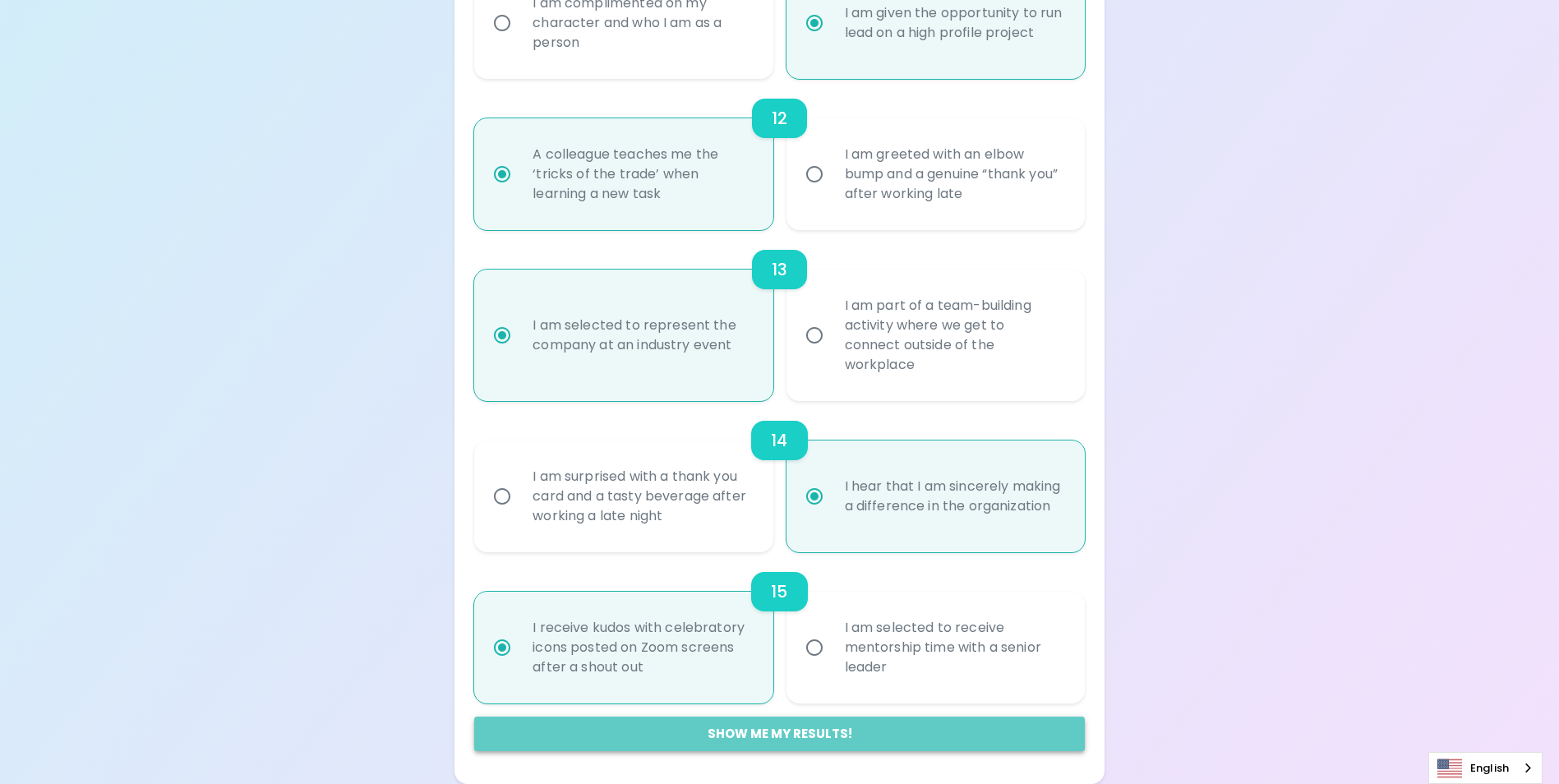
radio input "false"
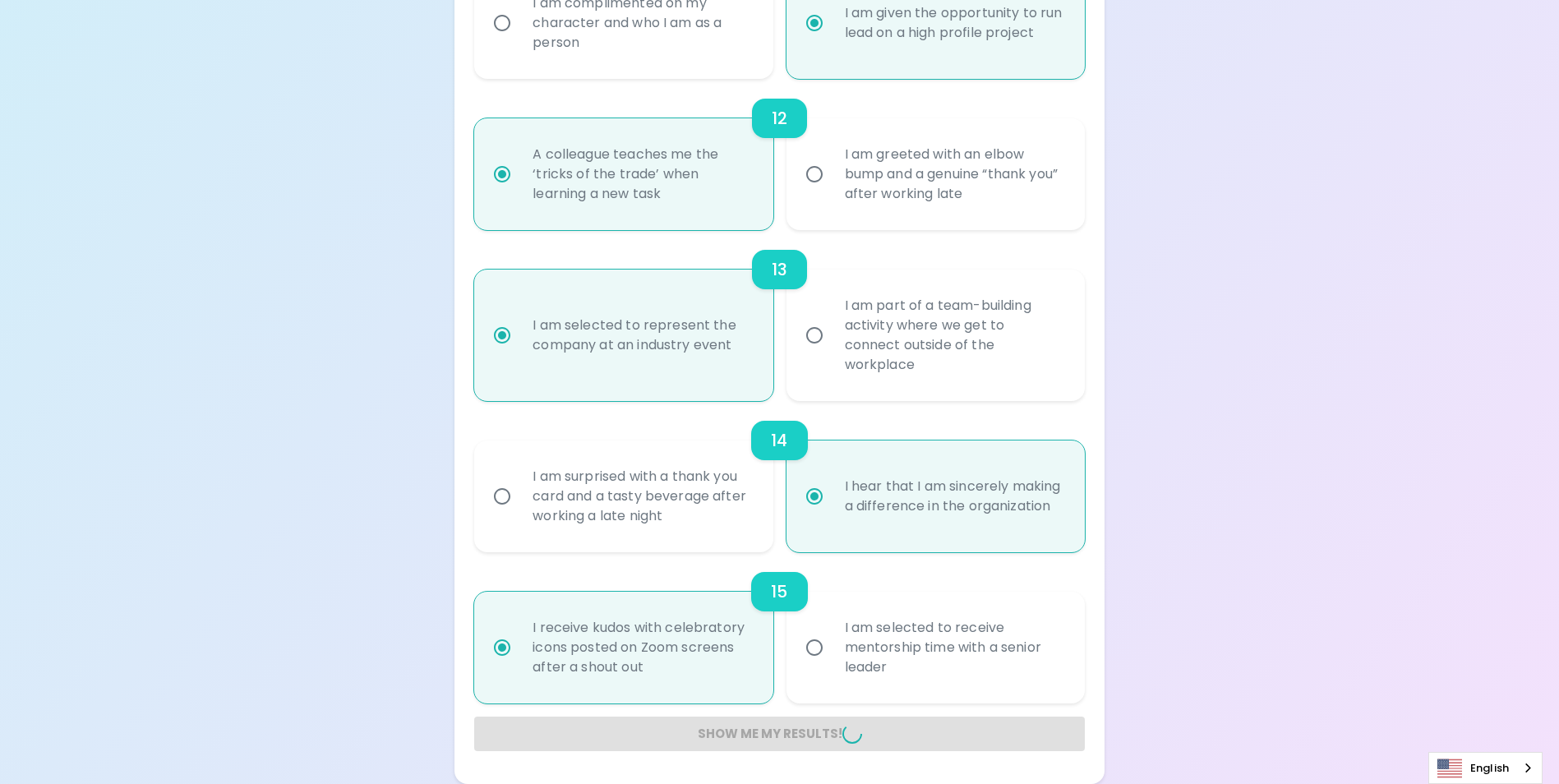
radio input "false"
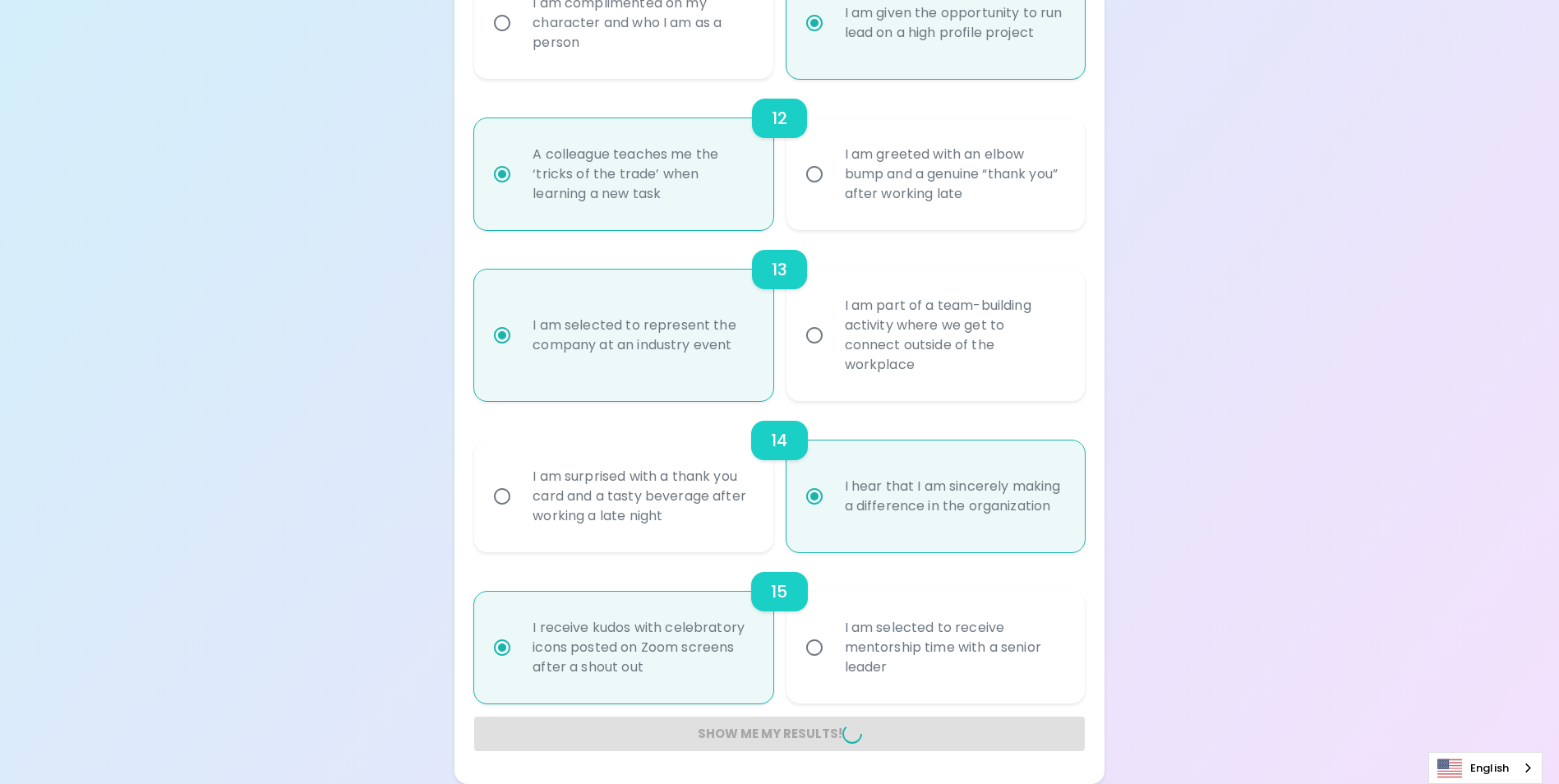
radio input "false"
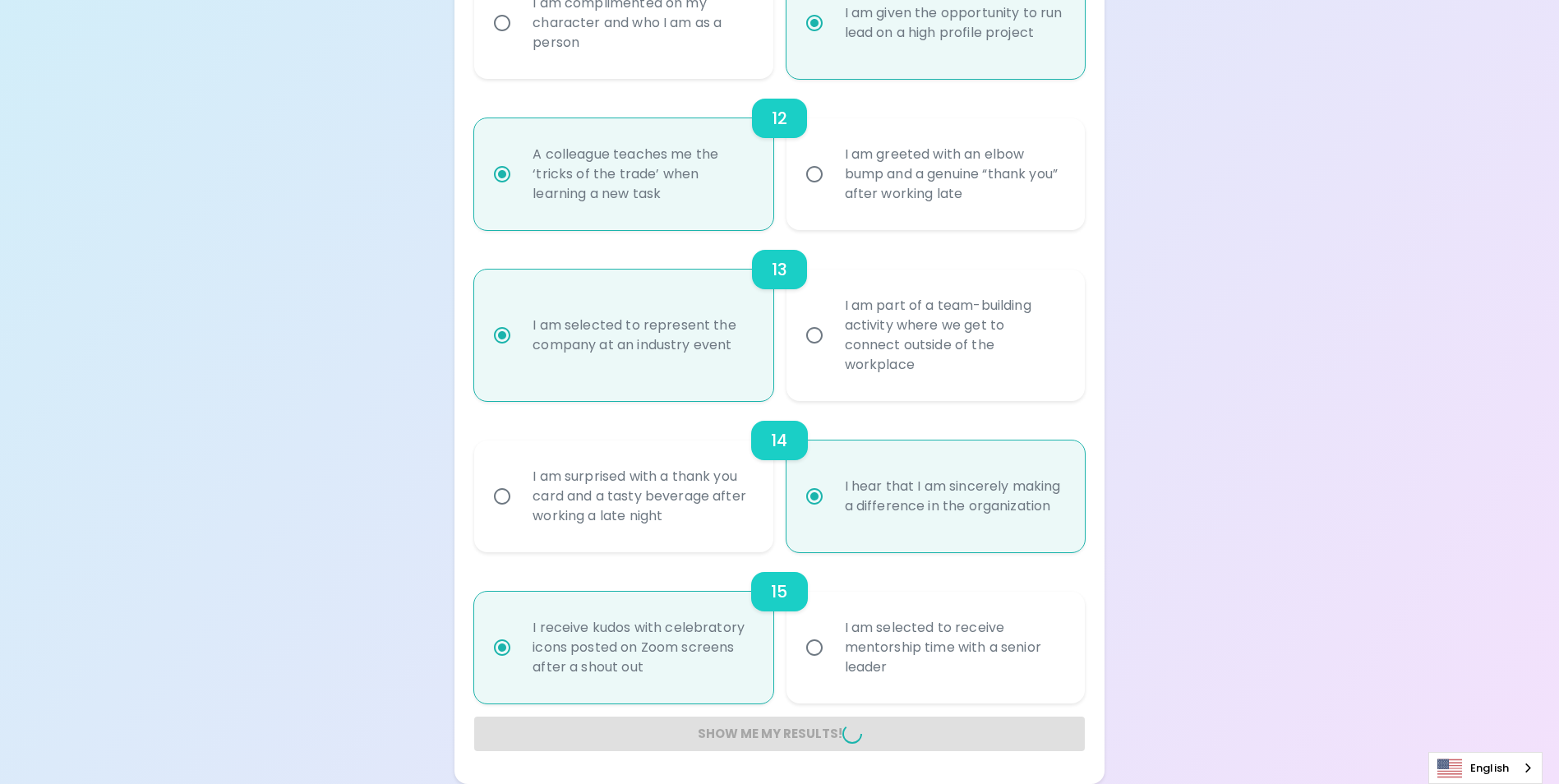
radio input "false"
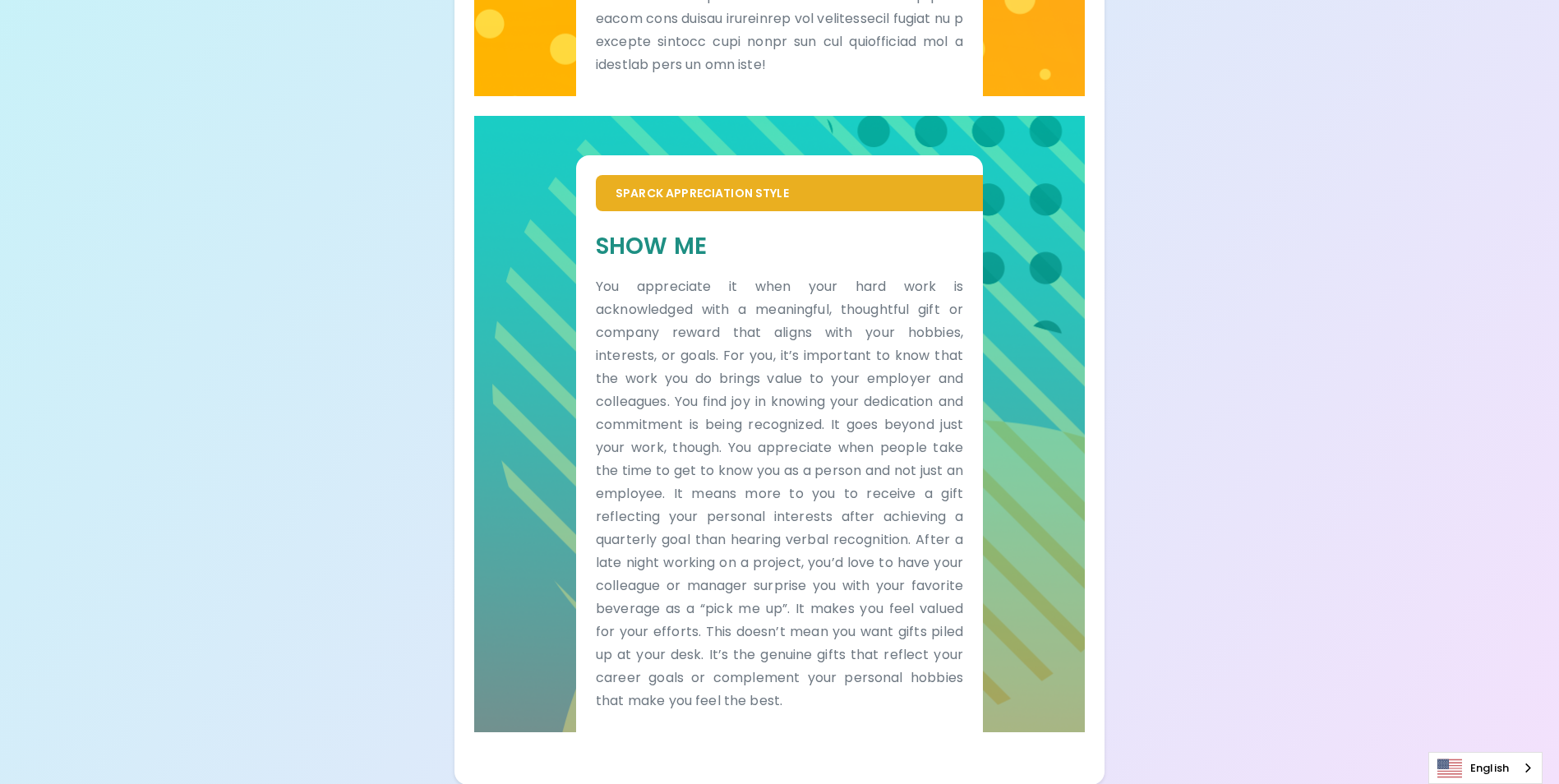
scroll to position [911, 0]
